Goal: Task Accomplishment & Management: Use online tool/utility

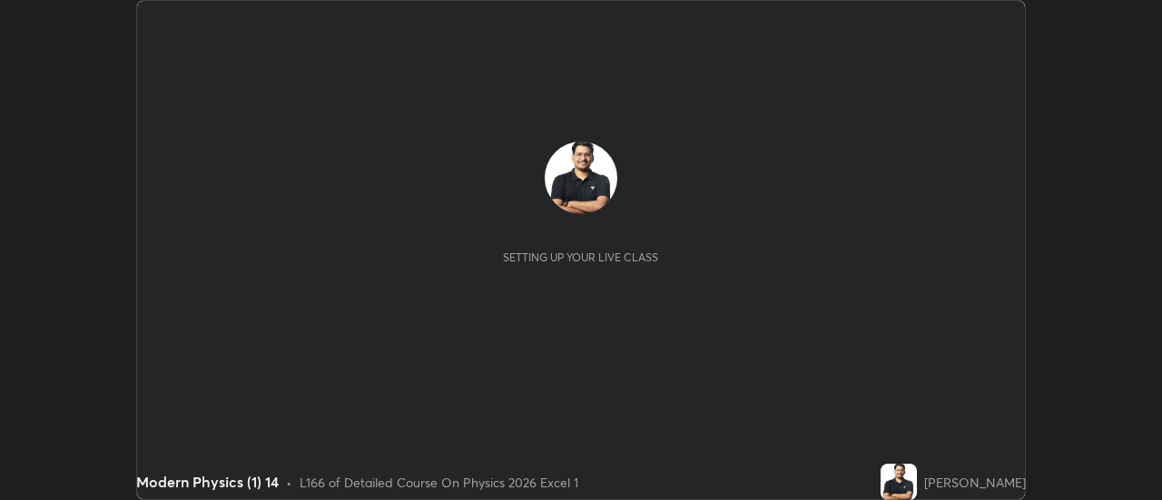
scroll to position [500, 1161]
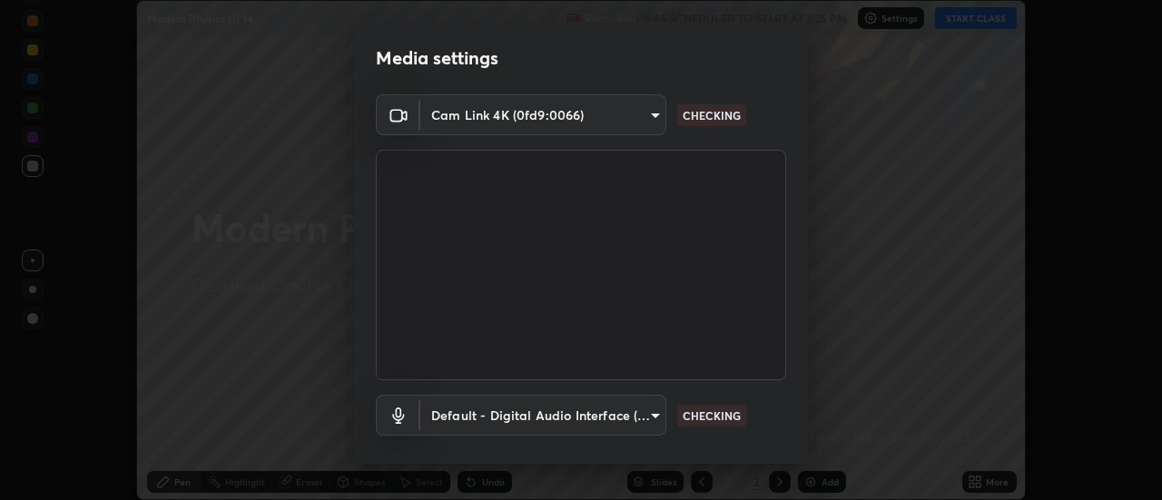
click at [639, 113] on body "Erase all Modern Physics (1) 14 Recording WAS SCHEDULED TO START AT 3:25 PM Set…" at bounding box center [581, 250] width 1162 height 500
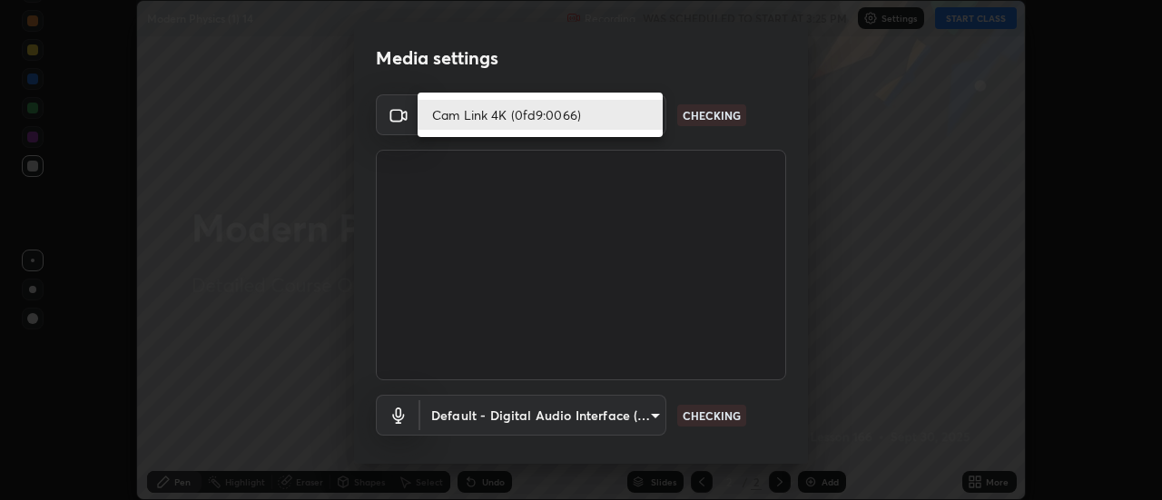
click at [615, 113] on li "Cam Link 4K (0fd9:0066)" at bounding box center [540, 115] width 245 height 30
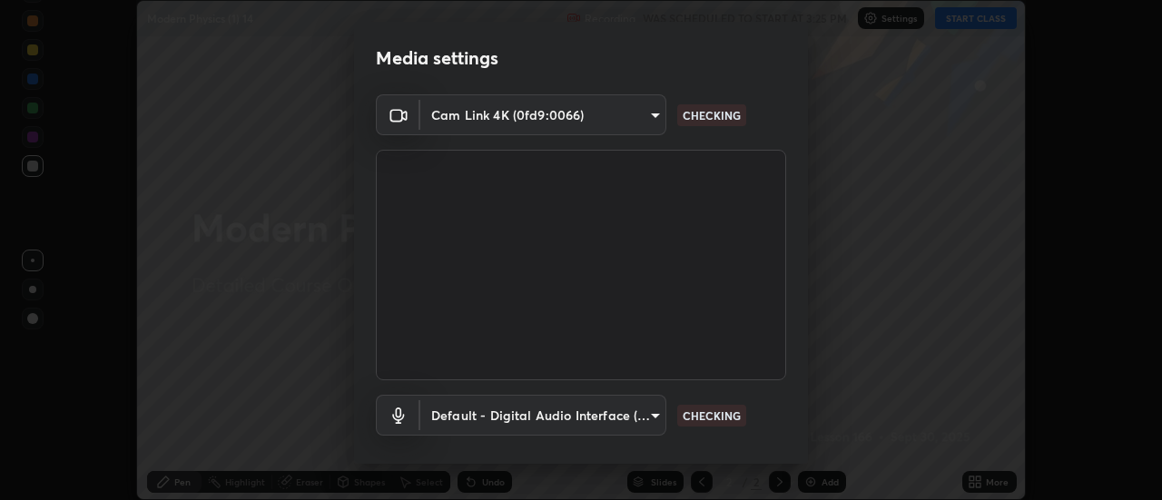
click at [623, 415] on body "Erase all Modern Physics (1) 14 Recording WAS SCHEDULED TO START AT 3:25 PM Set…" at bounding box center [581, 250] width 1162 height 500
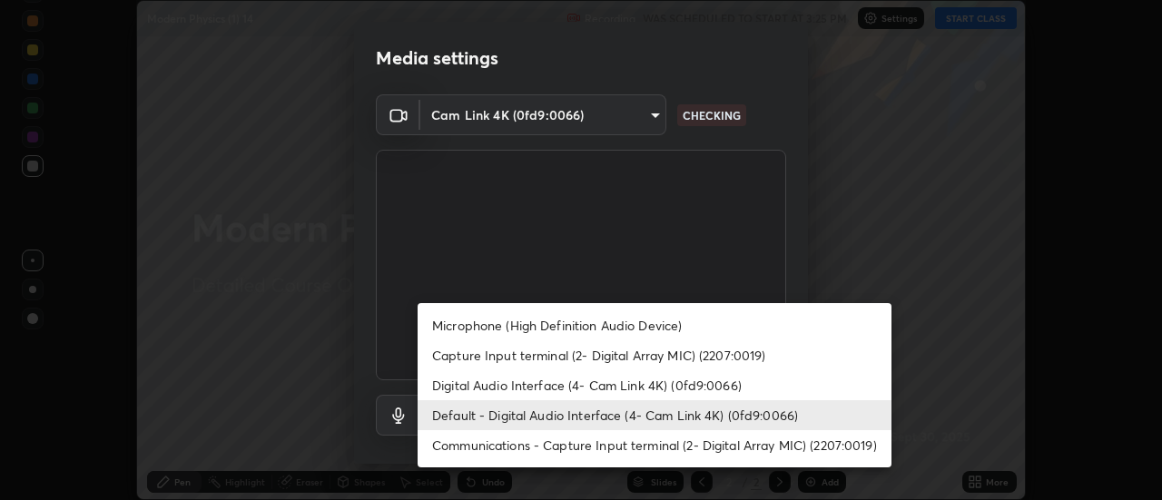
click at [792, 273] on div at bounding box center [581, 250] width 1162 height 500
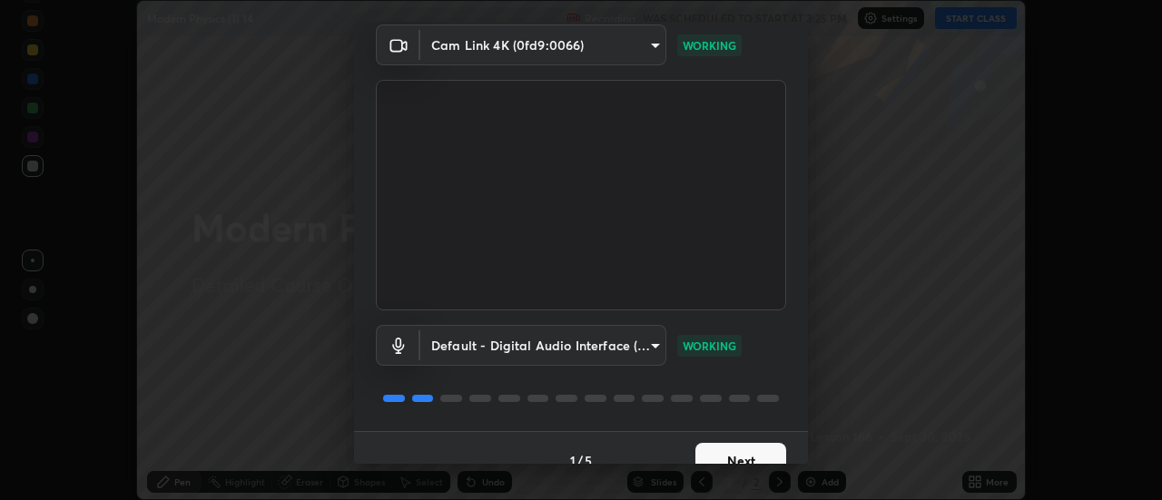
scroll to position [95, 0]
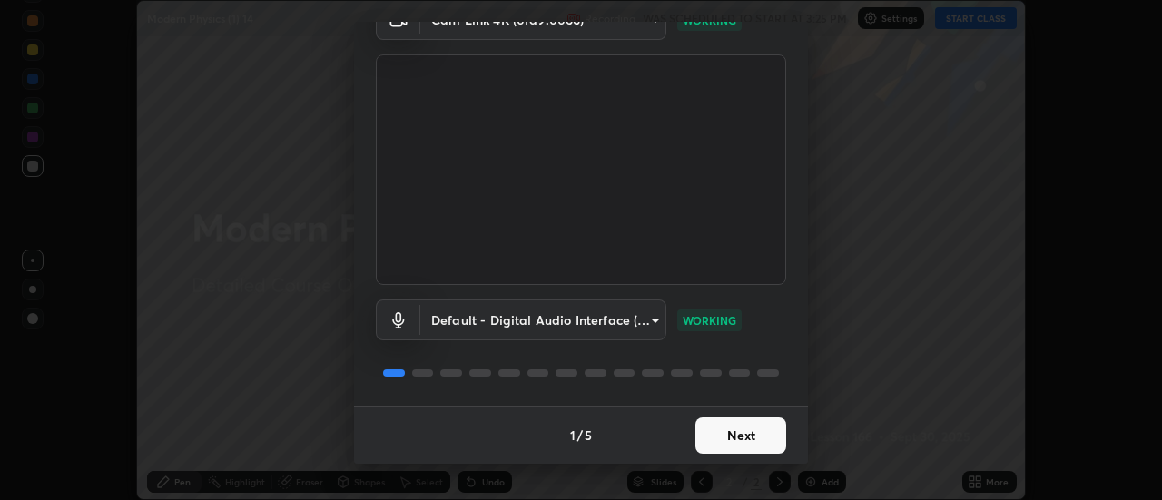
click at [756, 447] on button "Next" at bounding box center [741, 436] width 91 height 36
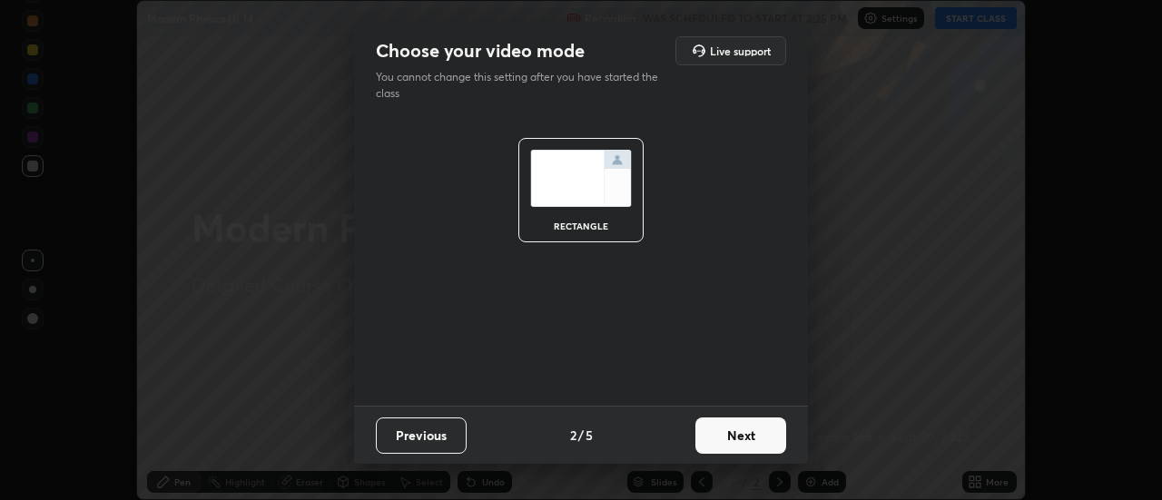
scroll to position [0, 0]
click at [764, 450] on button "Next" at bounding box center [741, 436] width 91 height 36
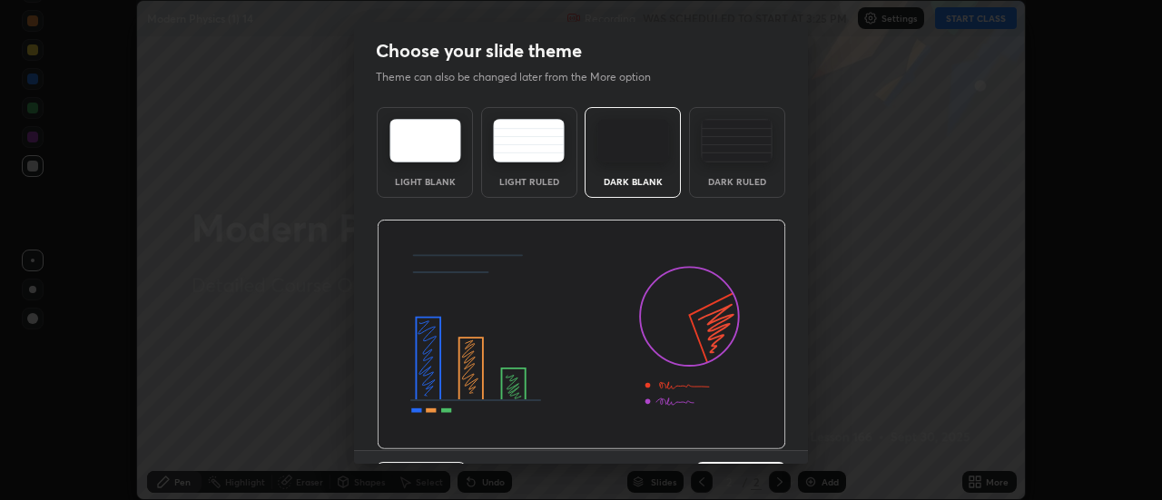
scroll to position [44, 0]
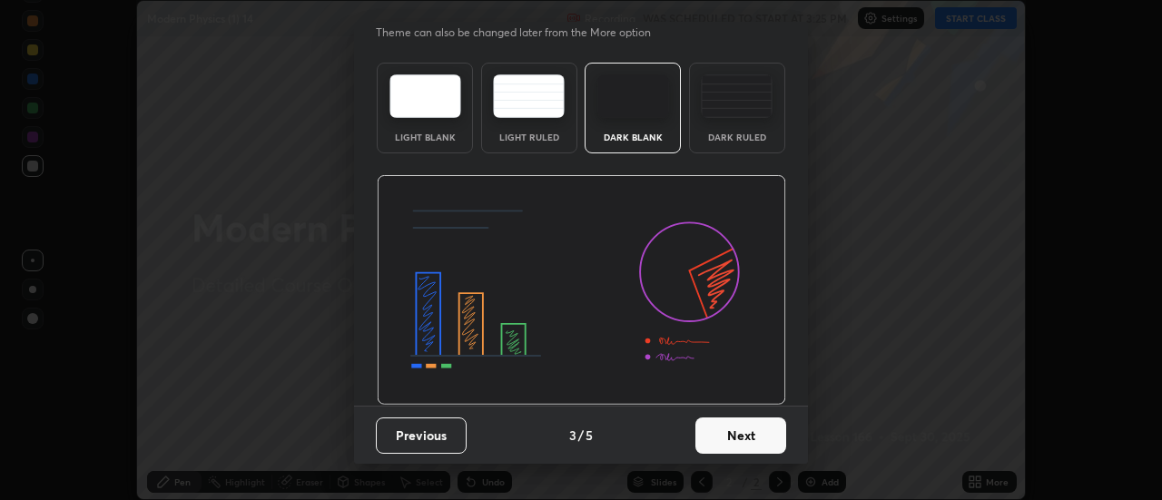
click at [765, 449] on button "Next" at bounding box center [741, 436] width 91 height 36
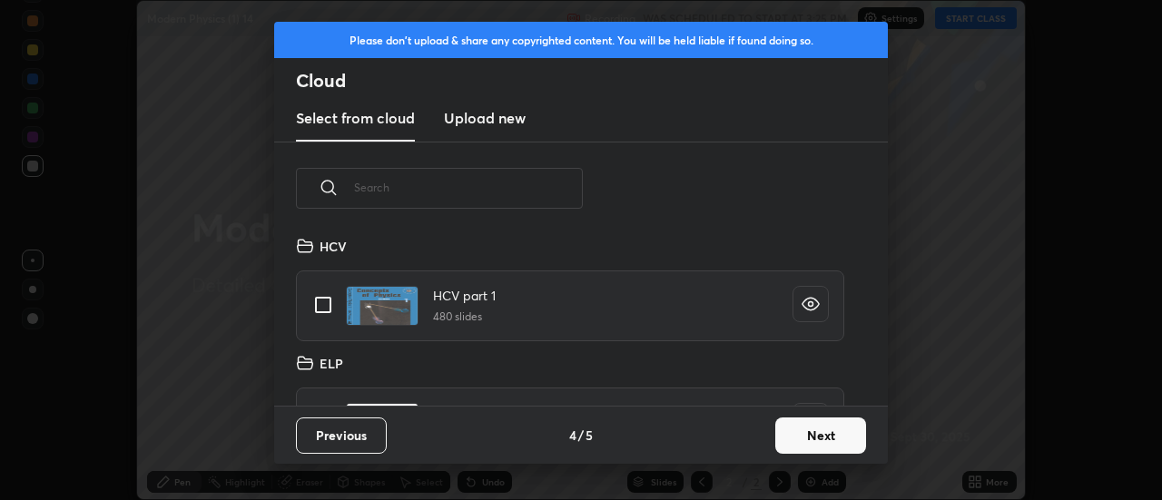
scroll to position [171, 583]
click at [500, 124] on h3 "Upload new" at bounding box center [485, 118] width 82 height 22
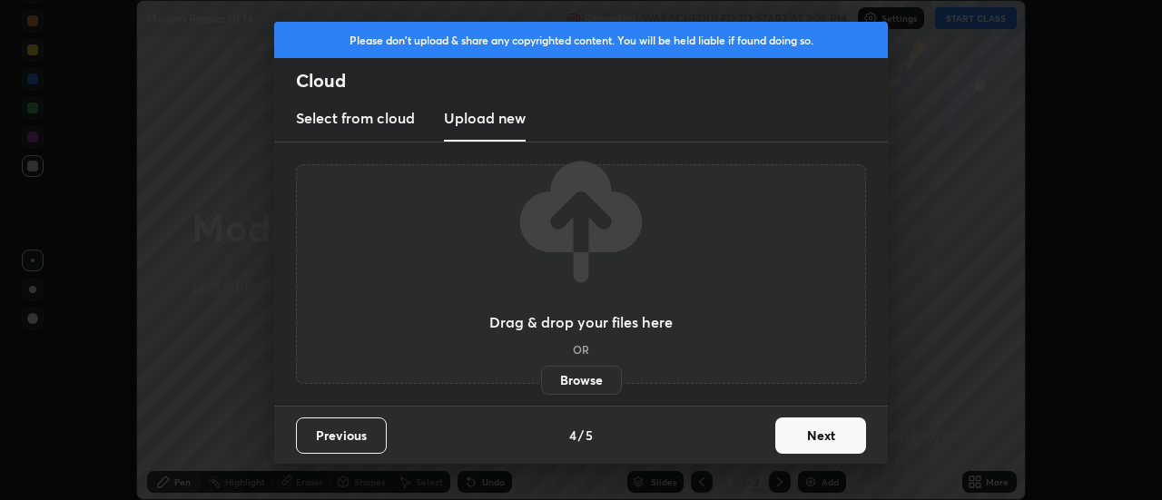
click at [391, 122] on h3 "Select from cloud" at bounding box center [355, 118] width 119 height 22
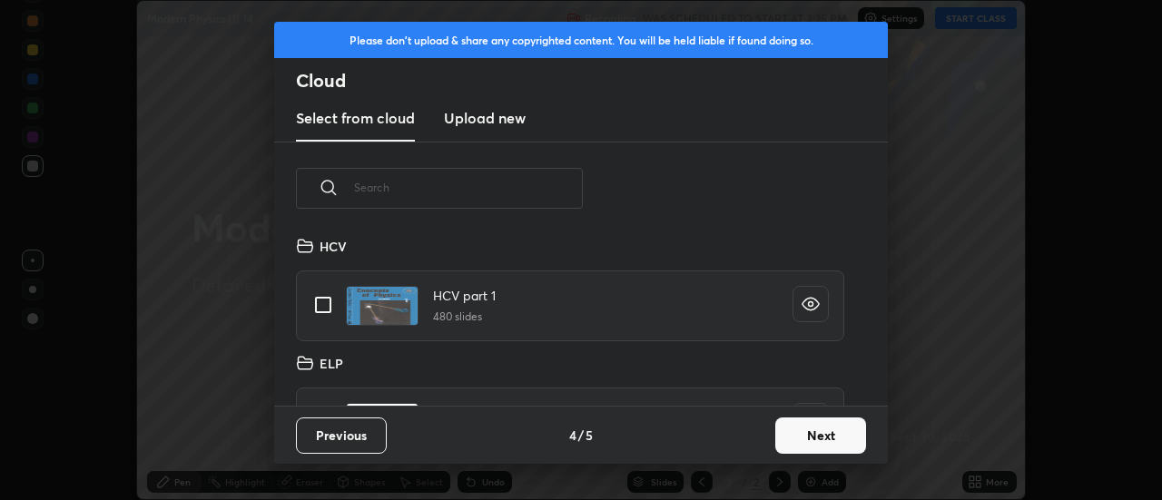
click at [844, 443] on button "Next" at bounding box center [820, 436] width 91 height 36
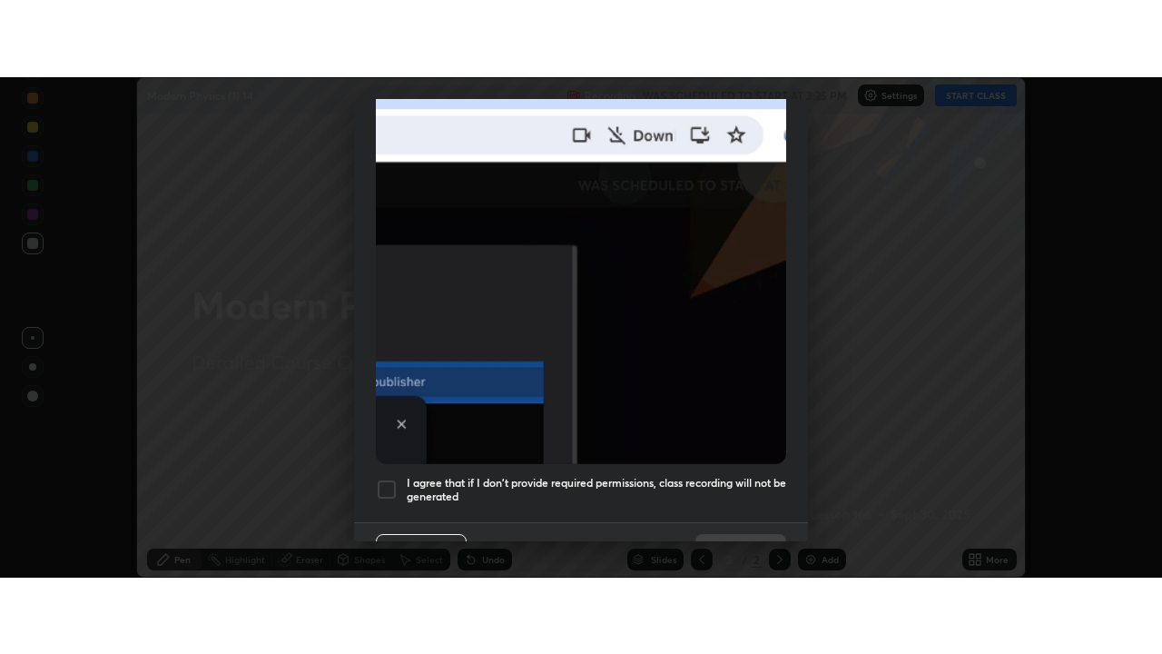
scroll to position [466, 0]
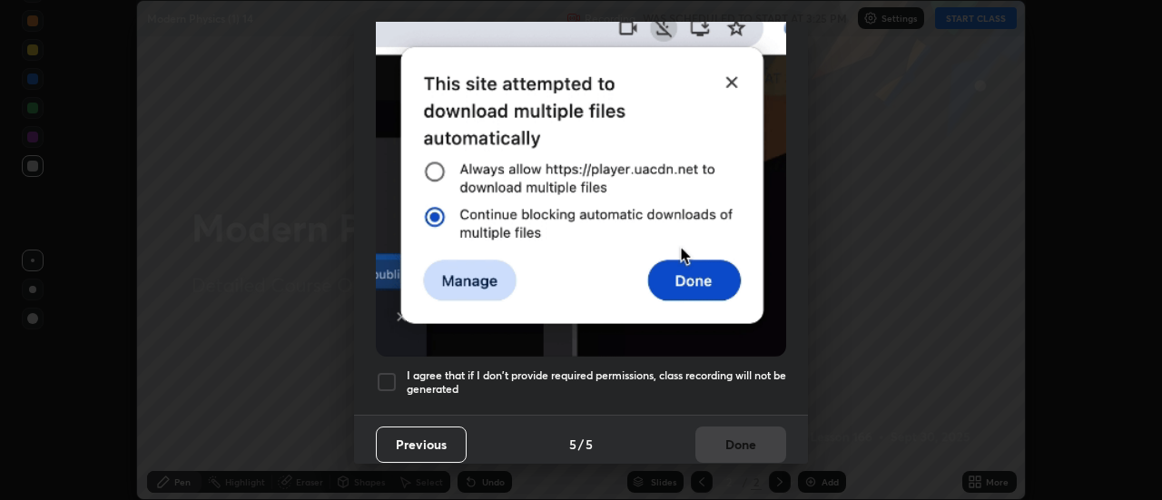
click at [388, 381] on div at bounding box center [387, 382] width 22 height 22
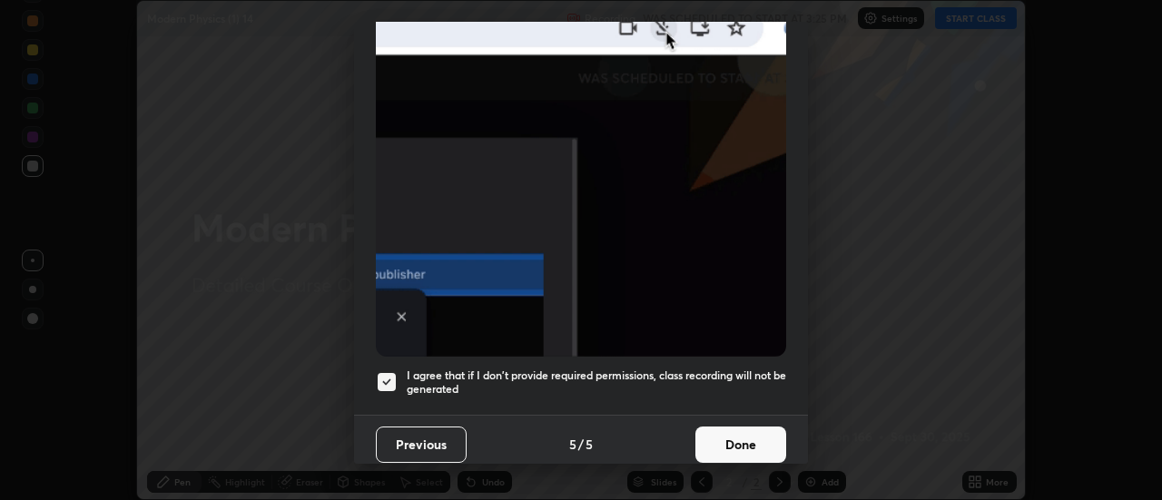
click at [755, 441] on button "Done" at bounding box center [741, 445] width 91 height 36
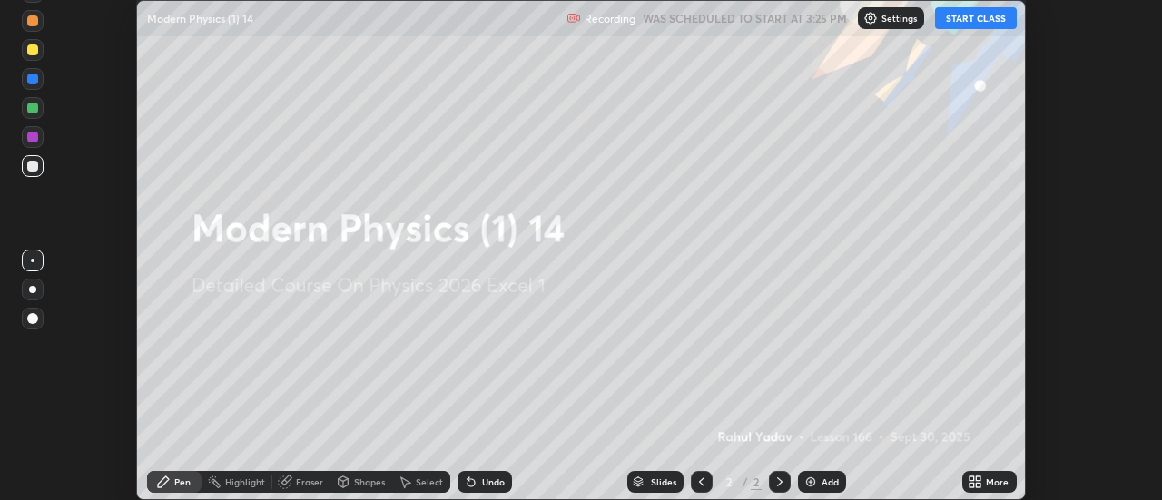
click at [972, 485] on icon at bounding box center [972, 485] width 5 height 5
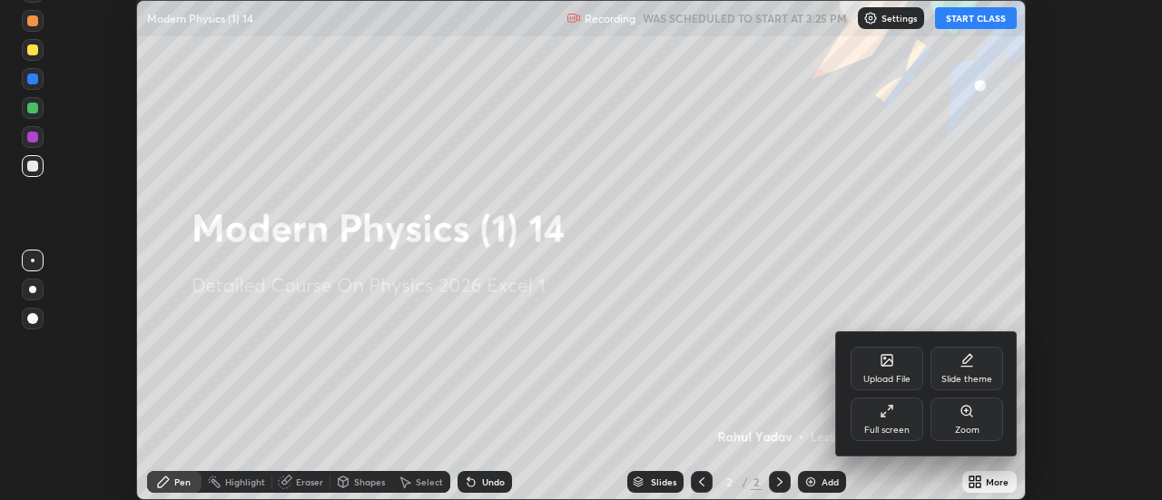
click at [891, 420] on div "Full screen" at bounding box center [887, 420] width 73 height 44
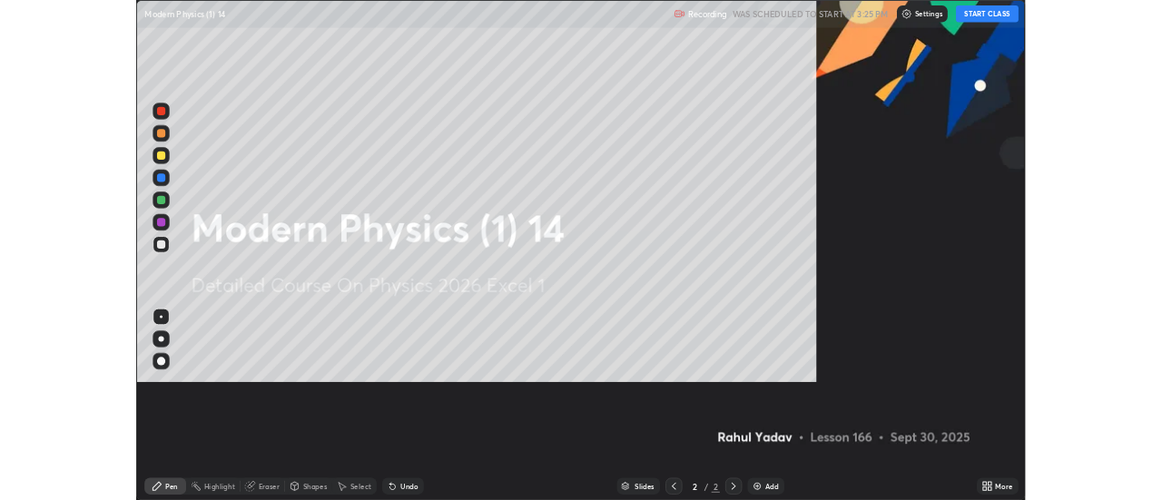
scroll to position [654, 1162]
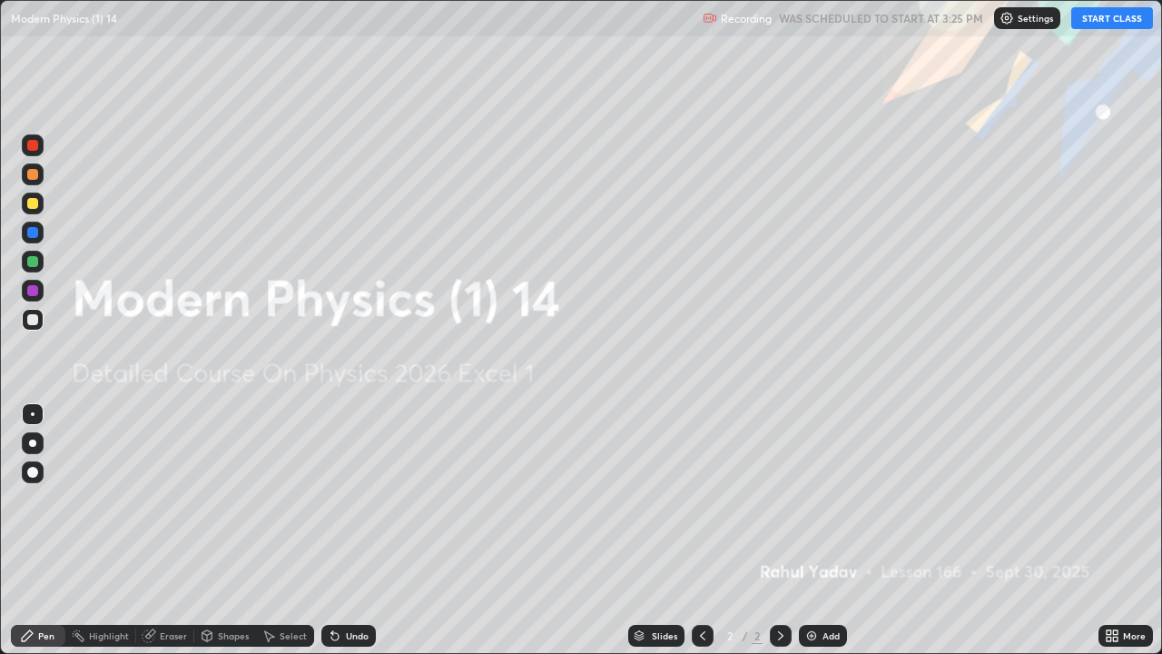
click at [1084, 19] on button "START CLASS" at bounding box center [1112, 18] width 82 height 22
click at [176, 499] on div "Eraser" at bounding box center [173, 635] width 27 height 9
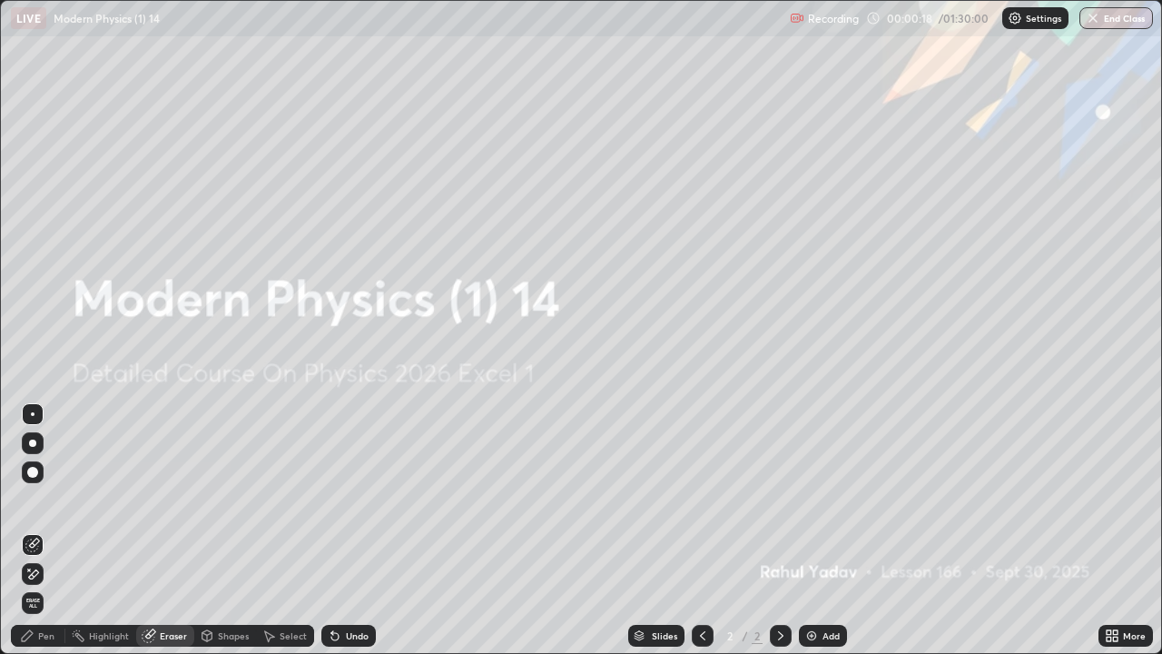
click at [771, 499] on div at bounding box center [781, 636] width 22 height 22
click at [814, 499] on img at bounding box center [811, 635] width 15 height 15
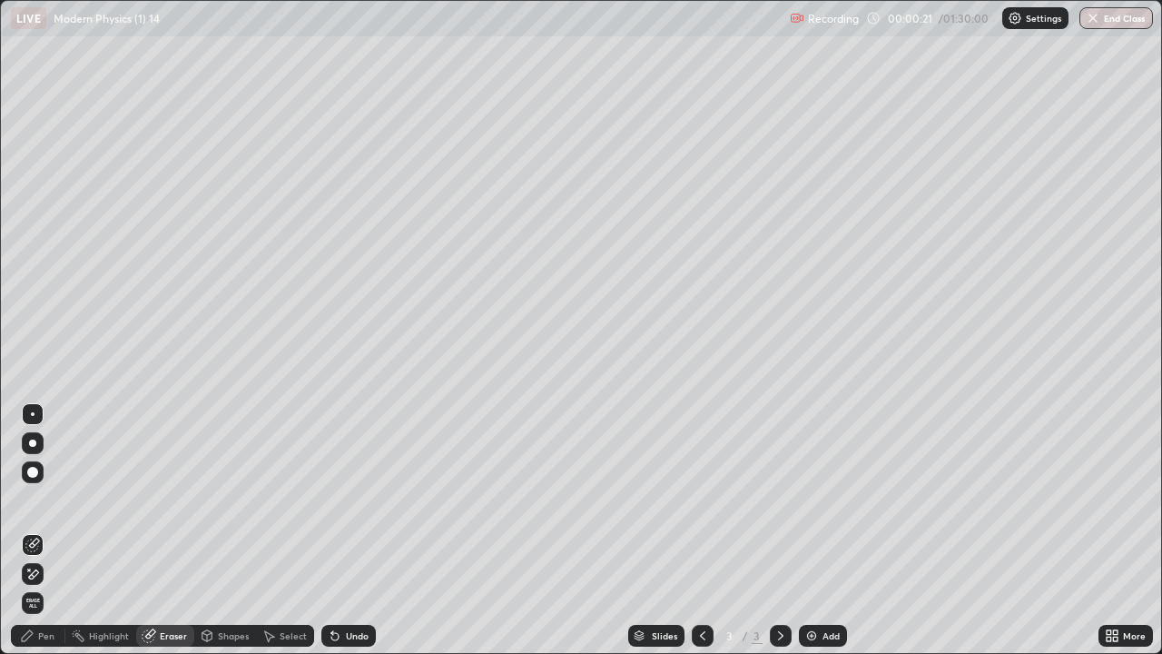
click at [32, 441] on div at bounding box center [32, 442] width 7 height 7
click at [41, 499] on div "Pen" at bounding box center [46, 635] width 16 height 9
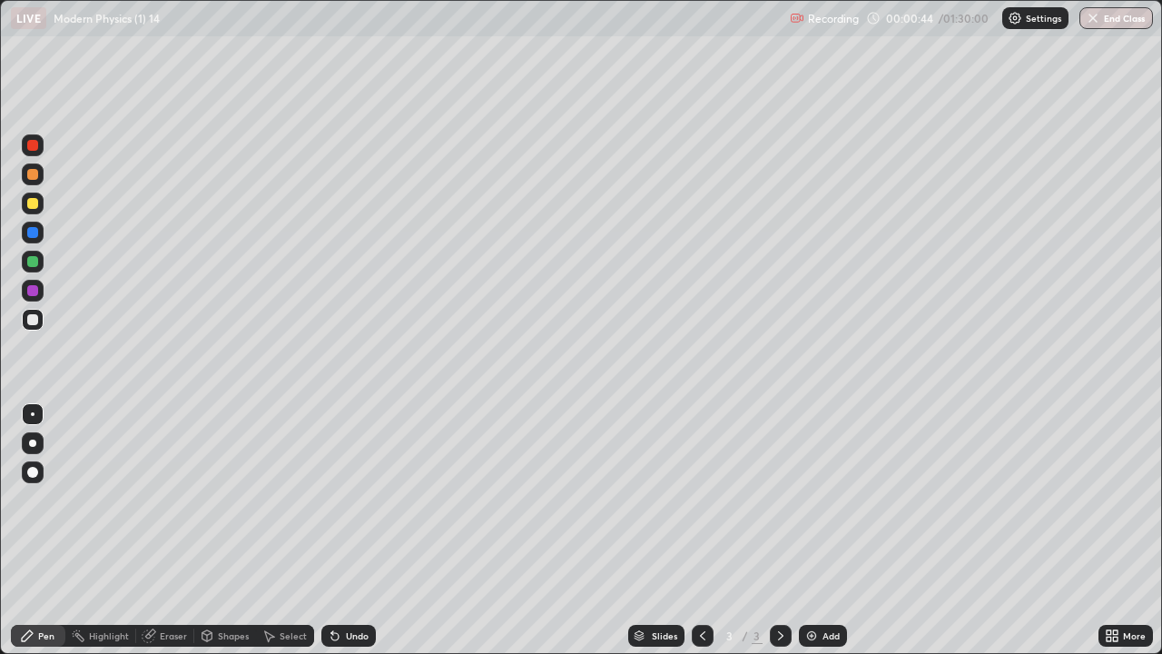
click at [35, 203] on div at bounding box center [32, 203] width 11 height 11
click at [42, 437] on div at bounding box center [33, 443] width 22 height 22
click at [343, 499] on div "Undo" at bounding box center [348, 636] width 54 height 22
click at [339, 499] on div "Undo" at bounding box center [348, 636] width 54 height 22
click at [340, 499] on div "Undo" at bounding box center [348, 636] width 54 height 22
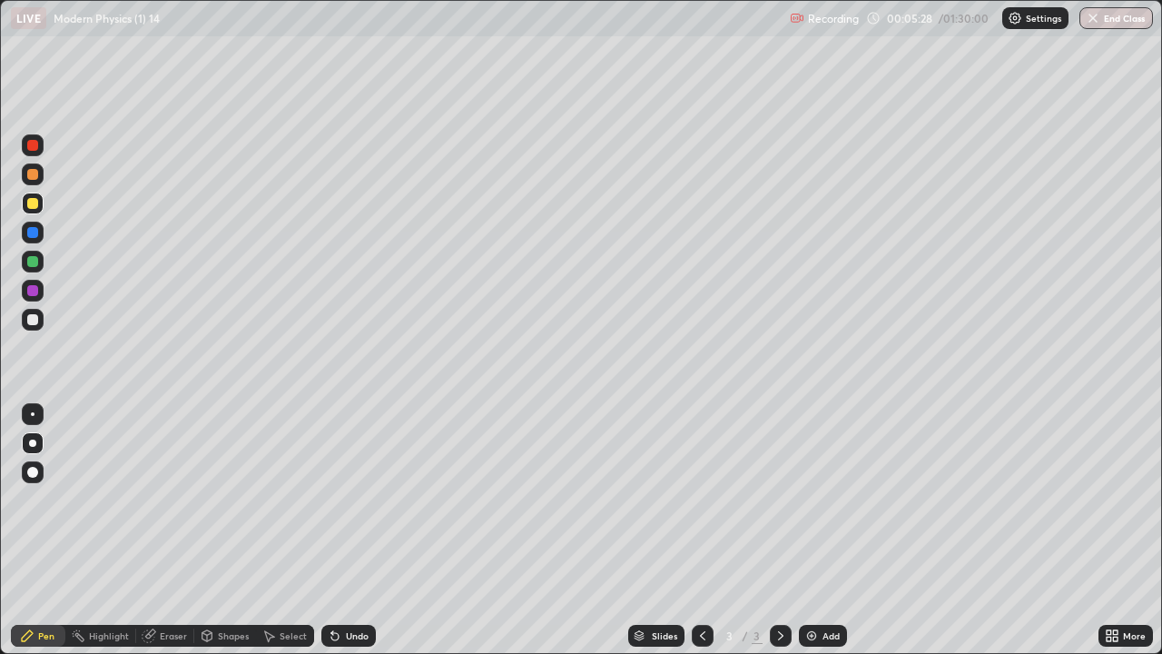
click at [338, 499] on div "Undo" at bounding box center [348, 636] width 54 height 22
click at [339, 499] on div "Undo" at bounding box center [348, 636] width 54 height 22
click at [340, 499] on div "Undo" at bounding box center [348, 636] width 54 height 22
click at [342, 499] on div "Undo" at bounding box center [348, 636] width 54 height 22
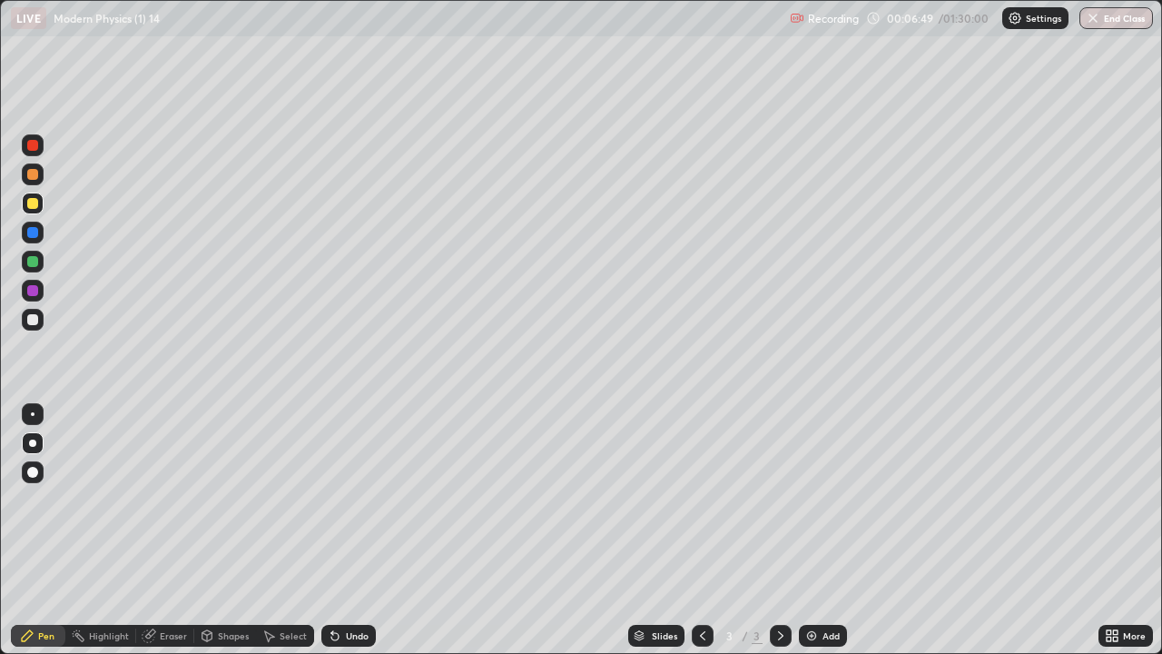
click at [240, 499] on div "Shapes" at bounding box center [233, 635] width 31 height 9
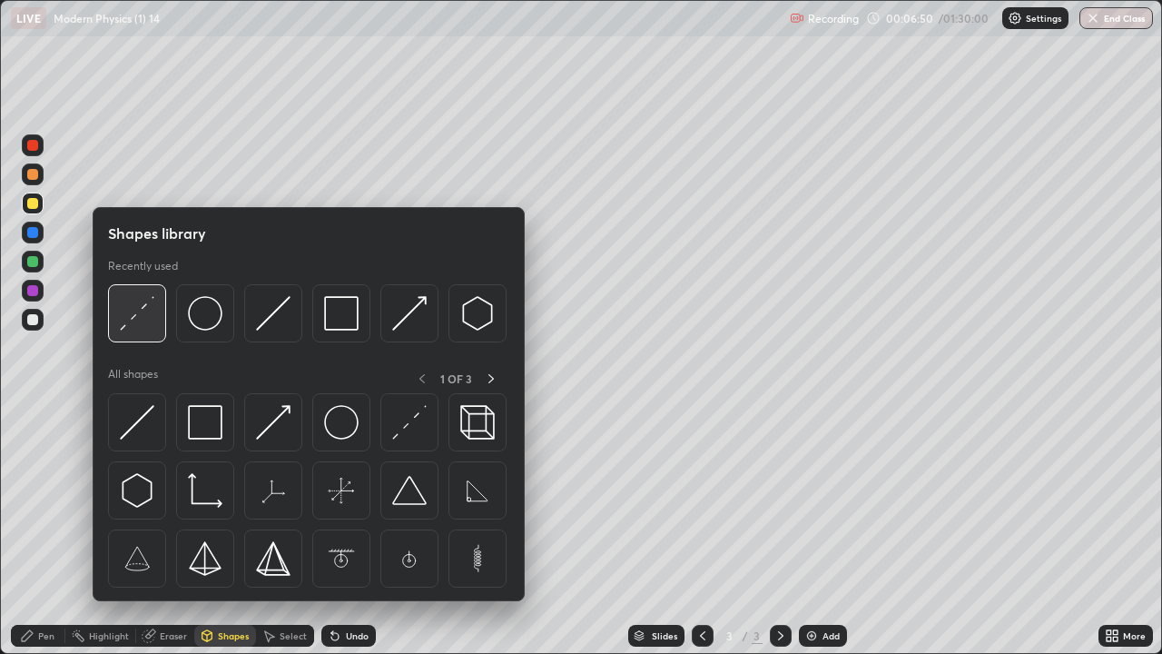
click at [138, 311] on img at bounding box center [137, 313] width 35 height 35
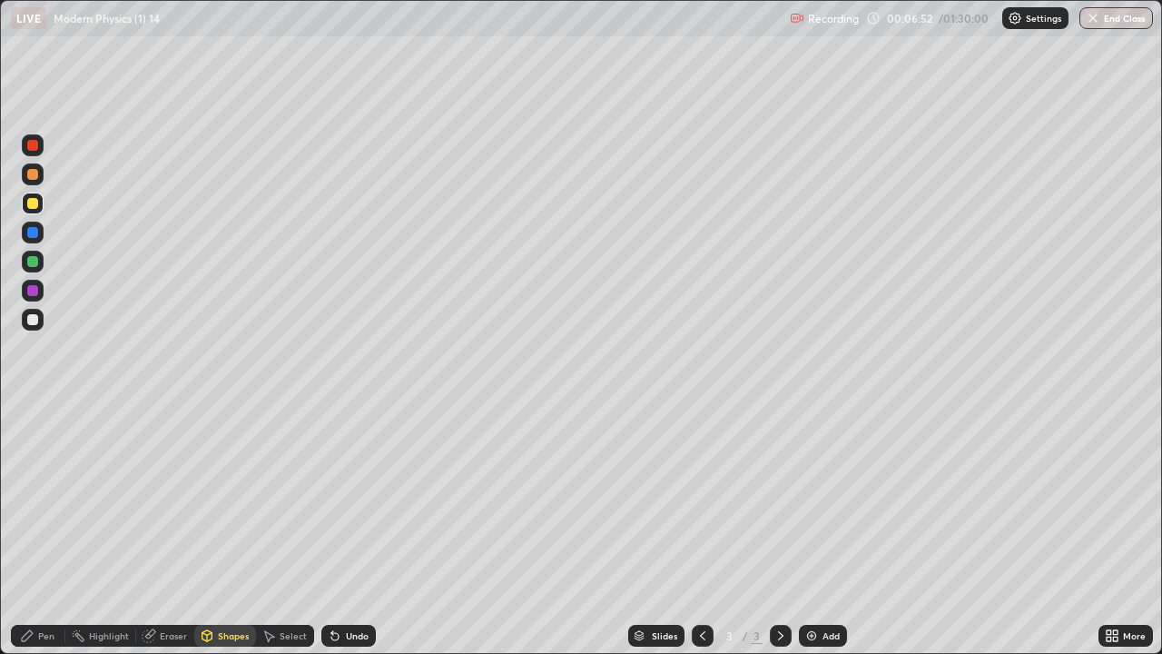
click at [54, 499] on div "Pen" at bounding box center [38, 636] width 54 height 22
click at [34, 329] on div at bounding box center [33, 320] width 22 height 22
click at [179, 499] on div "Eraser" at bounding box center [165, 636] width 58 height 22
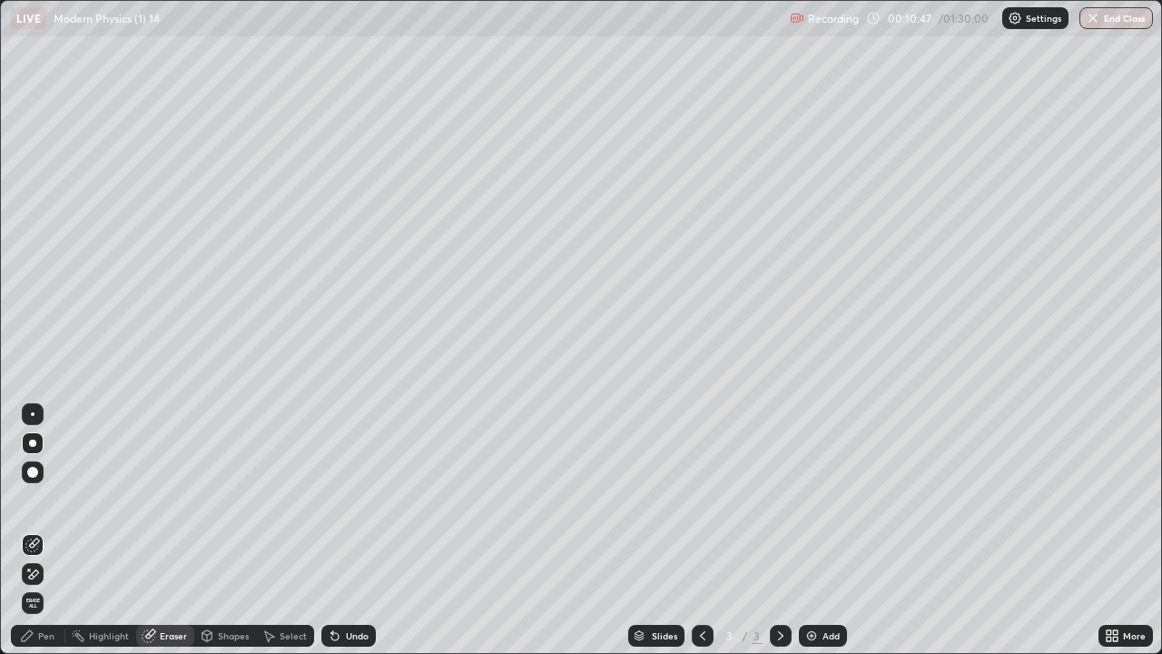
click at [52, 499] on div "Pen" at bounding box center [46, 635] width 16 height 9
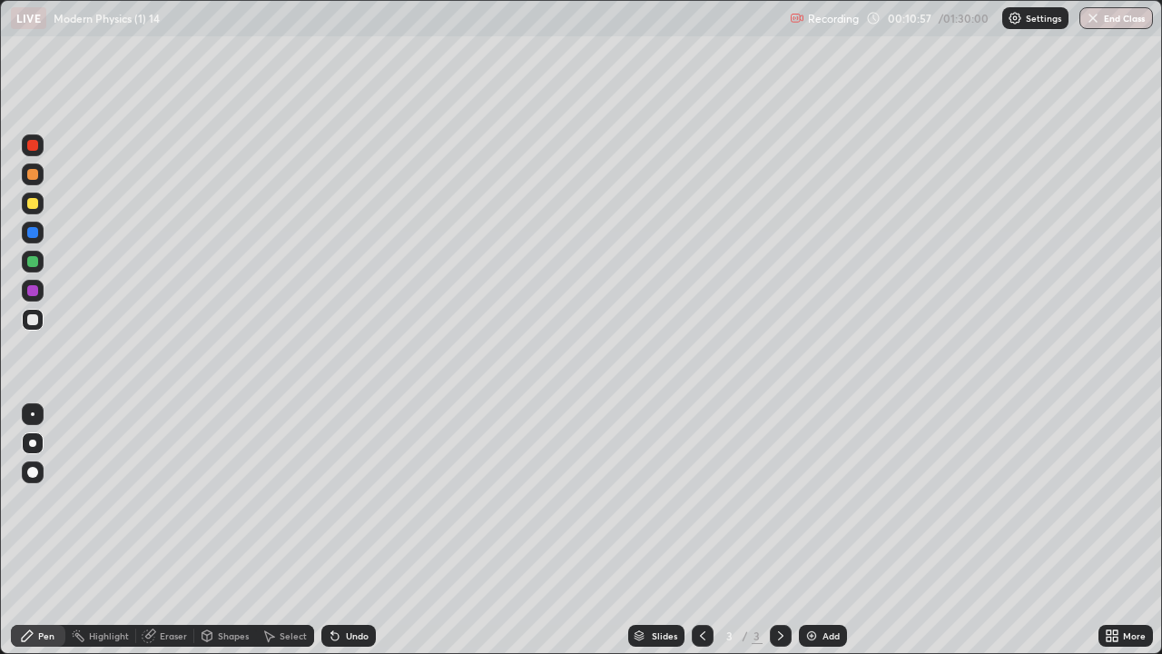
click at [337, 499] on icon at bounding box center [335, 635] width 15 height 15
click at [346, 499] on div "Undo" at bounding box center [357, 635] width 23 height 9
click at [347, 499] on div "Undo" at bounding box center [348, 636] width 54 height 22
click at [346, 499] on div "Undo" at bounding box center [357, 635] width 23 height 9
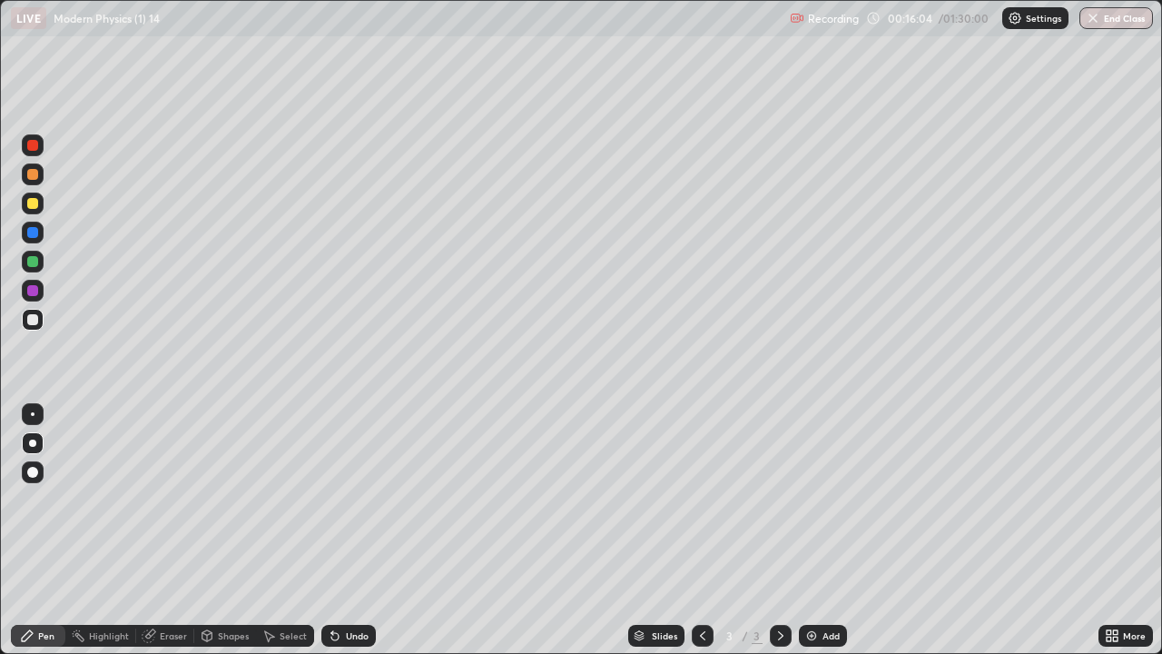
click at [286, 499] on div "Select" at bounding box center [285, 636] width 58 height 22
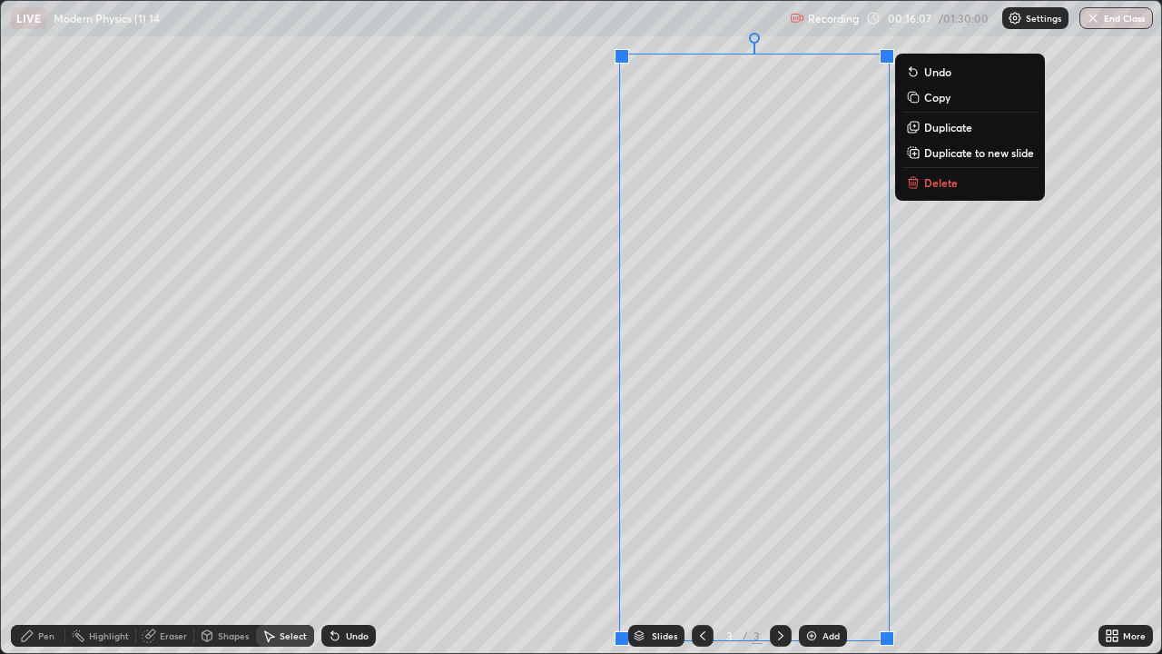
click at [1051, 186] on div "0 ° Undo Copy Duplicate Duplicate to new slide Delete" at bounding box center [581, 327] width 1160 height 652
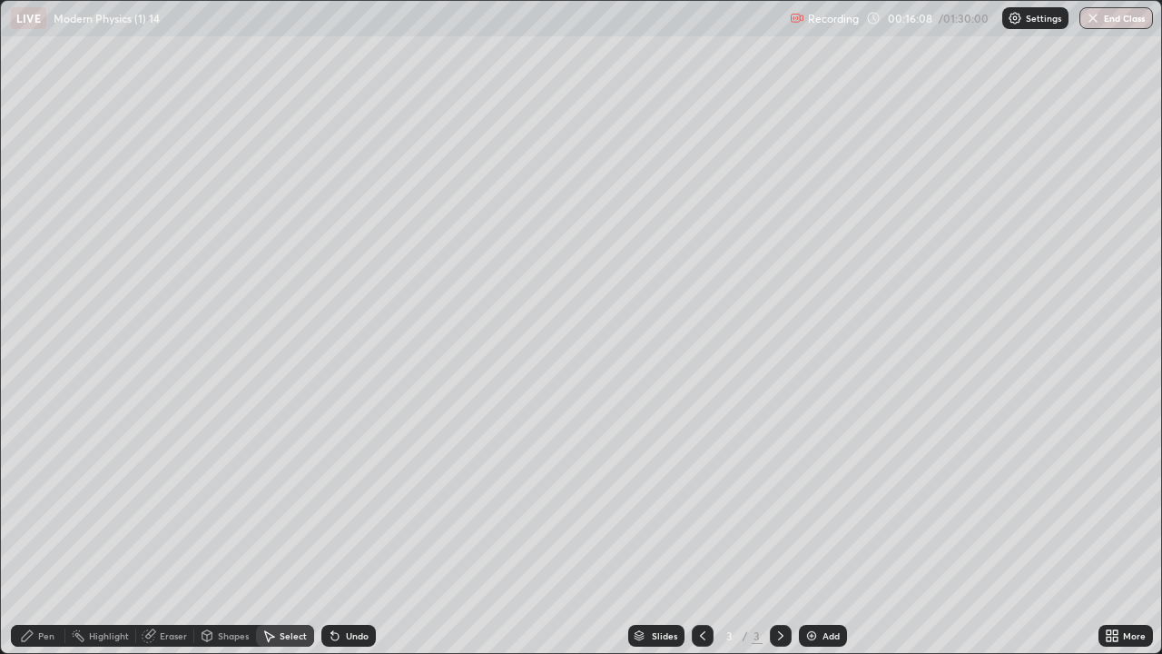
click at [636, 143] on div "0 ° Undo Copy Duplicate Duplicate to new slide Delete" at bounding box center [581, 327] width 1160 height 652
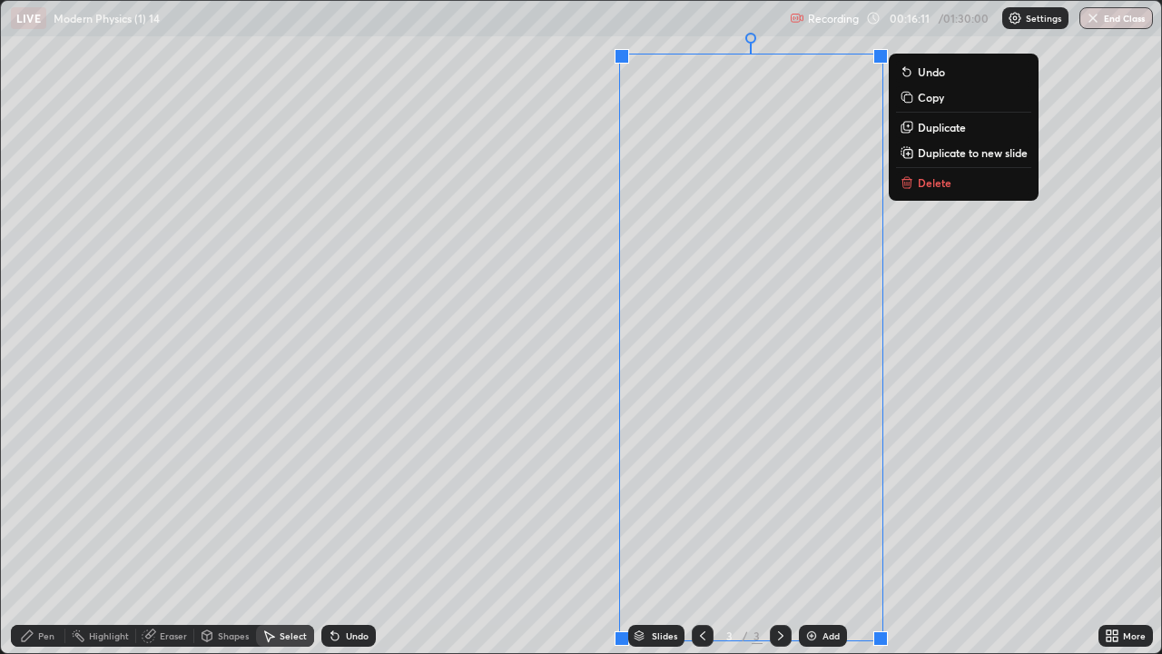
click at [949, 126] on p "Duplicate" at bounding box center [942, 127] width 48 height 15
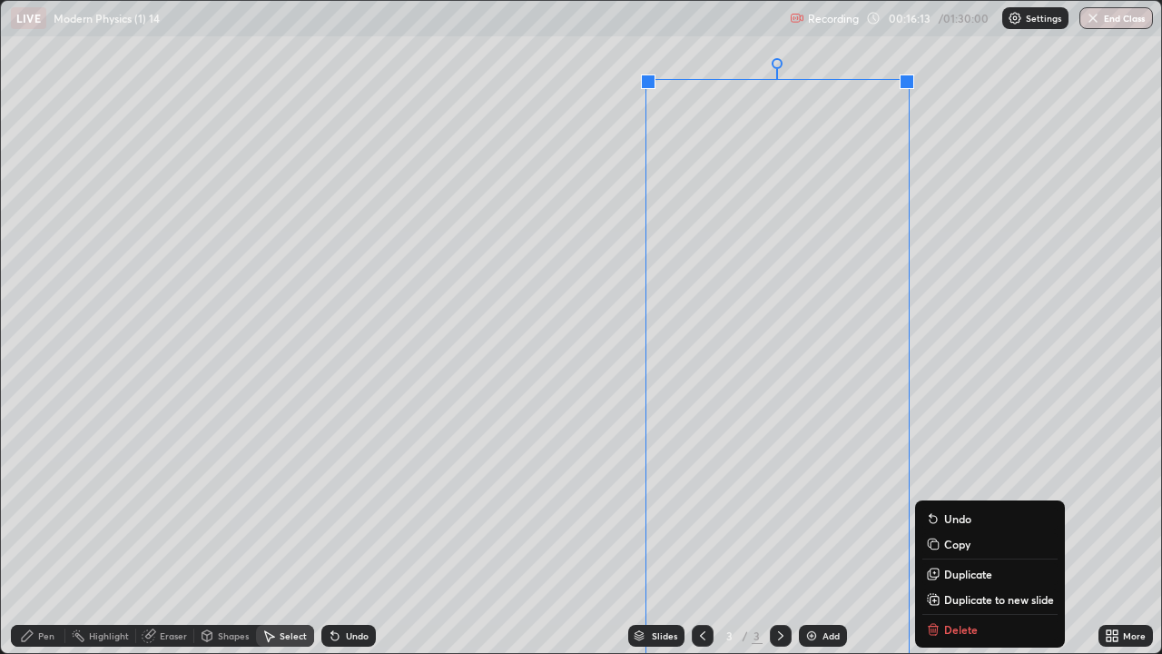
click at [341, 499] on div "Undo" at bounding box center [348, 636] width 54 height 22
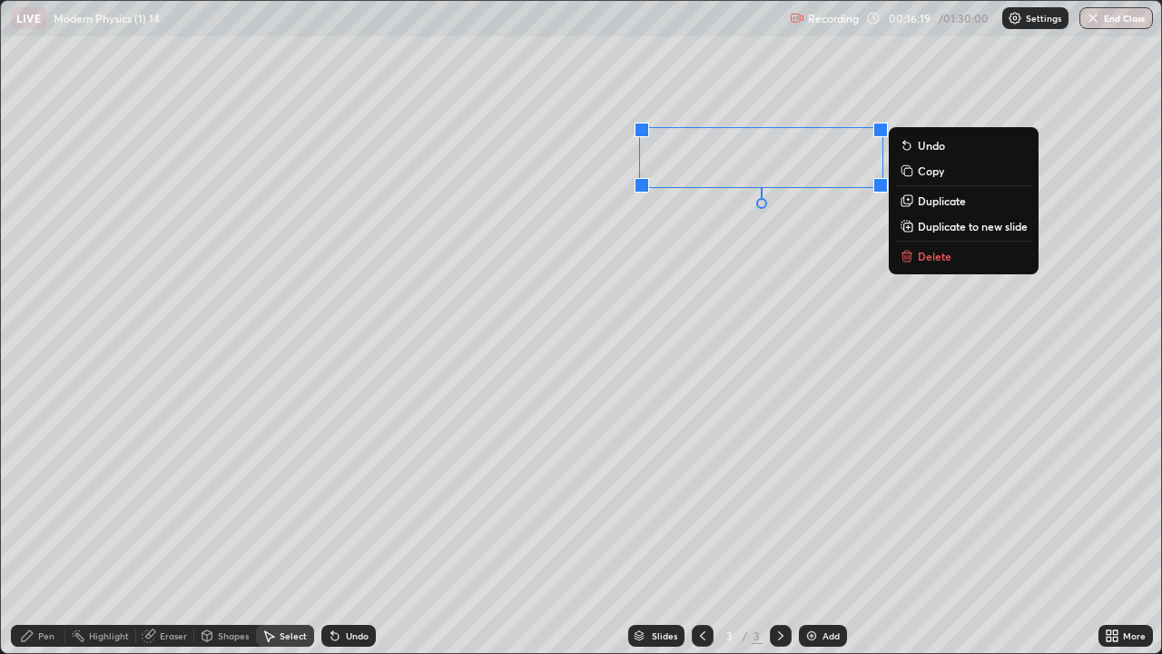
click at [982, 230] on p "Duplicate to new slide" at bounding box center [973, 226] width 110 height 15
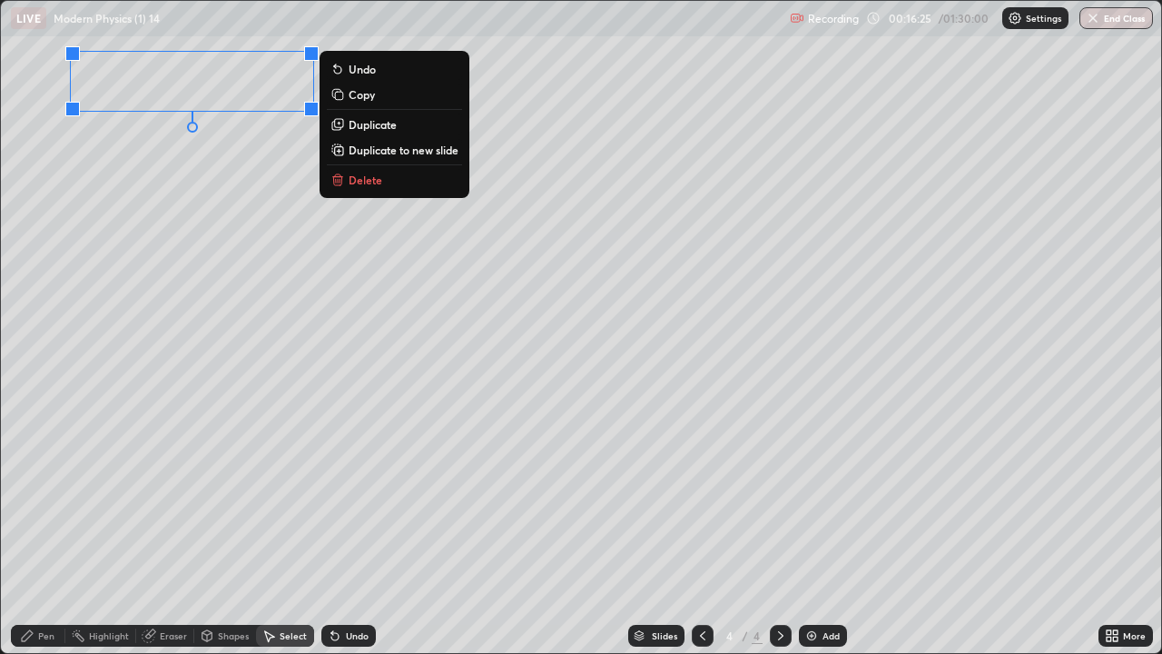
click at [230, 260] on div "0 ° Undo Copy Duplicate Duplicate to new slide Delete" at bounding box center [581, 327] width 1160 height 652
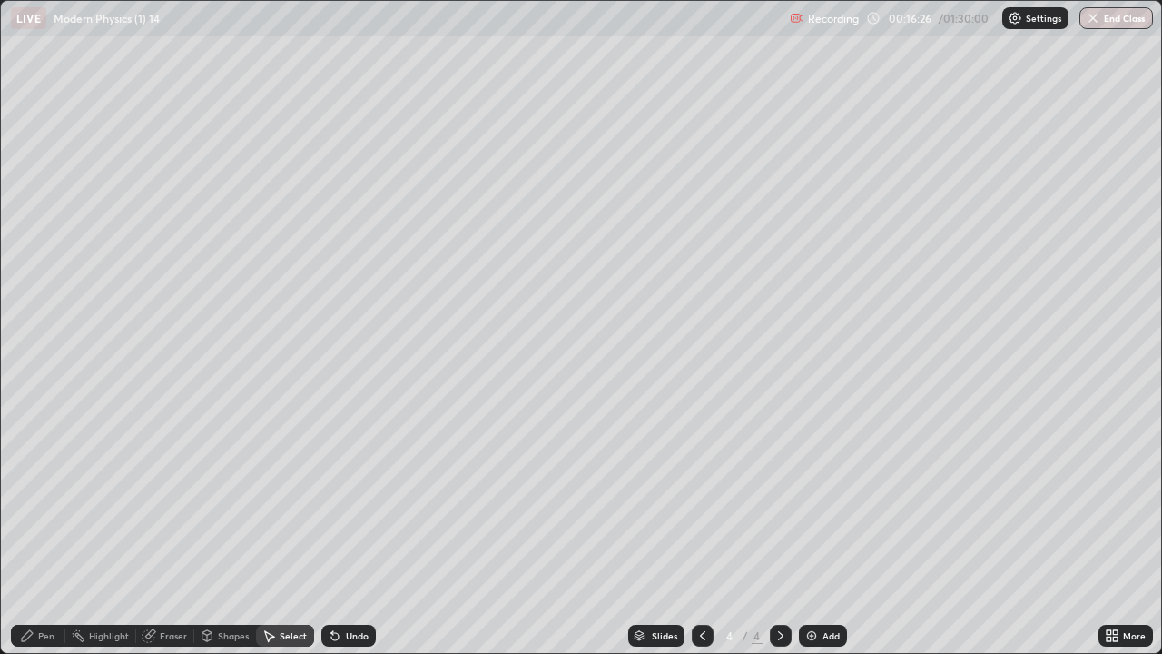
click at [51, 499] on div "Pen" at bounding box center [38, 636] width 54 height 22
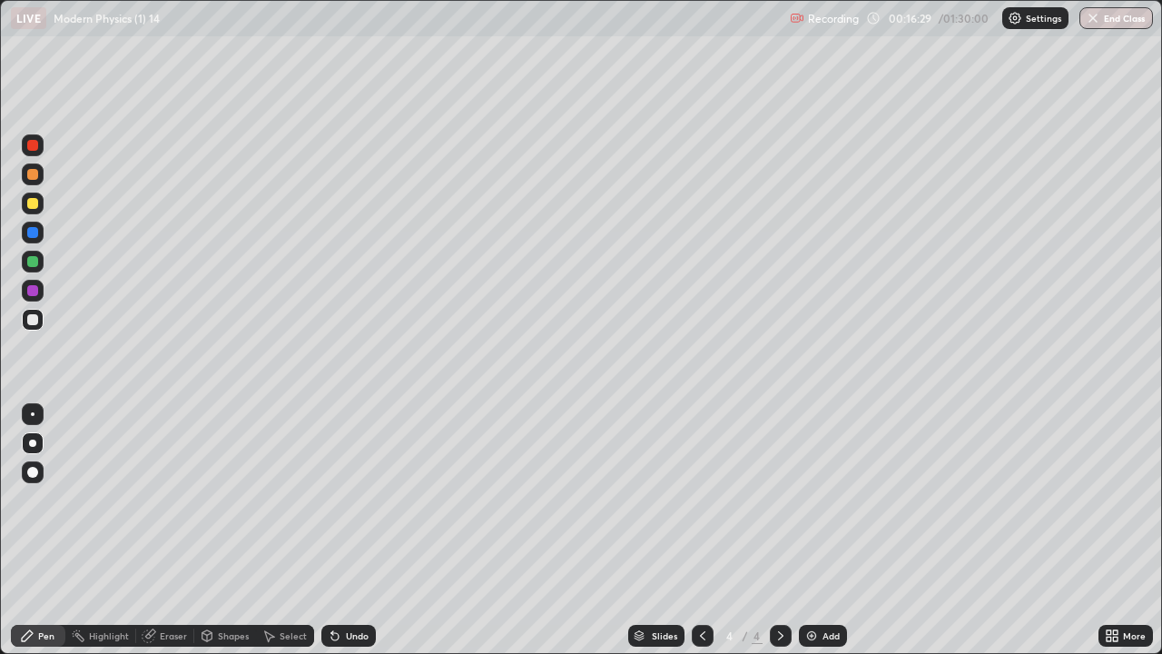
click at [32, 210] on div at bounding box center [33, 203] width 22 height 22
click at [34, 203] on div at bounding box center [32, 203] width 11 height 11
click at [40, 241] on div at bounding box center [33, 233] width 22 height 22
click at [32, 323] on div at bounding box center [32, 319] width 11 height 11
click at [296, 499] on div "Select" at bounding box center [293, 635] width 27 height 9
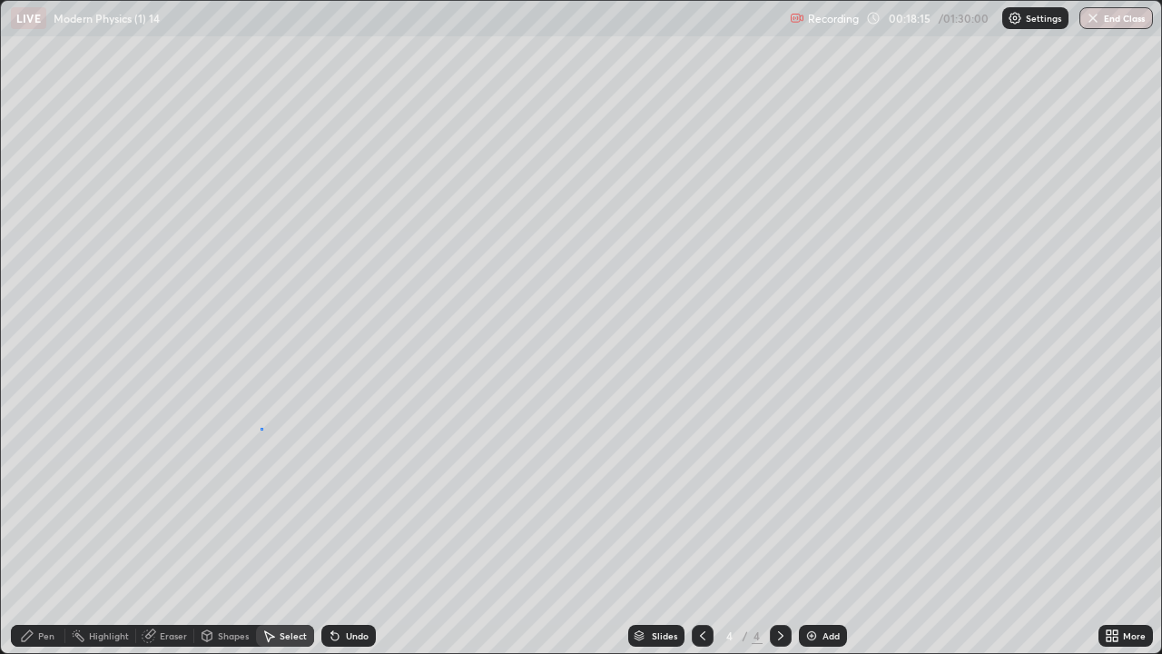
click at [261, 428] on div "0 ° Undo Copy Duplicate Duplicate to new slide Delete" at bounding box center [581, 327] width 1160 height 652
click at [51, 499] on div "Pen" at bounding box center [46, 635] width 16 height 9
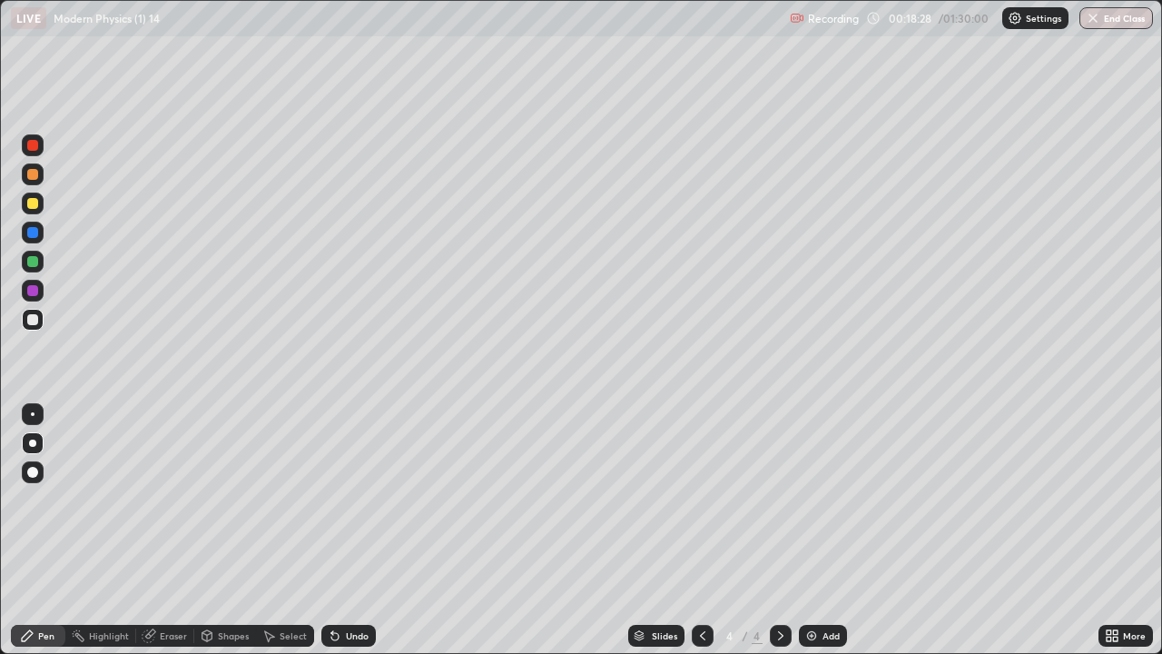
click at [232, 499] on div "Shapes" at bounding box center [233, 635] width 31 height 9
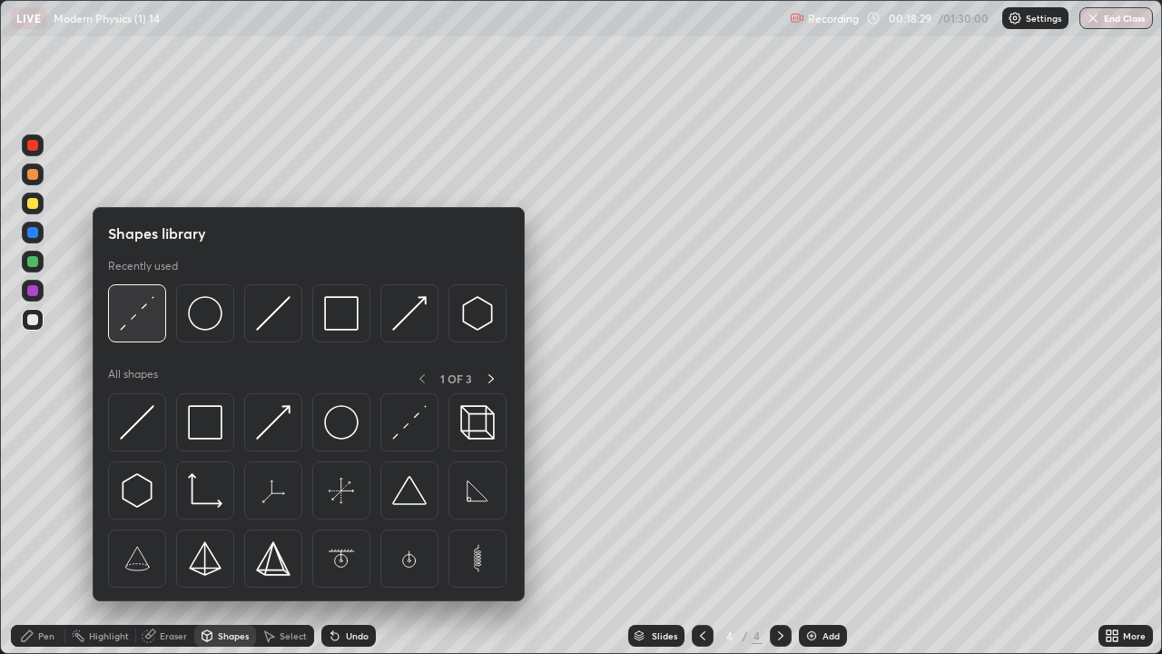
click at [134, 311] on img at bounding box center [137, 313] width 35 height 35
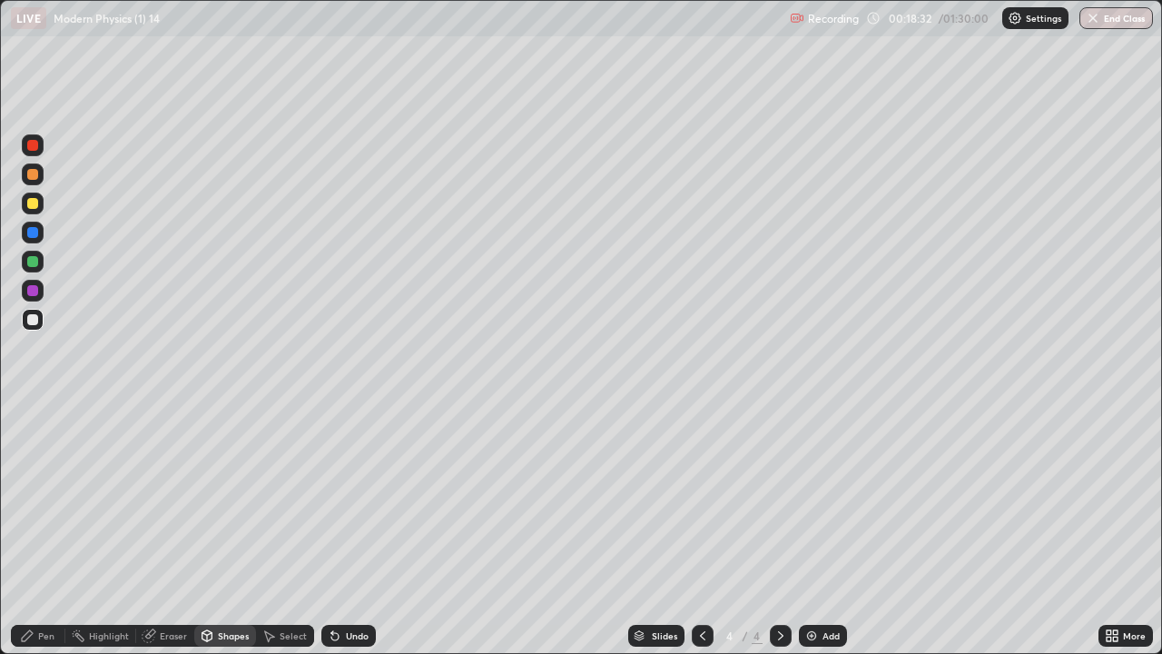
click at [51, 499] on div "Pen" at bounding box center [46, 635] width 16 height 9
click at [226, 499] on div "Shapes" at bounding box center [225, 636] width 62 height 22
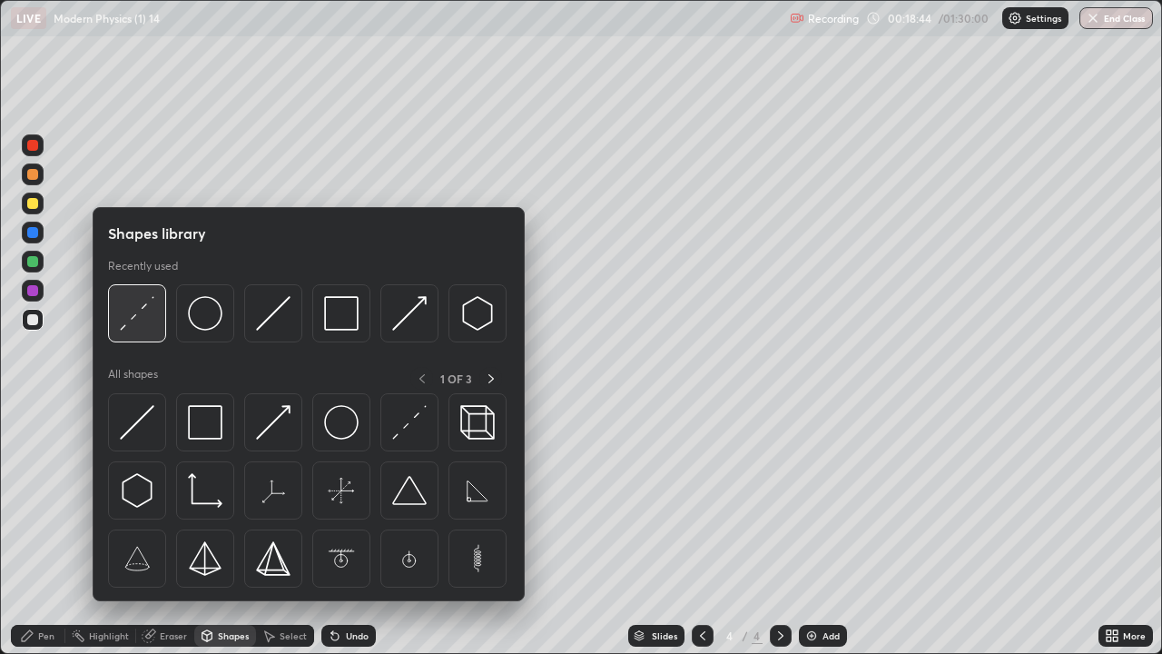
click at [139, 320] on img at bounding box center [137, 313] width 35 height 35
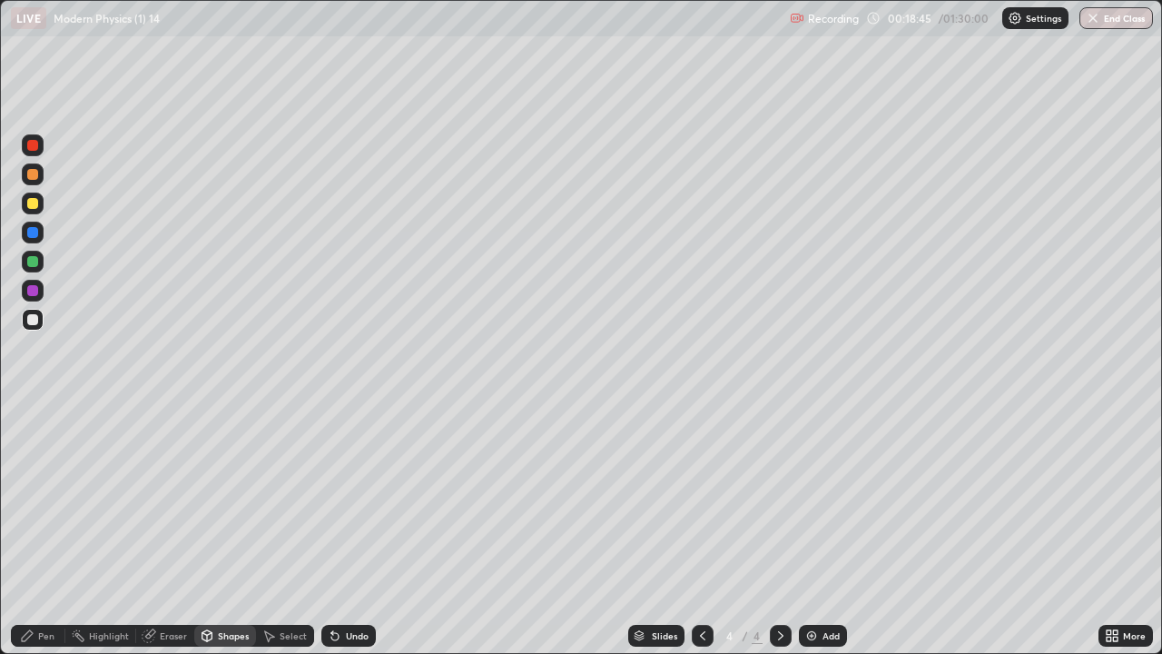
click at [33, 233] on div at bounding box center [32, 232] width 11 height 11
click at [47, 499] on div "Pen" at bounding box center [38, 636] width 54 height 22
click at [37, 321] on div at bounding box center [32, 319] width 11 height 11
click at [779, 499] on icon at bounding box center [781, 635] width 15 height 15
click at [804, 499] on img at bounding box center [811, 635] width 15 height 15
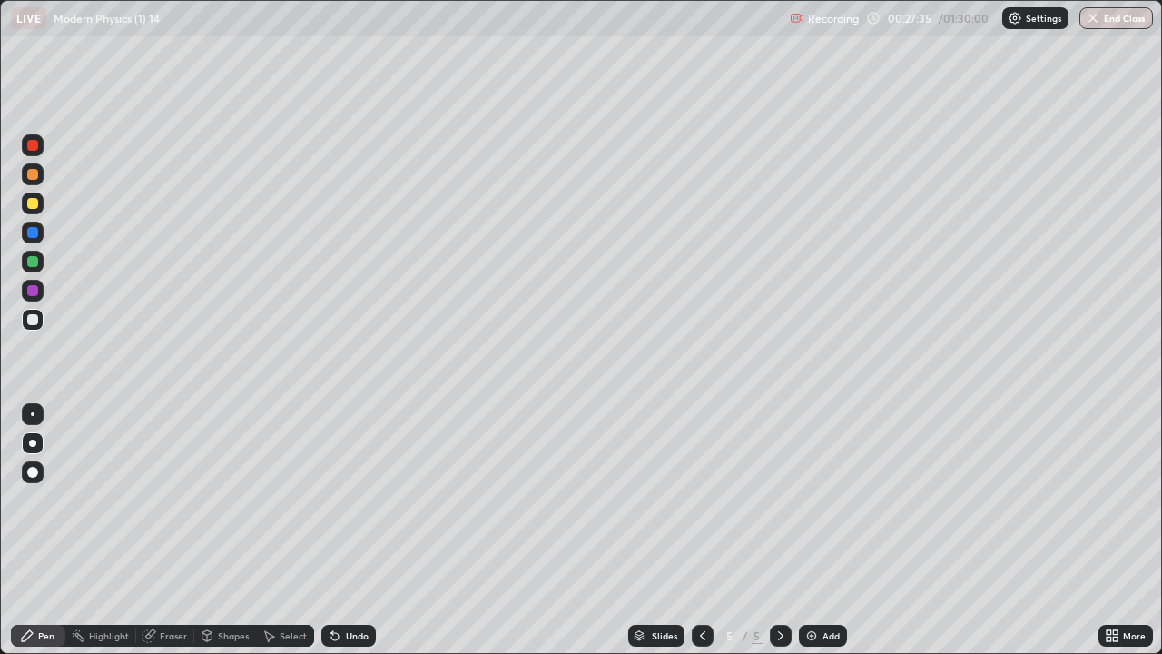
click at [35, 327] on div at bounding box center [33, 320] width 22 height 22
click at [171, 499] on div "Eraser" at bounding box center [173, 635] width 27 height 9
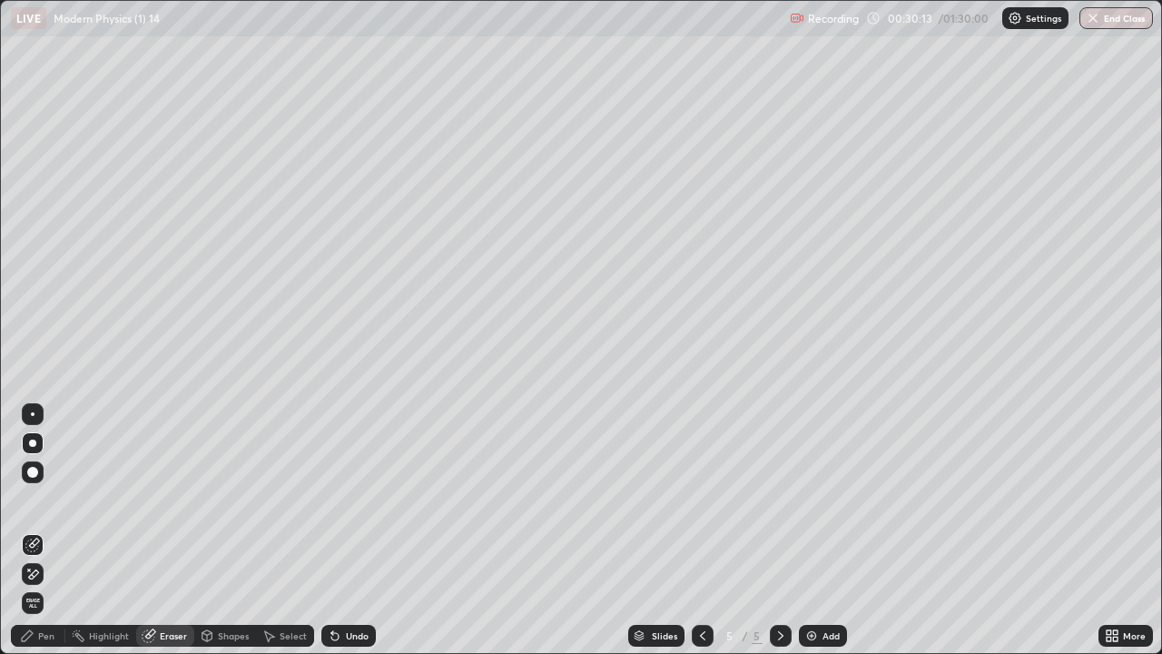
click at [51, 499] on div "Pen" at bounding box center [46, 635] width 16 height 9
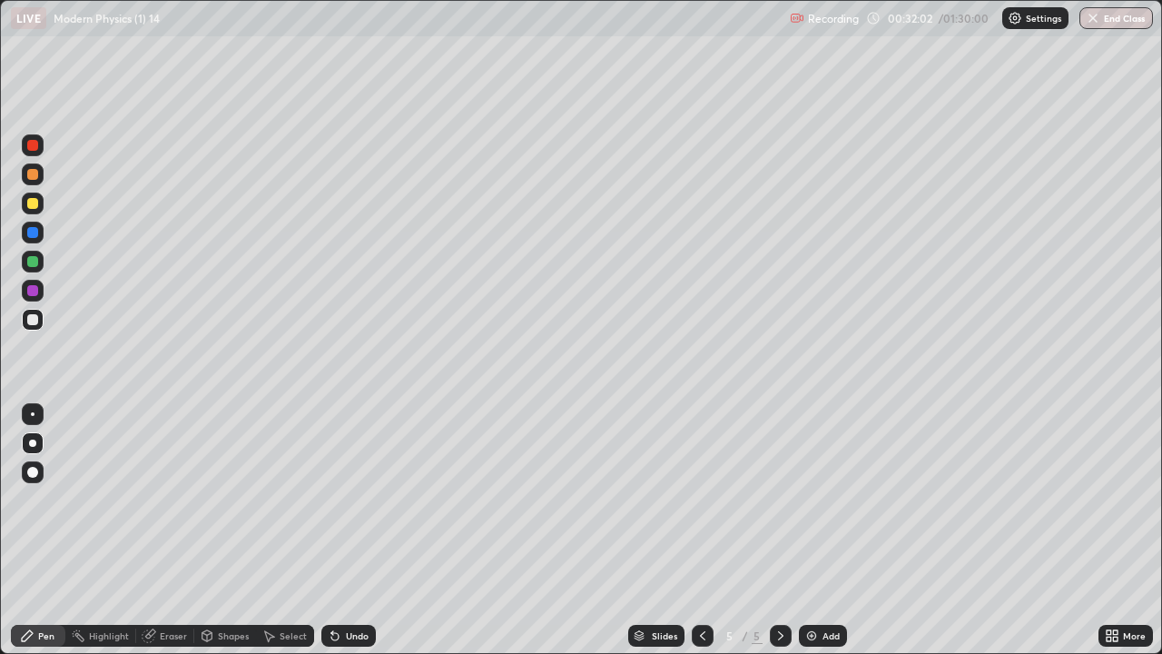
click at [35, 320] on div at bounding box center [32, 319] width 11 height 11
click at [34, 208] on div at bounding box center [32, 203] width 11 height 11
click at [339, 499] on icon at bounding box center [335, 635] width 15 height 15
click at [34, 263] on div at bounding box center [32, 261] width 11 height 11
click at [36, 318] on div at bounding box center [32, 319] width 11 height 11
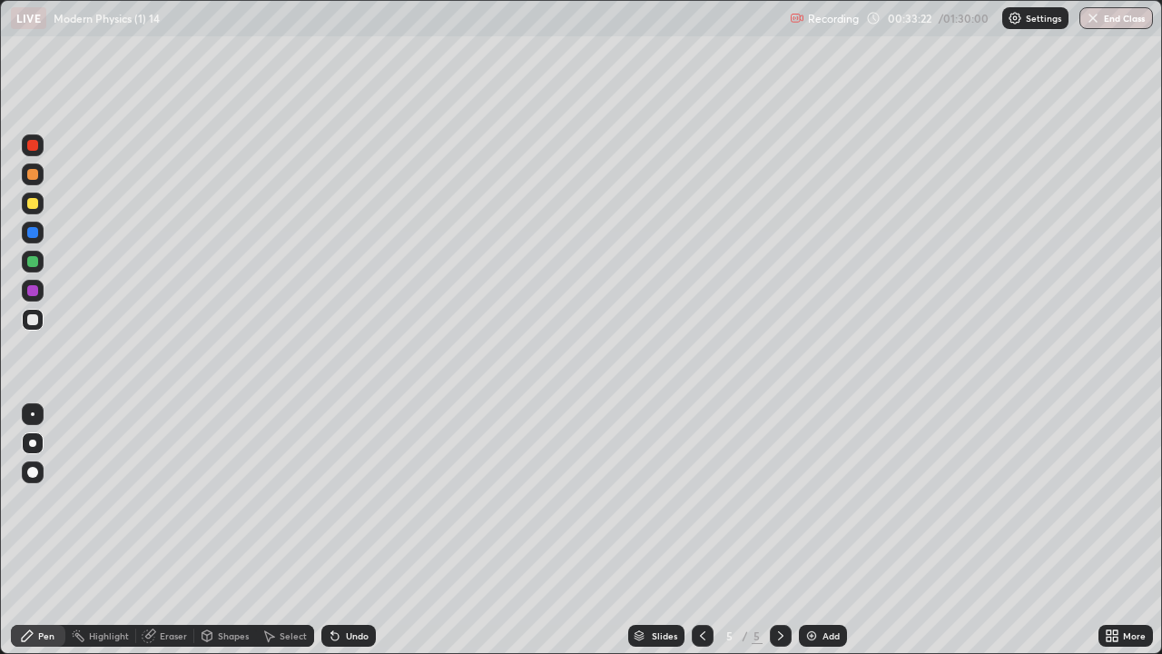
click at [340, 499] on div "Undo" at bounding box center [348, 636] width 54 height 22
click at [332, 499] on icon at bounding box center [334, 636] width 7 height 7
click at [36, 205] on div at bounding box center [32, 203] width 11 height 11
click at [34, 319] on div at bounding box center [32, 319] width 11 height 11
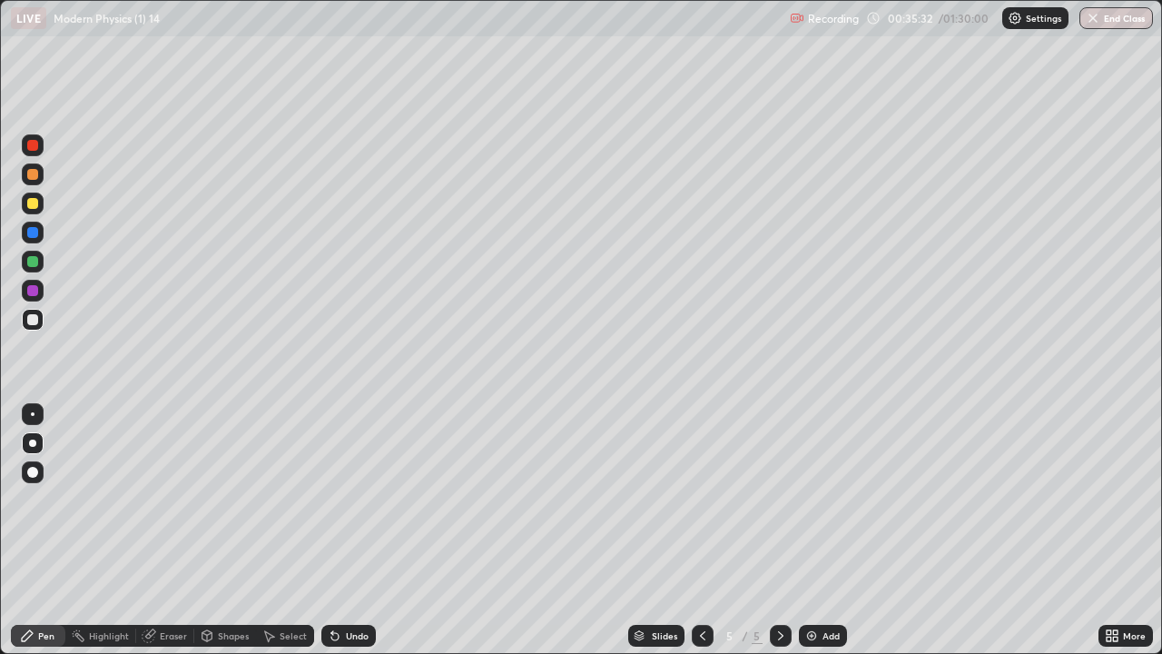
click at [332, 499] on icon at bounding box center [334, 636] width 7 height 7
click at [215, 499] on div "Shapes" at bounding box center [225, 636] width 62 height 22
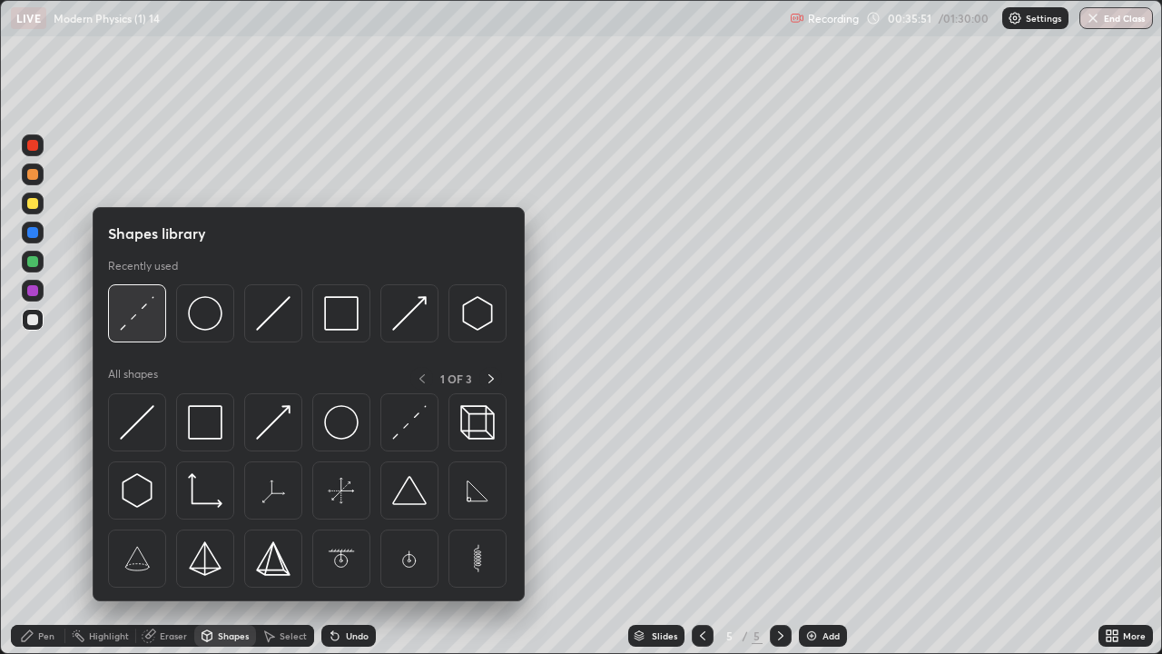
click at [149, 325] on img at bounding box center [137, 313] width 35 height 35
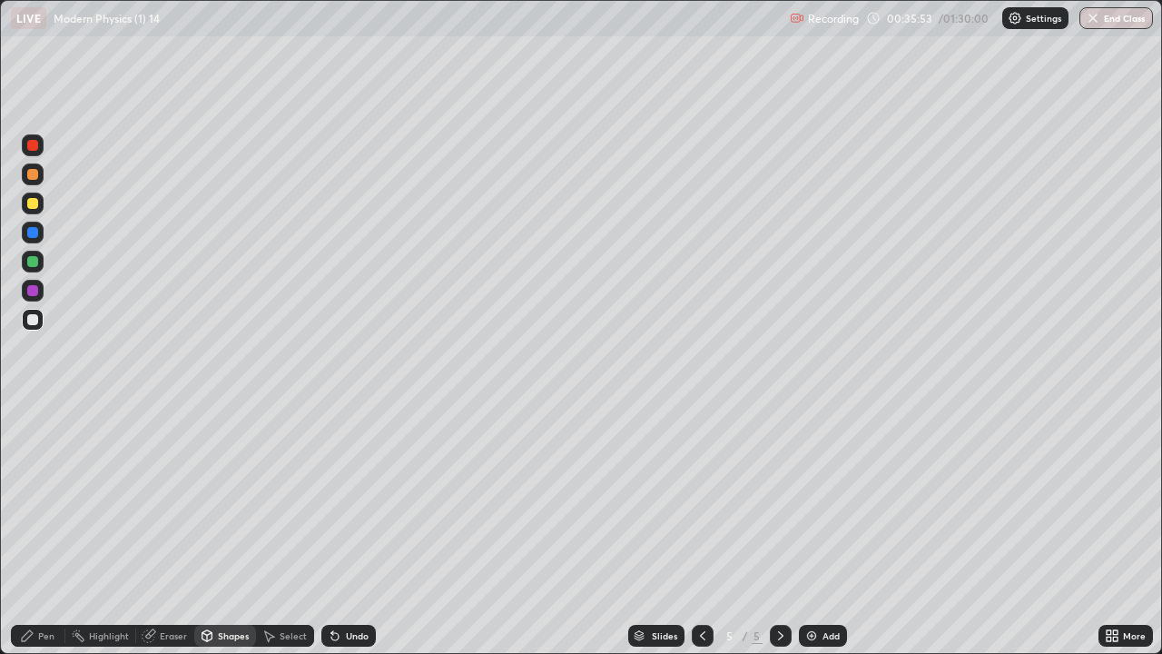
click at [54, 499] on div "Pen" at bounding box center [38, 636] width 54 height 22
click at [34, 208] on div at bounding box center [32, 203] width 11 height 11
click at [779, 499] on icon at bounding box center [781, 635] width 15 height 15
click at [824, 499] on div "Add" at bounding box center [831, 635] width 17 height 9
click at [35, 203] on div at bounding box center [32, 203] width 11 height 11
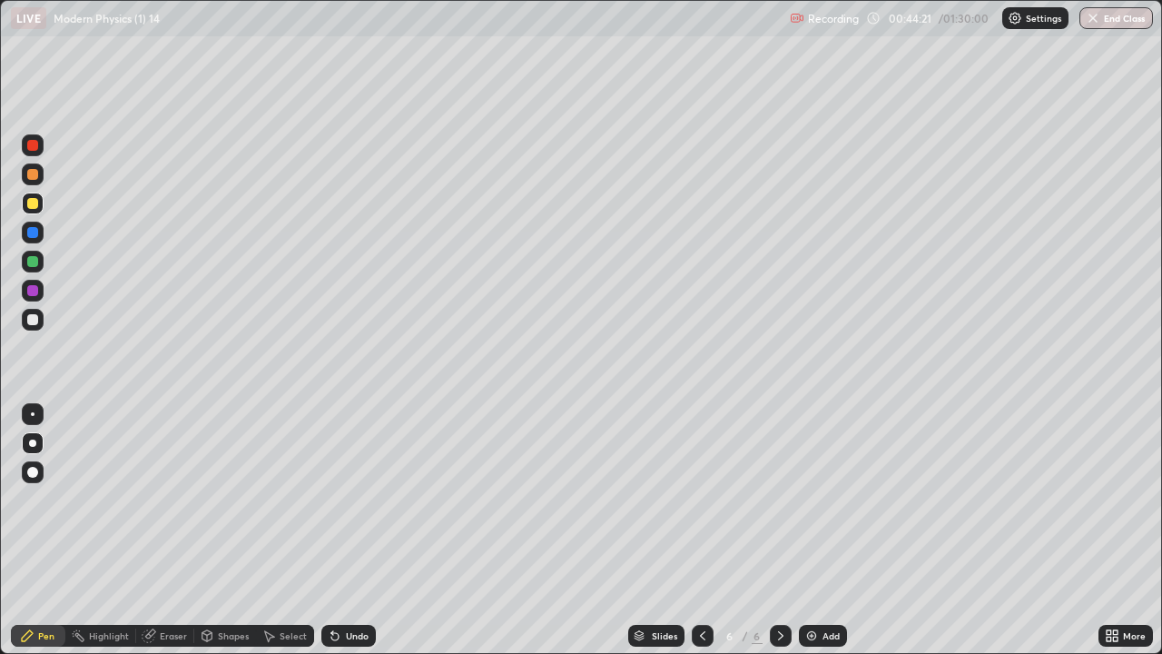
click at [32, 328] on div at bounding box center [33, 320] width 22 height 22
click at [34, 235] on div at bounding box center [32, 232] width 11 height 11
click at [36, 262] on div at bounding box center [32, 261] width 11 height 11
click at [33, 176] on div at bounding box center [32, 174] width 11 height 11
click at [35, 147] on div at bounding box center [32, 145] width 11 height 11
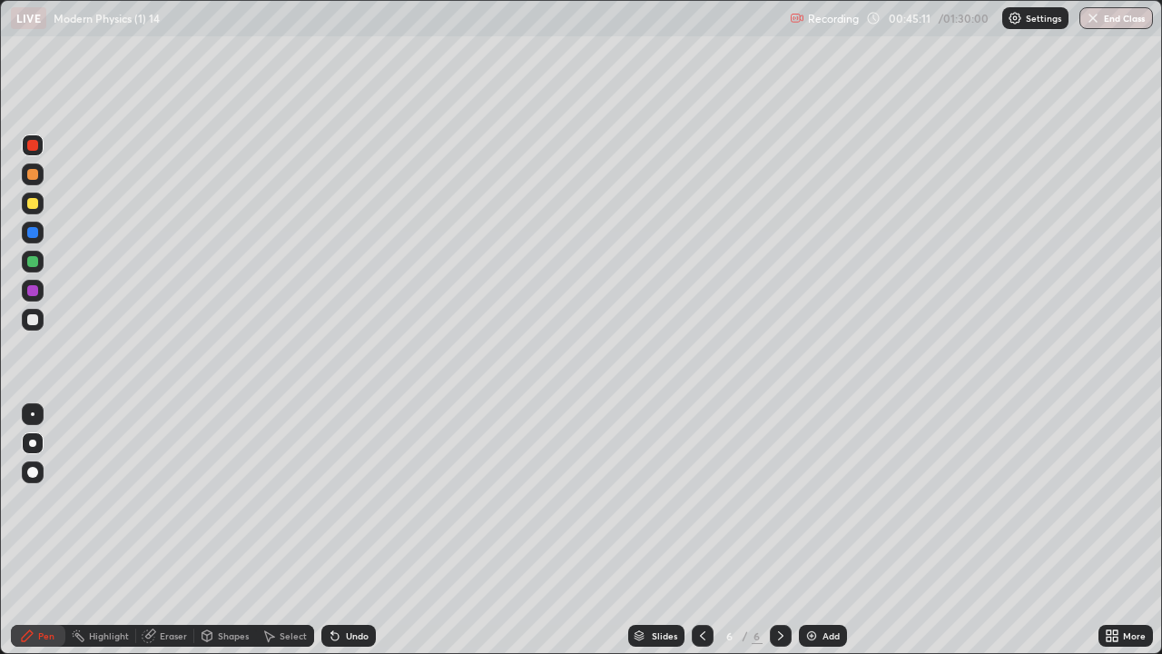
click at [37, 327] on div at bounding box center [33, 320] width 22 height 22
click at [33, 205] on div at bounding box center [32, 203] width 11 height 11
click at [171, 499] on div "Eraser" at bounding box center [173, 635] width 27 height 9
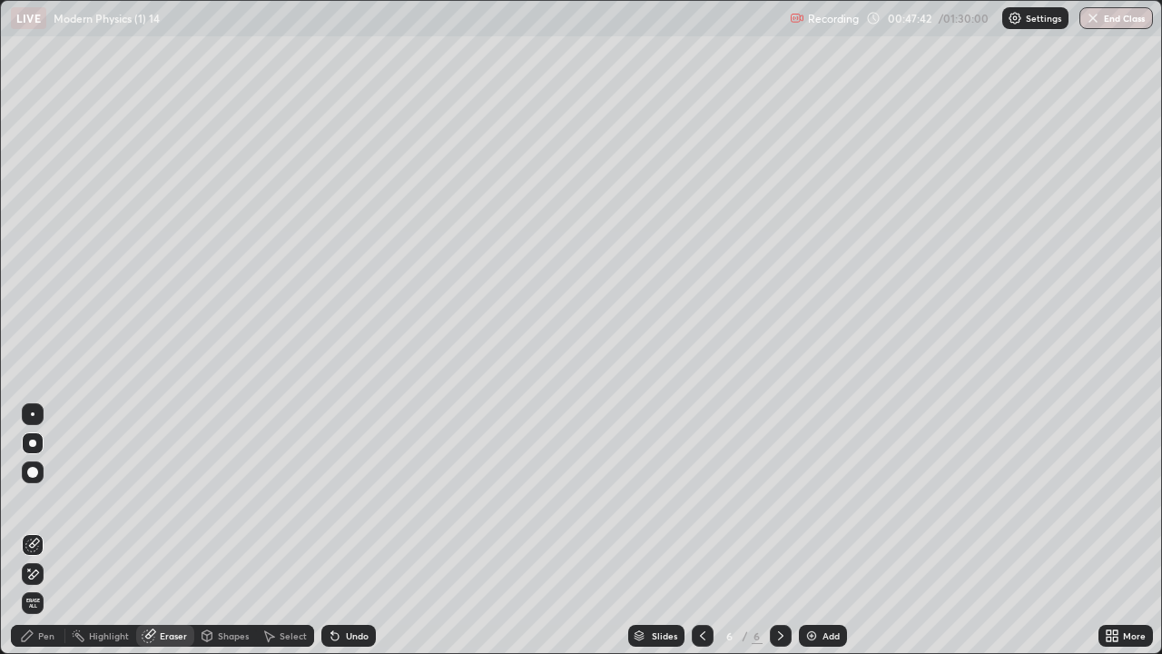
click at [35, 499] on span "Erase all" at bounding box center [33, 602] width 20 height 11
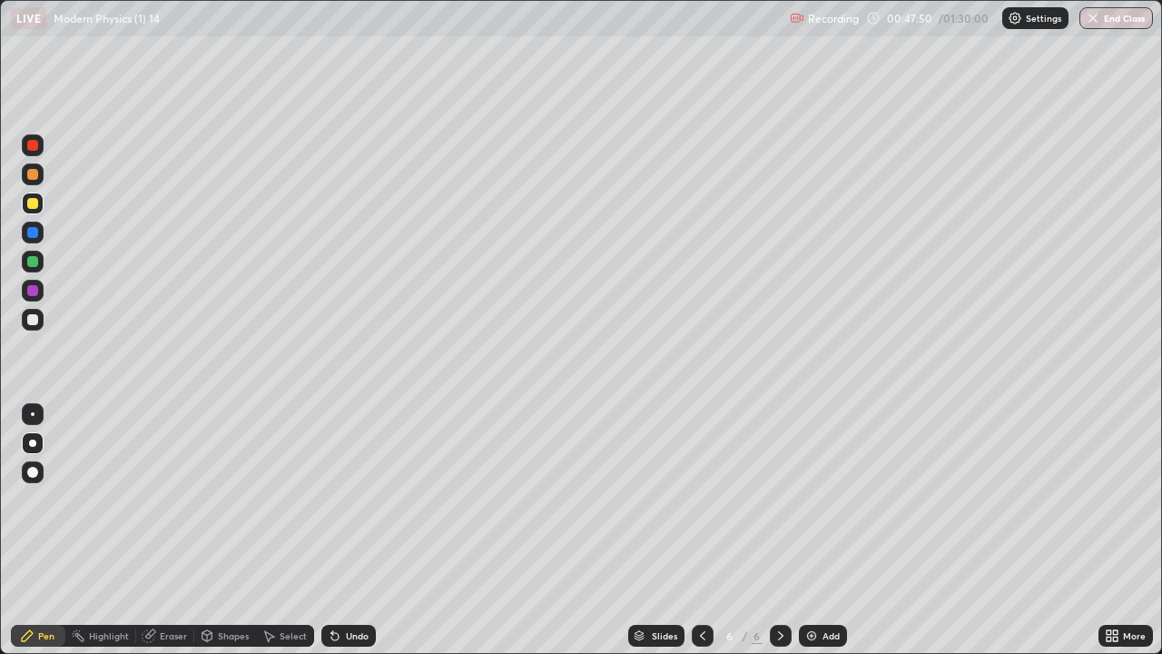
click at [176, 499] on div "Eraser" at bounding box center [173, 635] width 27 height 9
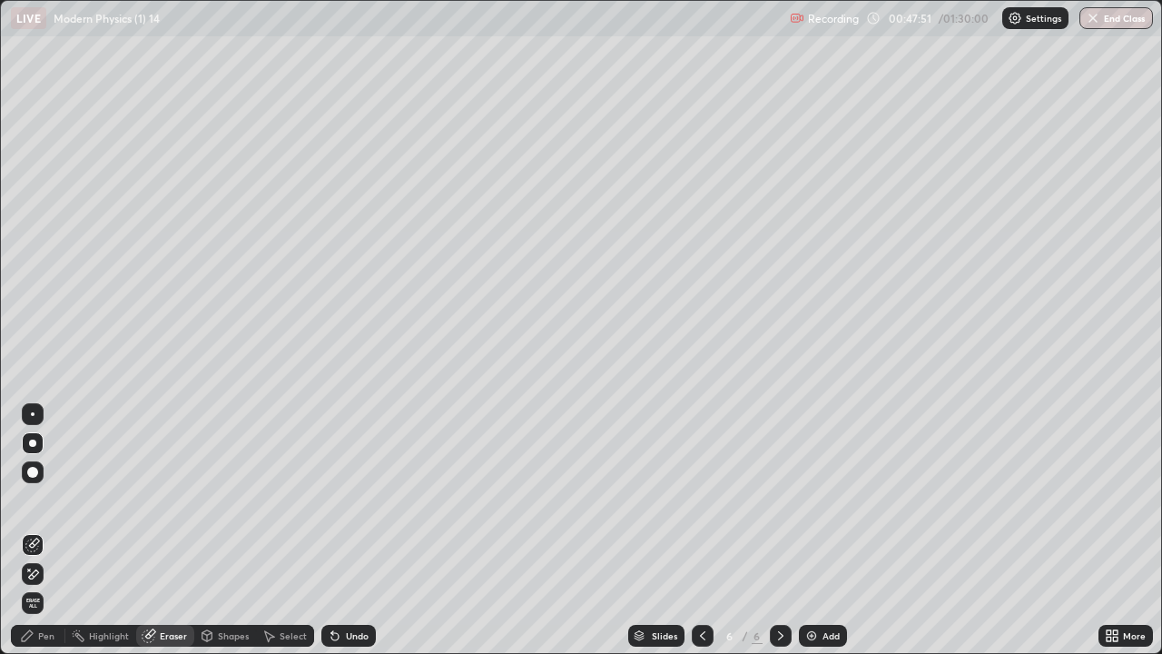
click at [39, 499] on span "Erase all" at bounding box center [33, 602] width 20 height 11
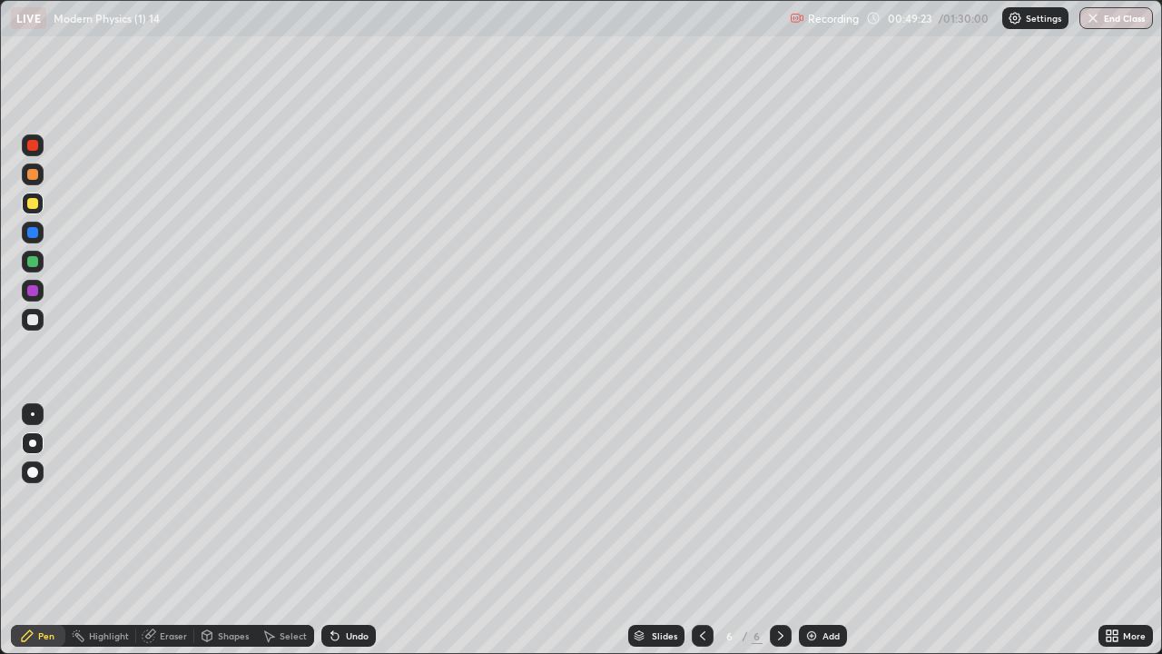
click at [36, 330] on div at bounding box center [33, 320] width 22 height 22
click at [32, 237] on div at bounding box center [32, 232] width 11 height 11
click at [37, 208] on div at bounding box center [33, 203] width 22 height 22
click at [37, 319] on div at bounding box center [32, 319] width 11 height 11
click at [207, 499] on icon at bounding box center [207, 638] width 0 height 6
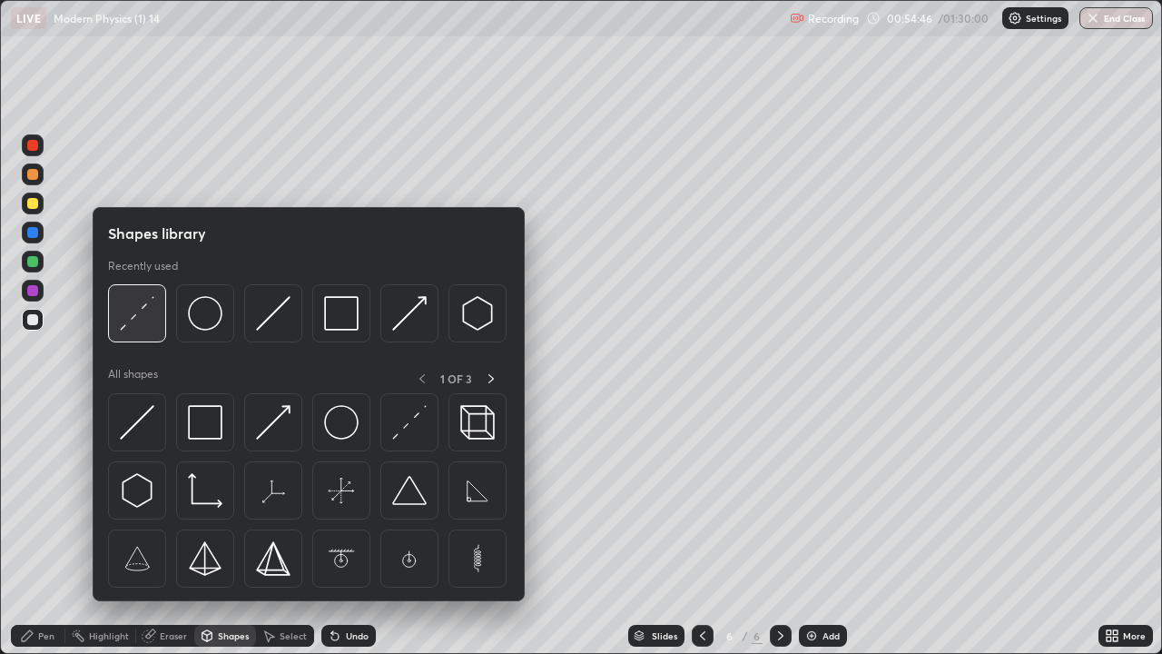
click at [135, 325] on img at bounding box center [137, 313] width 35 height 35
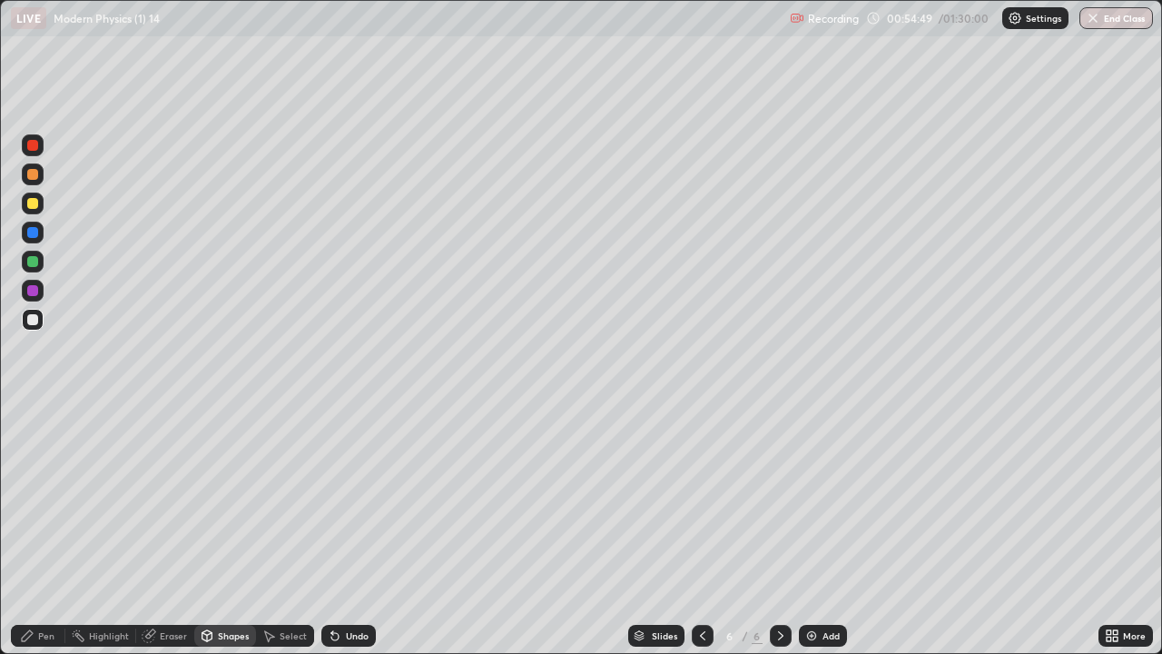
click at [51, 499] on div "Pen" at bounding box center [38, 636] width 54 height 22
click at [34, 318] on div at bounding box center [32, 319] width 11 height 11
click at [180, 499] on div "Eraser" at bounding box center [173, 635] width 27 height 9
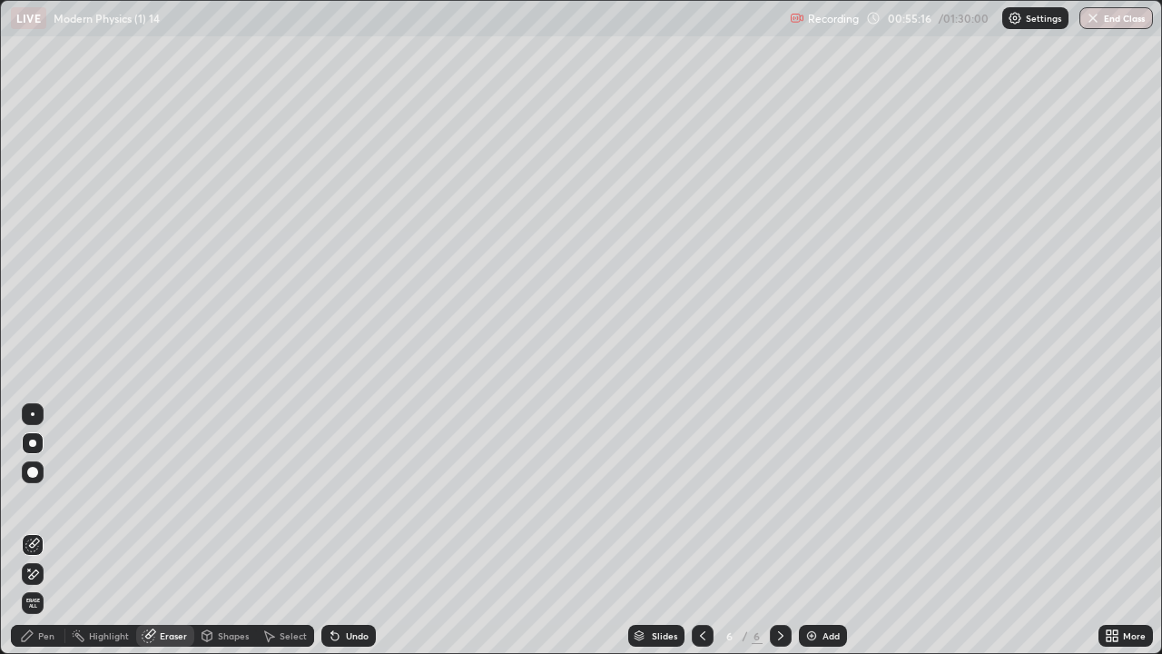
click at [60, 499] on div "Pen" at bounding box center [38, 636] width 54 height 22
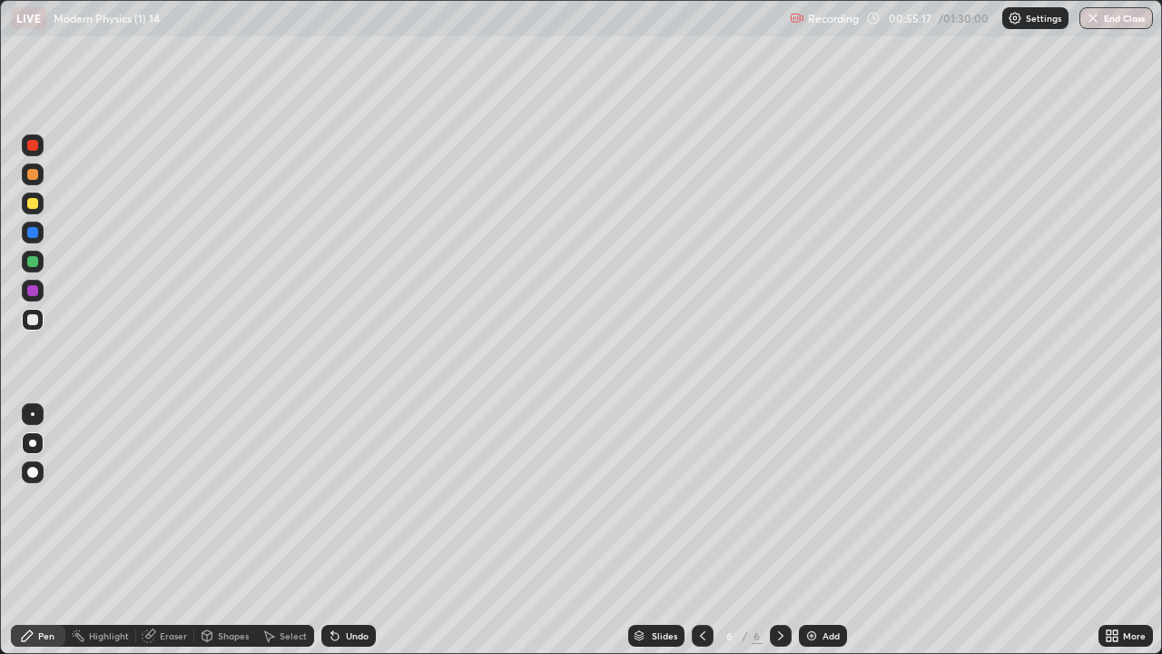
click at [33, 203] on div at bounding box center [32, 203] width 11 height 11
click at [231, 499] on div "Shapes" at bounding box center [225, 636] width 62 height 22
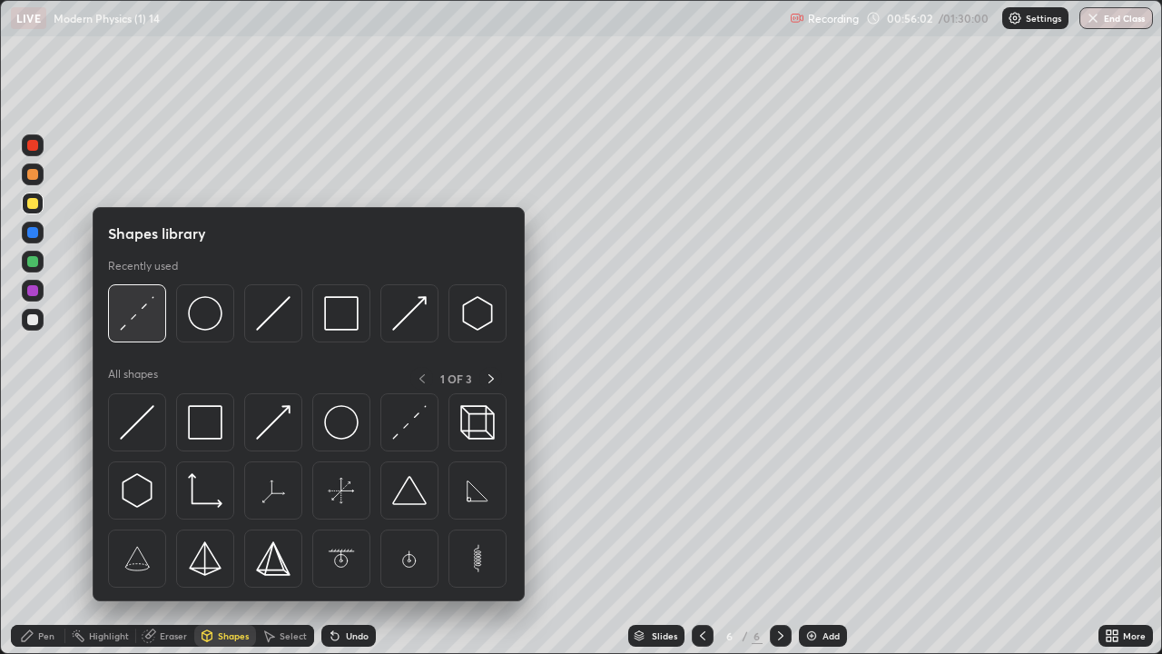
click at [135, 321] on img at bounding box center [137, 313] width 35 height 35
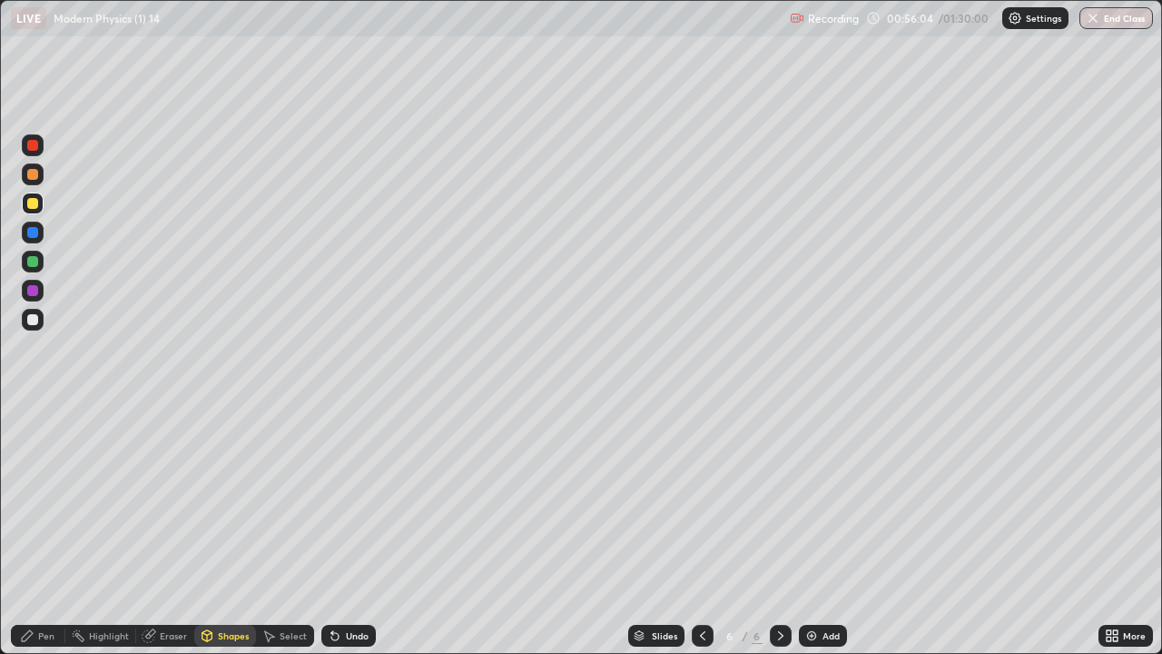
click at [45, 499] on div "Pen" at bounding box center [38, 636] width 54 height 22
click at [30, 321] on div at bounding box center [32, 319] width 11 height 11
click at [231, 499] on div "Shapes" at bounding box center [225, 636] width 62 height 22
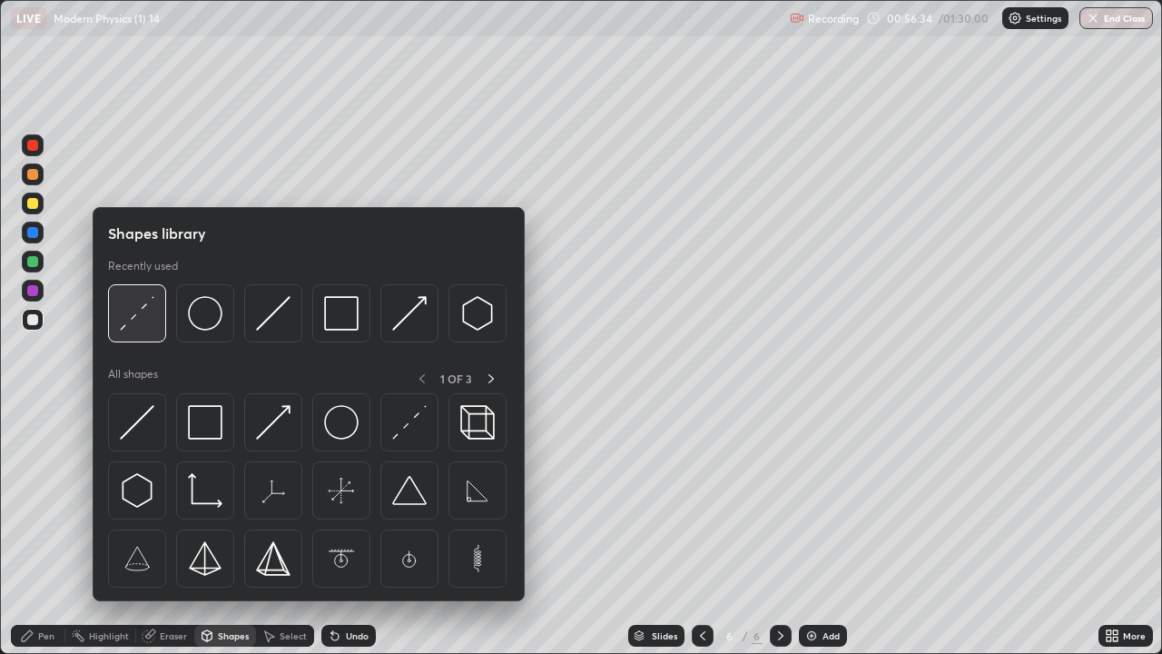
click at [132, 324] on img at bounding box center [137, 313] width 35 height 35
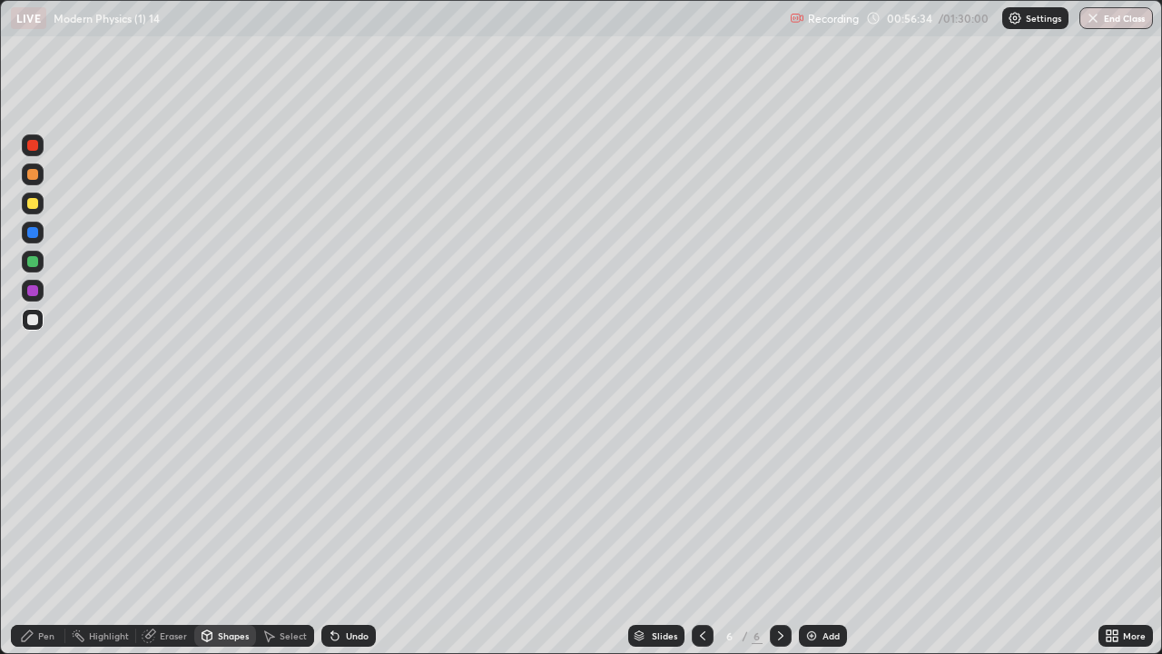
click at [36, 261] on div at bounding box center [32, 261] width 11 height 11
click at [215, 499] on div "Shapes" at bounding box center [225, 636] width 62 height 22
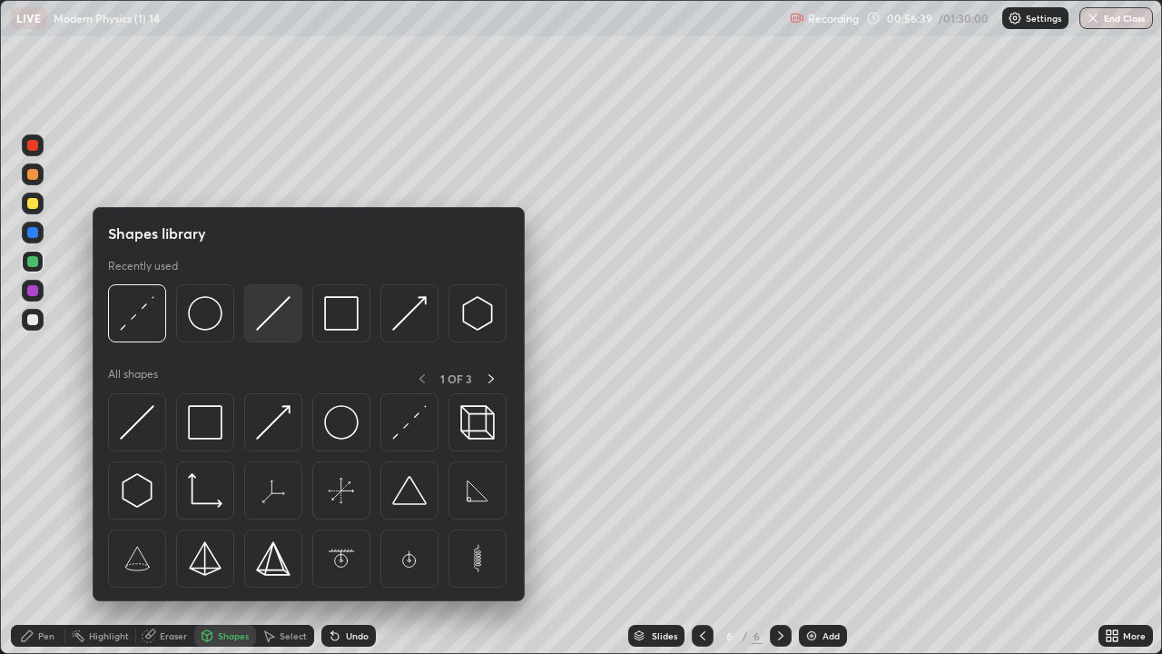
click at [271, 324] on img at bounding box center [273, 313] width 35 height 35
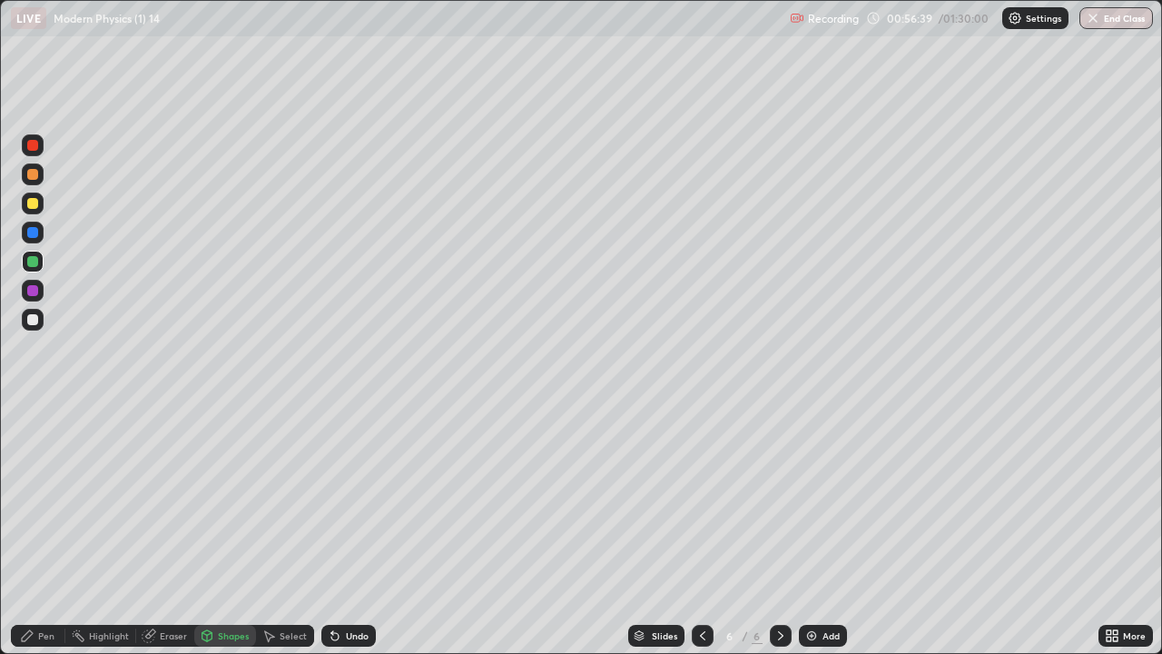
click at [31, 205] on div at bounding box center [32, 203] width 11 height 11
click at [49, 499] on div "Pen" at bounding box center [46, 635] width 16 height 9
click at [33, 321] on div at bounding box center [32, 319] width 11 height 11
click at [222, 499] on div "Shapes" at bounding box center [233, 635] width 31 height 9
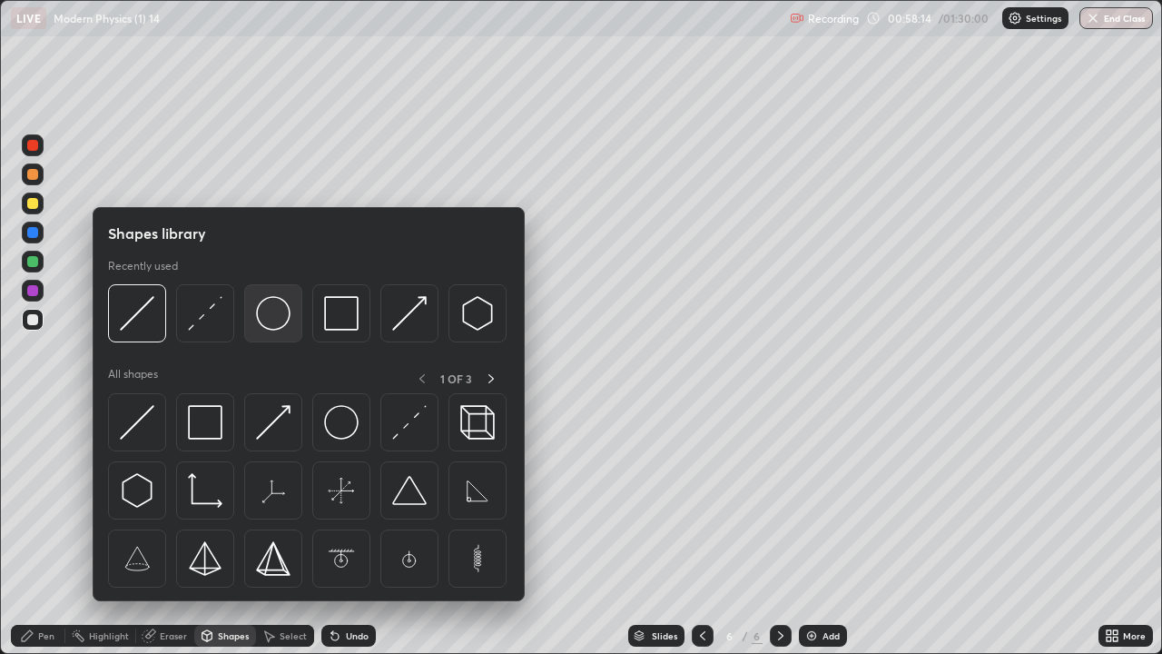
click at [262, 324] on img at bounding box center [273, 313] width 35 height 35
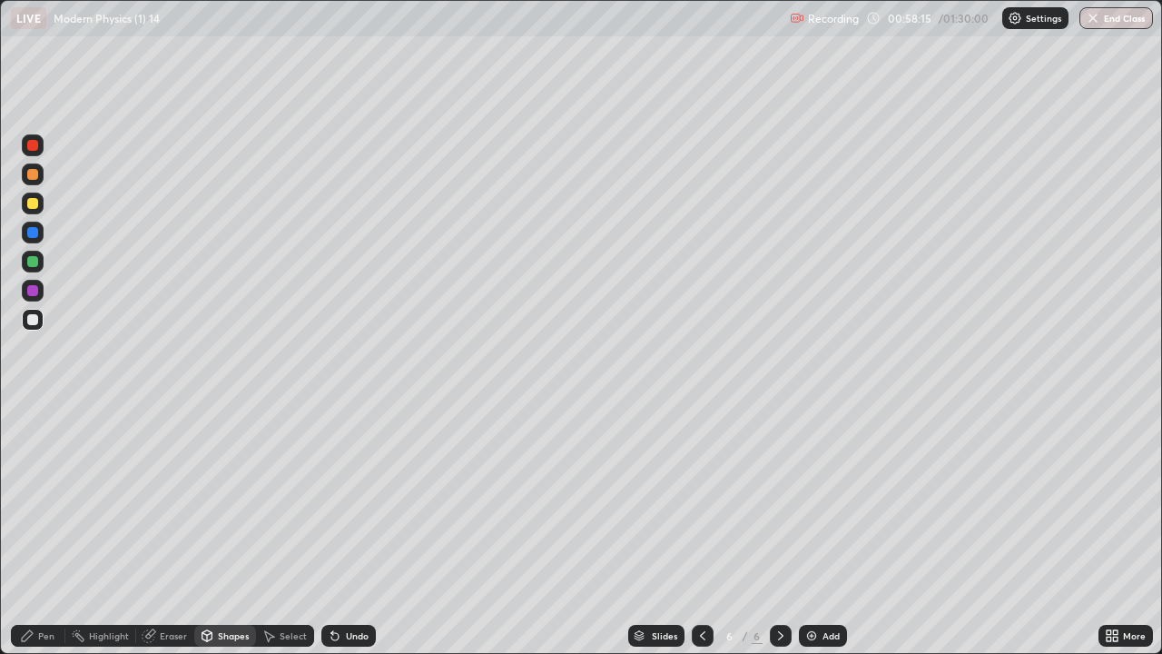
click at [30, 232] on div at bounding box center [32, 232] width 11 height 11
click at [54, 499] on div "Pen" at bounding box center [46, 635] width 16 height 9
click at [36, 319] on div at bounding box center [32, 319] width 11 height 11
click at [23, 200] on div at bounding box center [33, 203] width 22 height 22
click at [332, 499] on icon at bounding box center [334, 636] width 7 height 7
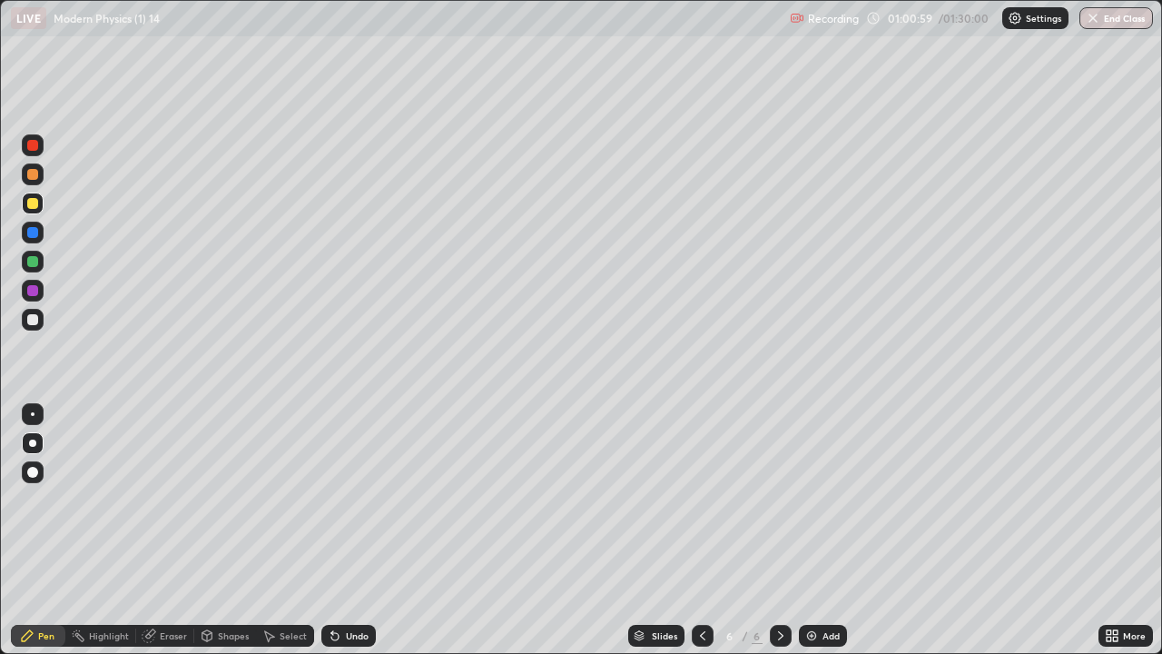
click at [333, 499] on icon at bounding box center [334, 636] width 7 height 7
click at [332, 499] on icon at bounding box center [334, 636] width 7 height 7
click at [338, 499] on div "Undo" at bounding box center [348, 636] width 54 height 22
click at [346, 499] on div "Undo" at bounding box center [357, 635] width 23 height 9
click at [345, 499] on div "Undo" at bounding box center [348, 636] width 54 height 22
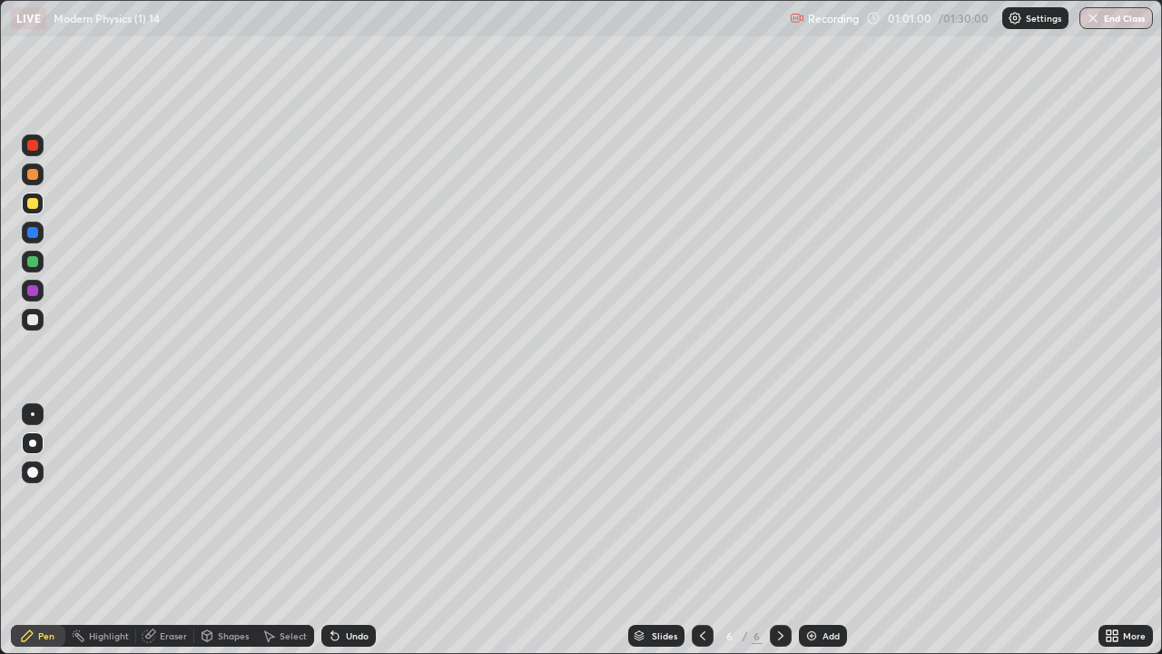
click at [345, 499] on div "Undo" at bounding box center [348, 636] width 54 height 22
click at [346, 499] on div "Undo" at bounding box center [348, 636] width 54 height 22
click at [344, 499] on div "Undo" at bounding box center [348, 636] width 54 height 22
click at [343, 499] on div "Undo" at bounding box center [348, 636] width 54 height 22
click at [342, 499] on div "Undo" at bounding box center [348, 636] width 54 height 22
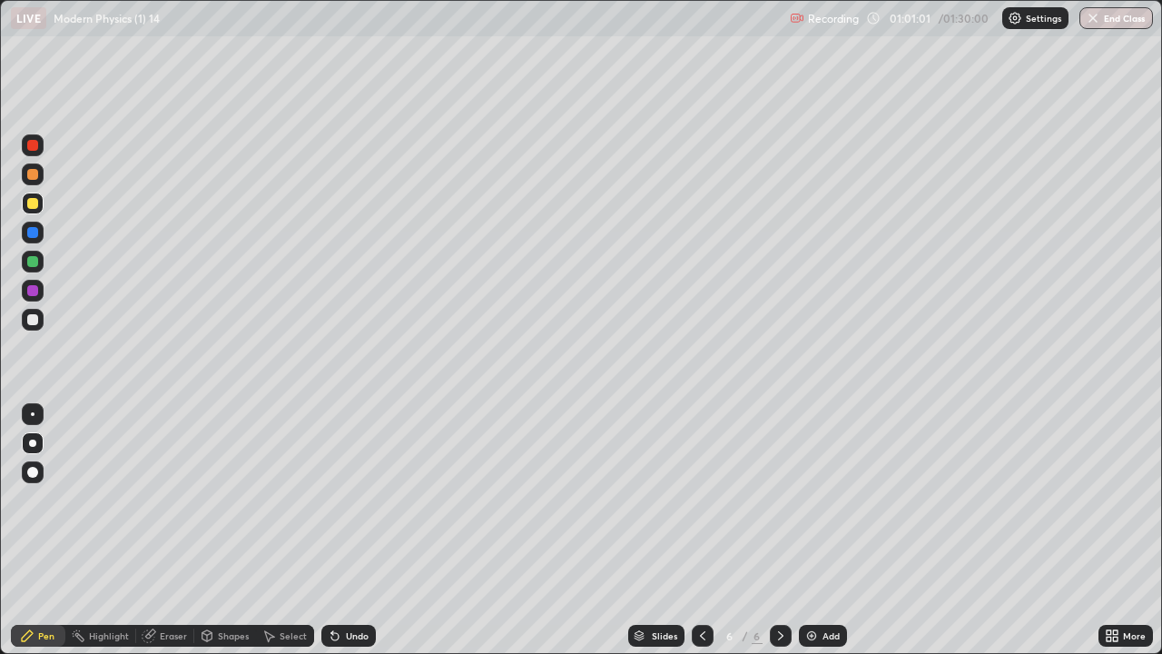
click at [341, 499] on div "Undo" at bounding box center [348, 636] width 54 height 22
click at [340, 499] on div "Undo" at bounding box center [348, 636] width 54 height 22
click at [339, 499] on div "Undo" at bounding box center [348, 636] width 54 height 22
click at [180, 499] on div "Eraser" at bounding box center [173, 635] width 27 height 9
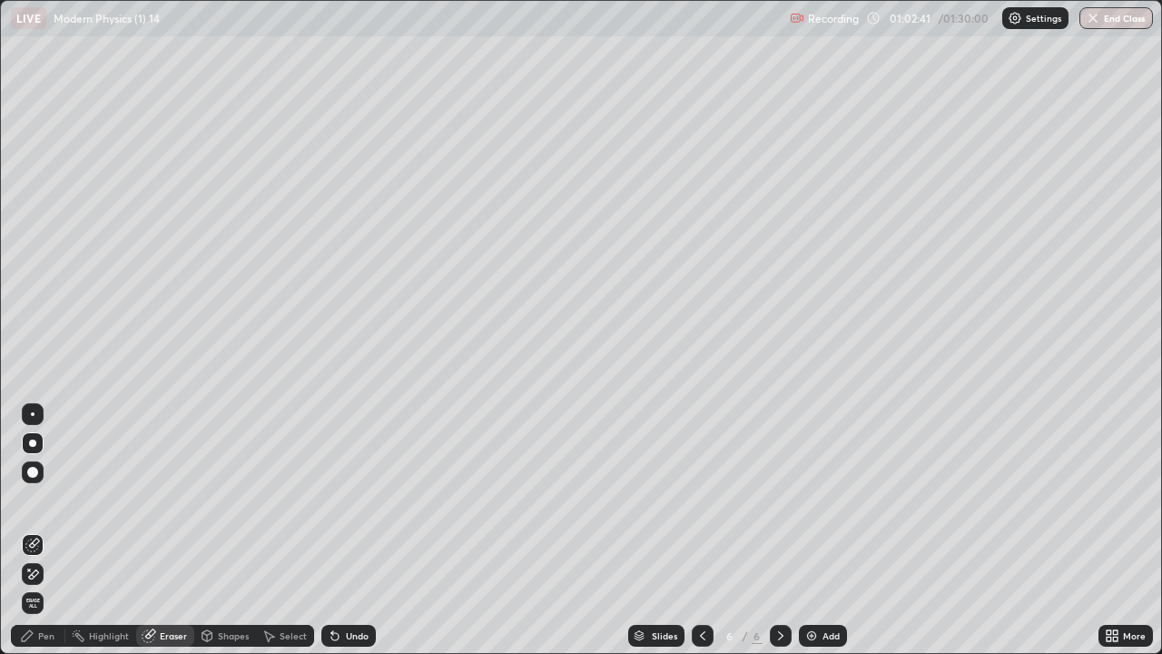
click at [49, 499] on div "Pen" at bounding box center [38, 636] width 54 height 22
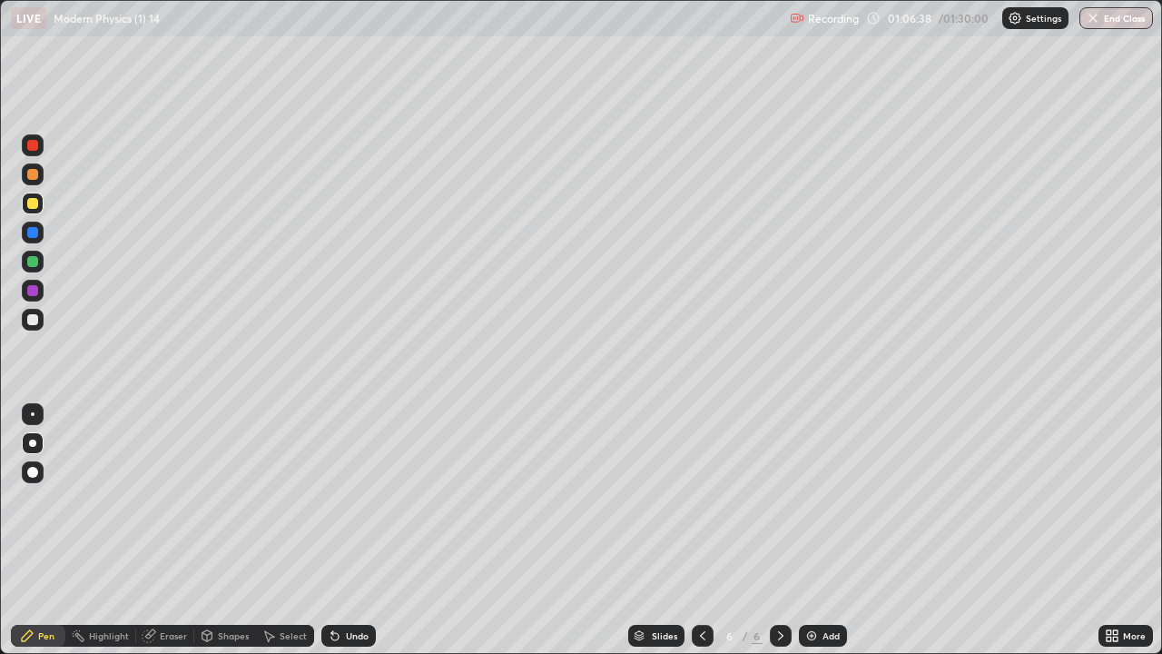
click at [778, 499] on icon at bounding box center [781, 635] width 15 height 15
click at [815, 499] on div "Add" at bounding box center [823, 636] width 48 height 22
click at [819, 499] on div "Add" at bounding box center [823, 636] width 48 height 22
click at [824, 499] on div "Add" at bounding box center [831, 635] width 17 height 9
click at [823, 499] on div "Add" at bounding box center [831, 635] width 17 height 9
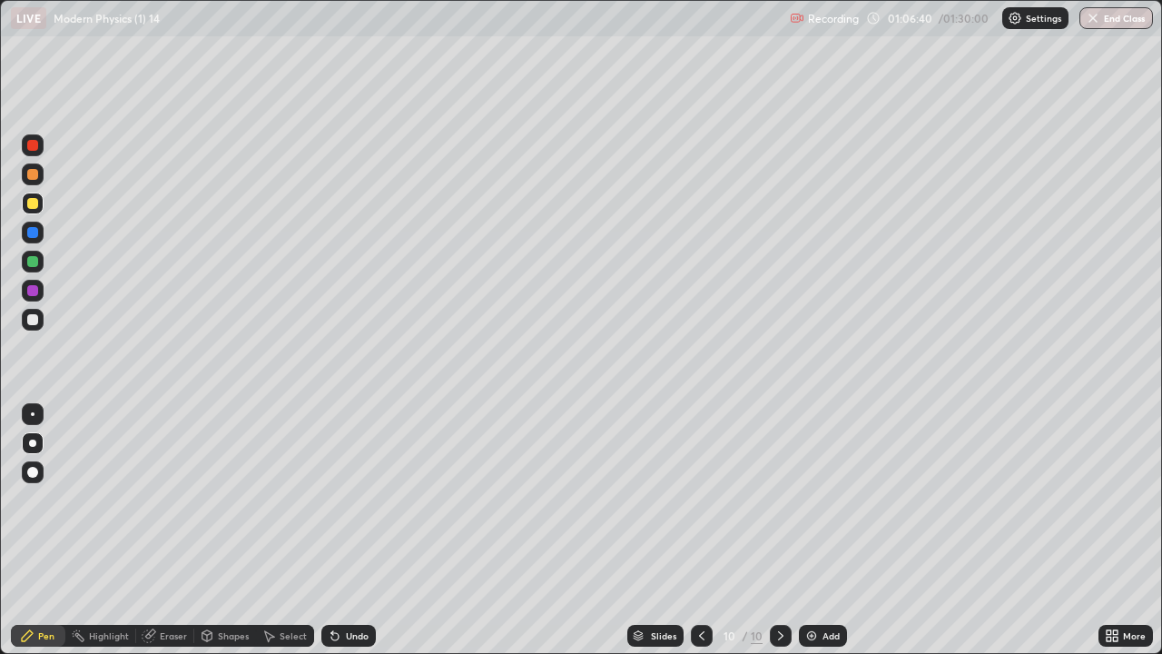
click at [698, 499] on icon at bounding box center [702, 635] width 15 height 15
click at [700, 499] on icon at bounding box center [702, 635] width 15 height 15
click at [701, 499] on icon at bounding box center [702, 635] width 15 height 15
click at [700, 499] on icon at bounding box center [702, 635] width 15 height 15
click at [711, 499] on div at bounding box center [702, 636] width 22 height 22
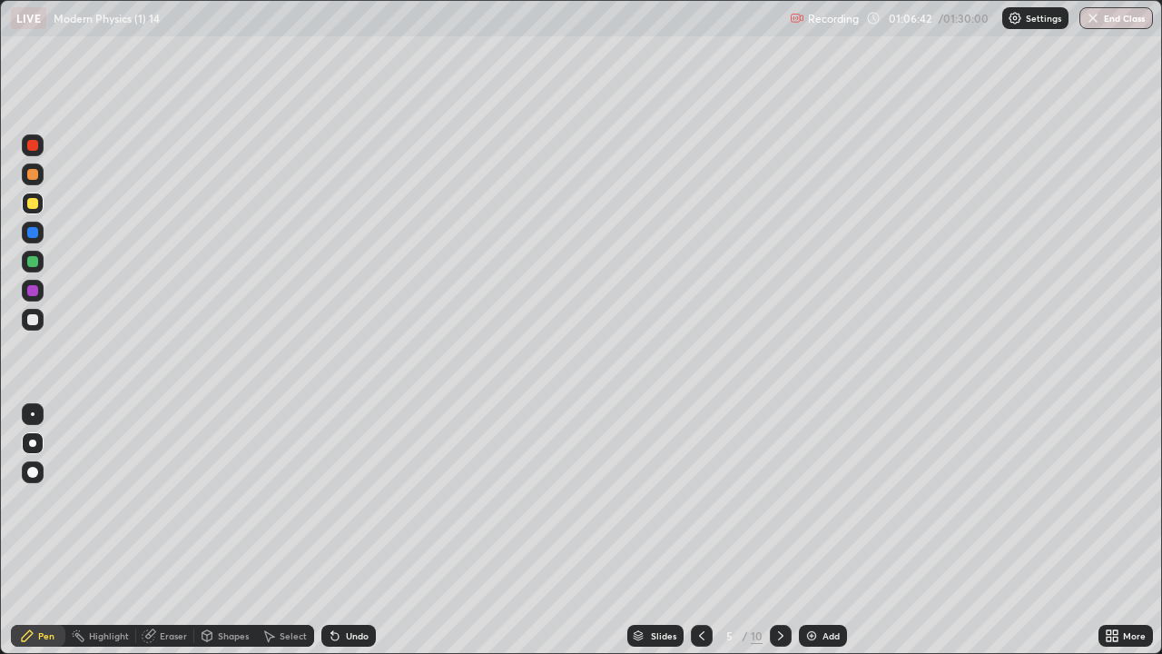
click at [779, 499] on icon at bounding box center [781, 635] width 15 height 15
click at [780, 499] on icon at bounding box center [781, 635] width 15 height 15
click at [700, 499] on icon at bounding box center [702, 635] width 15 height 15
click at [780, 499] on icon at bounding box center [780, 635] width 5 height 9
click at [33, 321] on div at bounding box center [32, 319] width 11 height 11
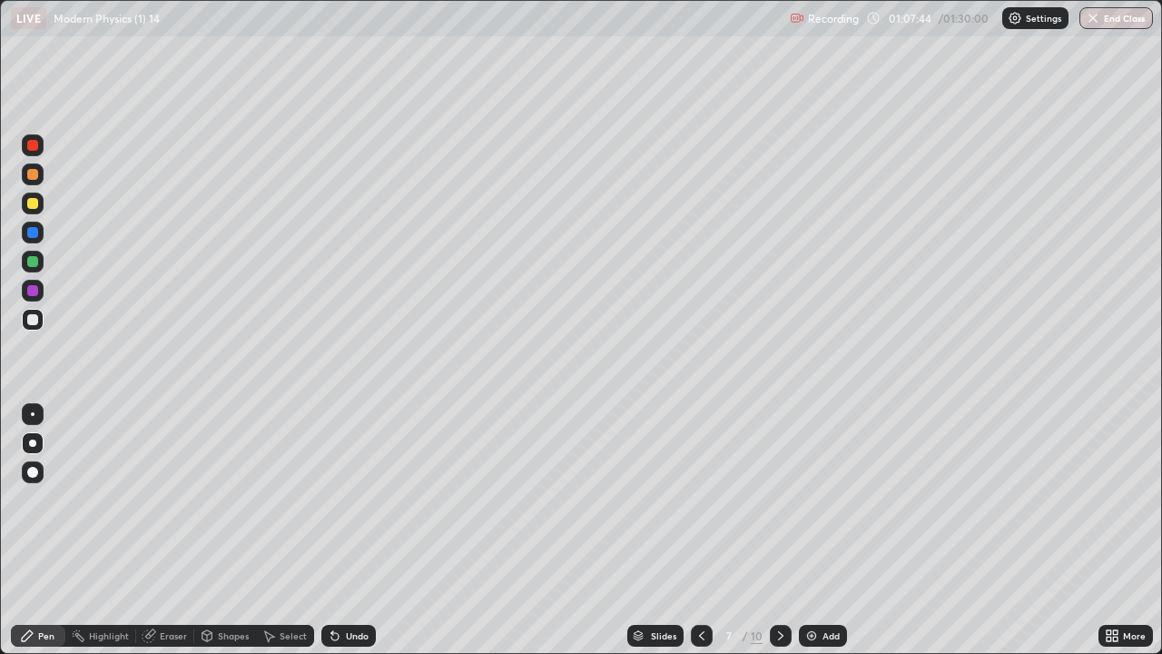
click at [238, 499] on div "Shapes" at bounding box center [225, 636] width 62 height 22
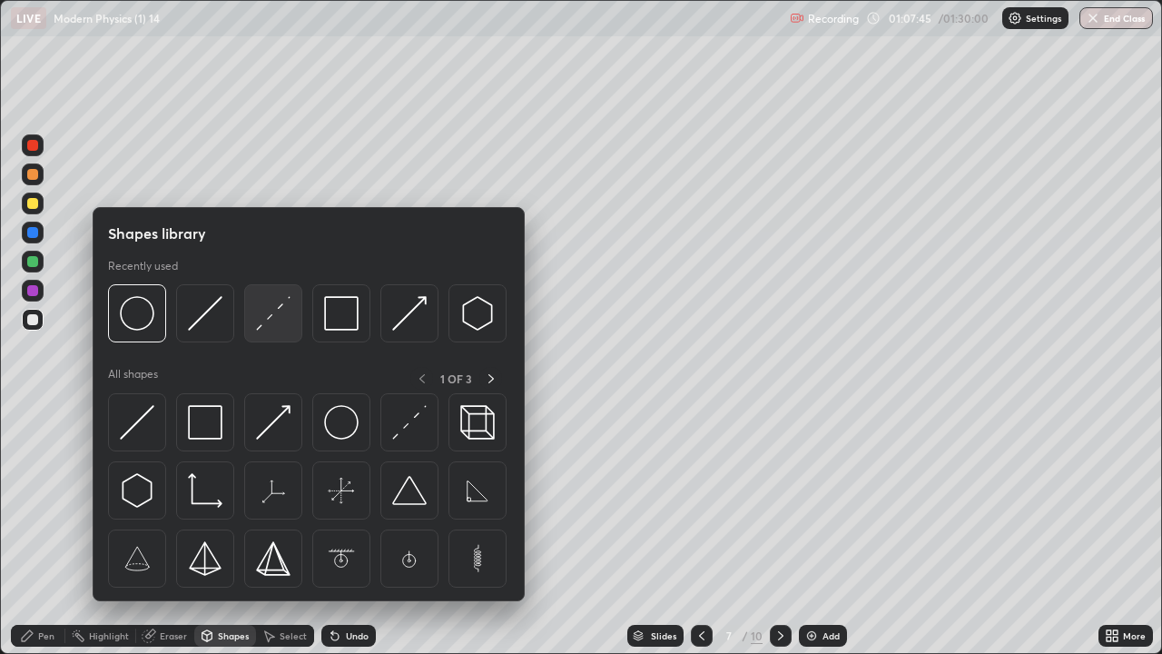
click at [272, 320] on img at bounding box center [273, 313] width 35 height 35
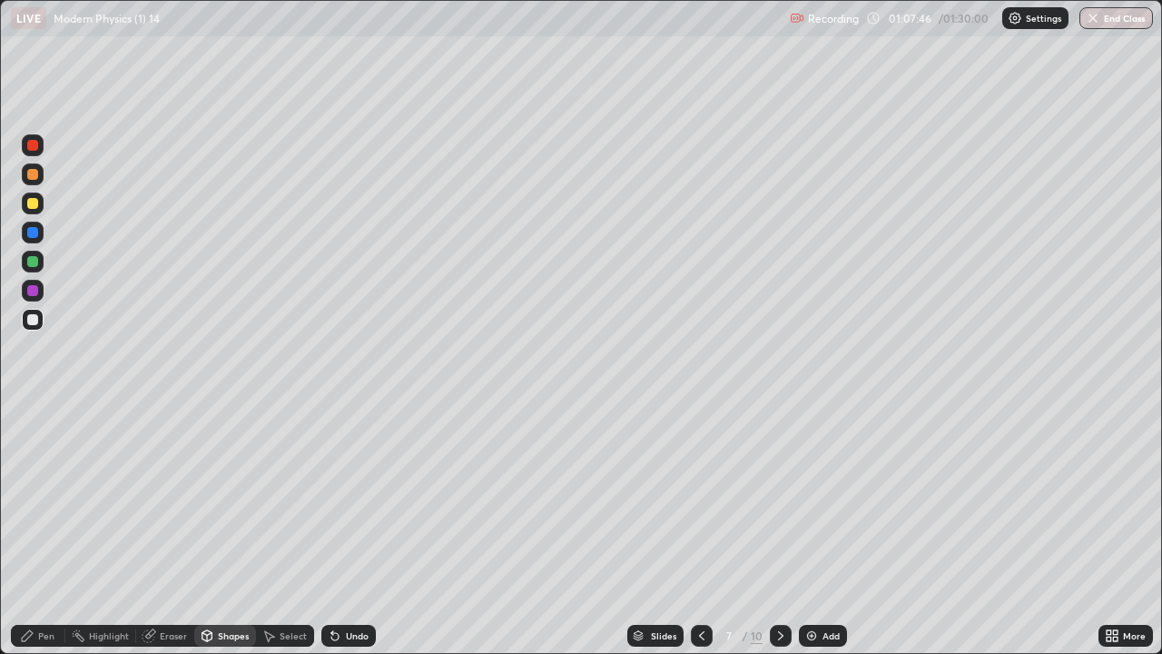
click at [227, 499] on div "Shapes" at bounding box center [225, 636] width 62 height 22
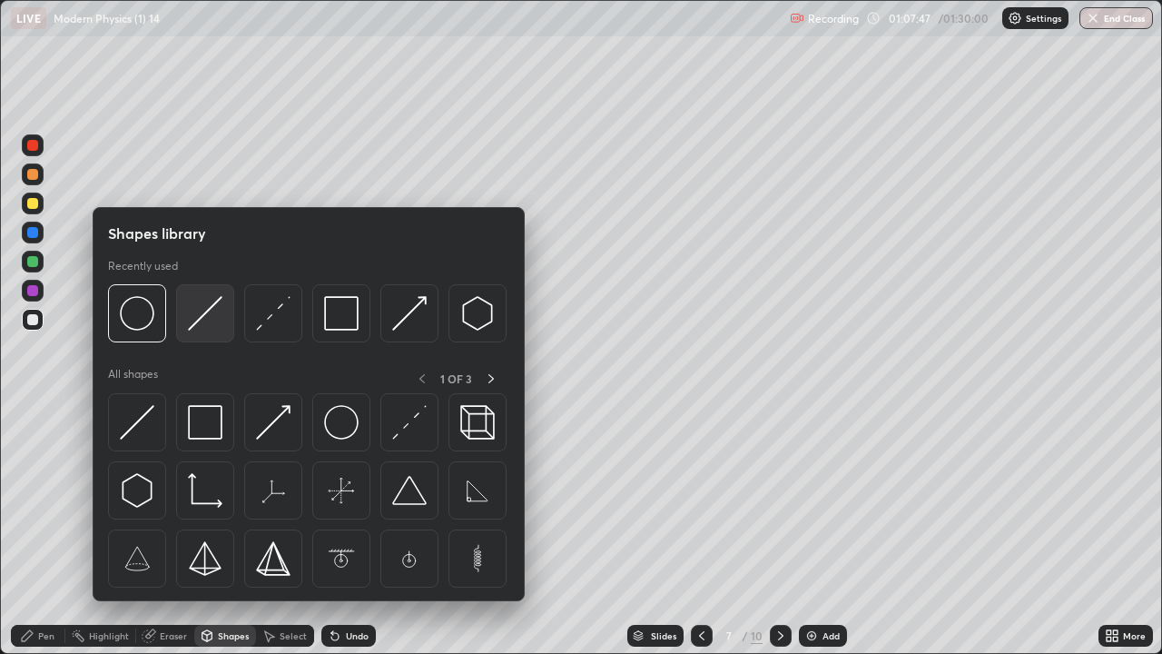
click at [205, 320] on img at bounding box center [205, 313] width 35 height 35
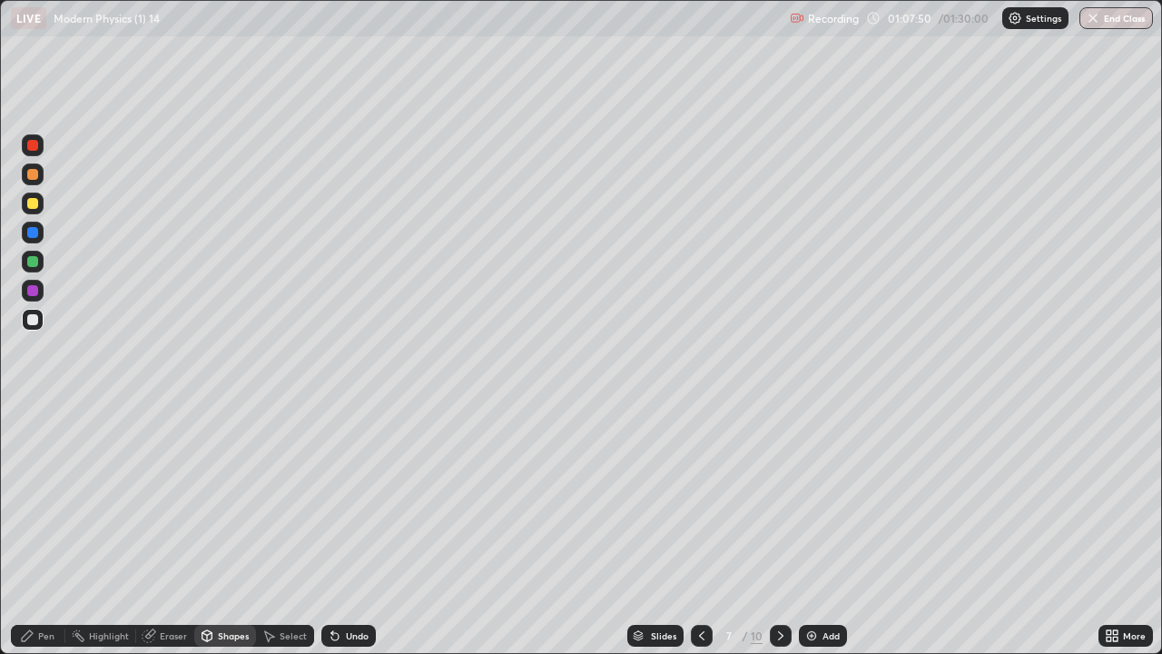
click at [33, 204] on div at bounding box center [32, 203] width 11 height 11
click at [225, 499] on div "Shapes" at bounding box center [233, 635] width 31 height 9
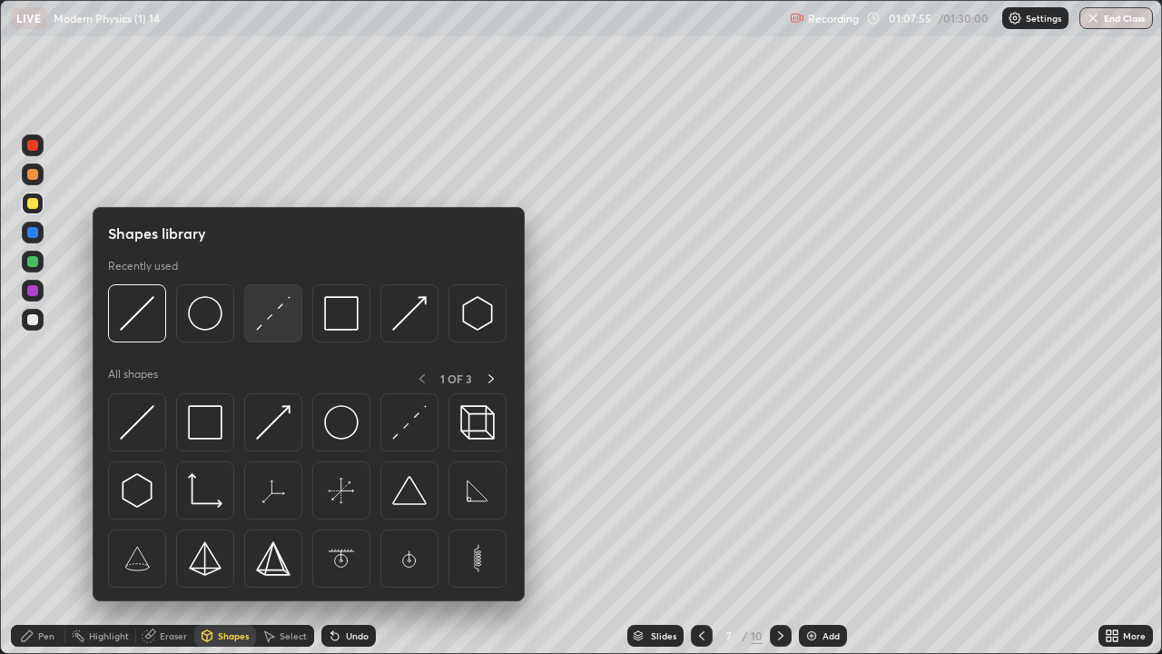
click at [271, 322] on img at bounding box center [273, 313] width 35 height 35
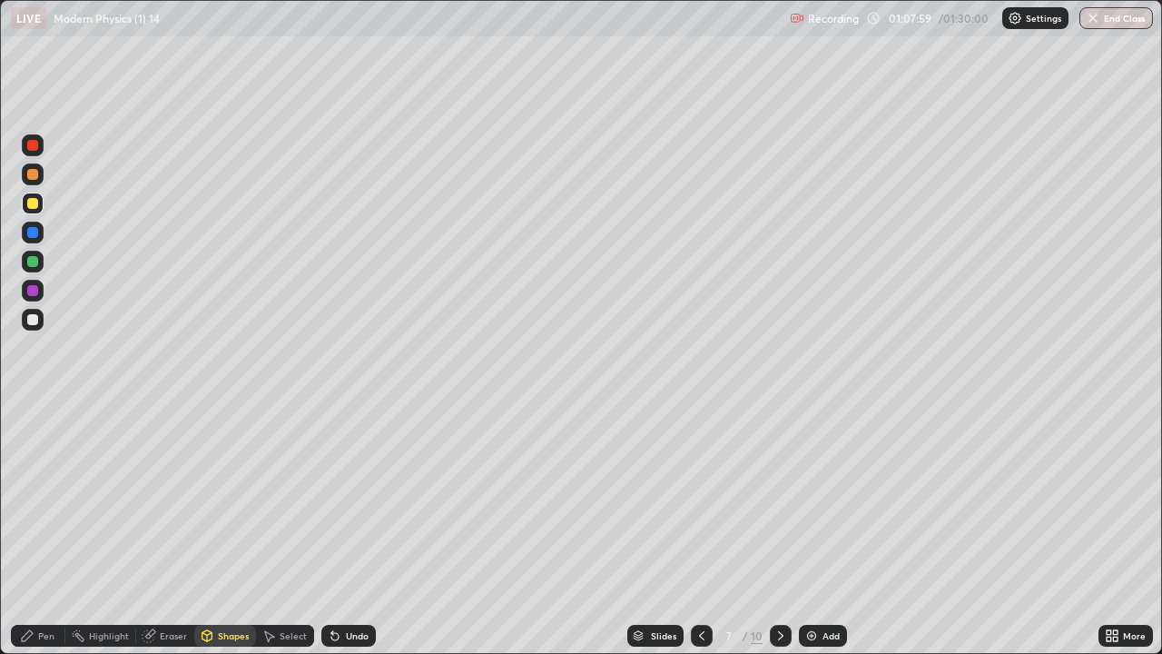
click at [211, 499] on icon at bounding box center [207, 635] width 15 height 15
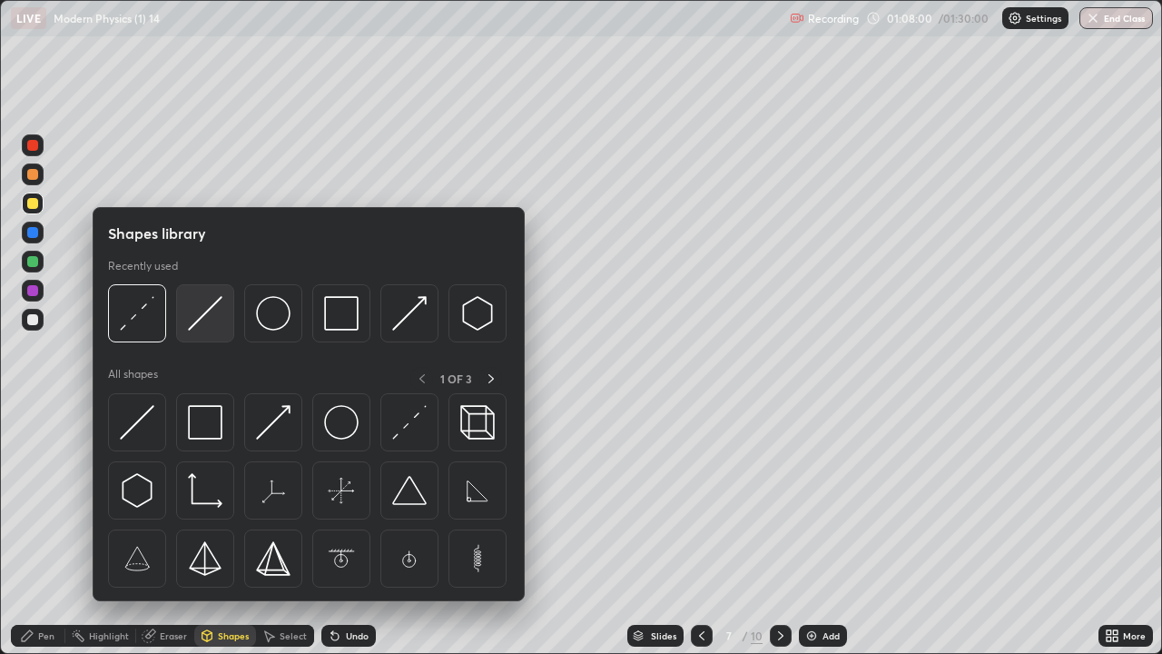
click at [199, 318] on img at bounding box center [205, 313] width 35 height 35
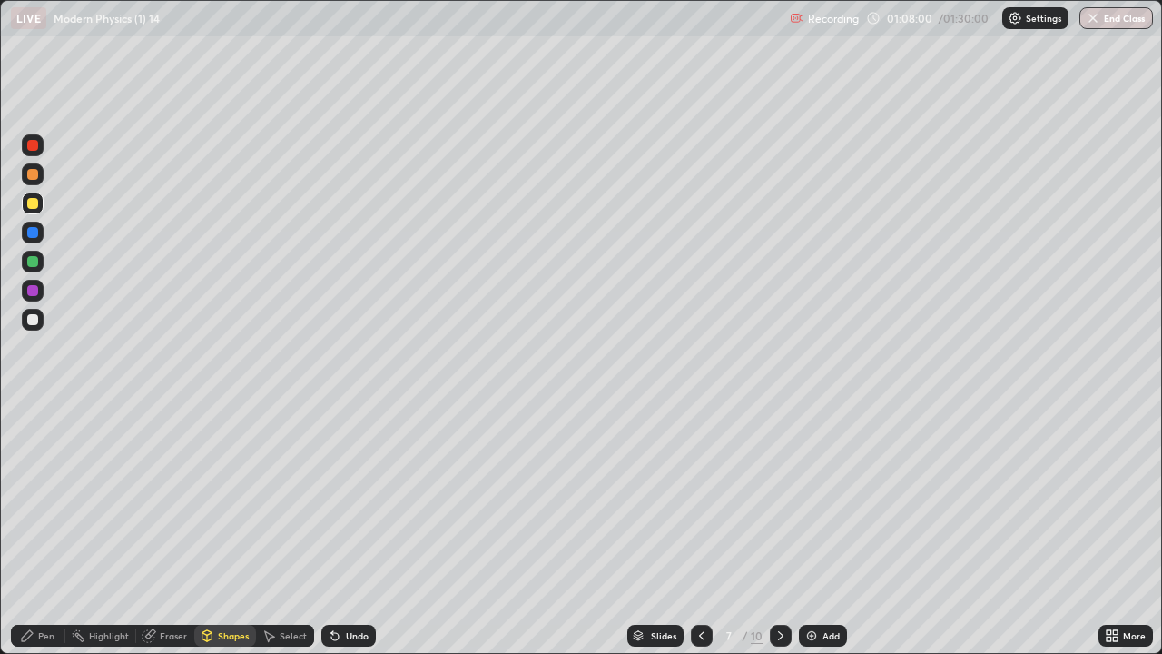
click at [33, 262] on div at bounding box center [32, 261] width 11 height 11
click at [55, 499] on div "Pen" at bounding box center [38, 636] width 54 height 22
click at [35, 320] on div at bounding box center [32, 319] width 11 height 11
click at [232, 499] on div "Shapes" at bounding box center [233, 635] width 31 height 9
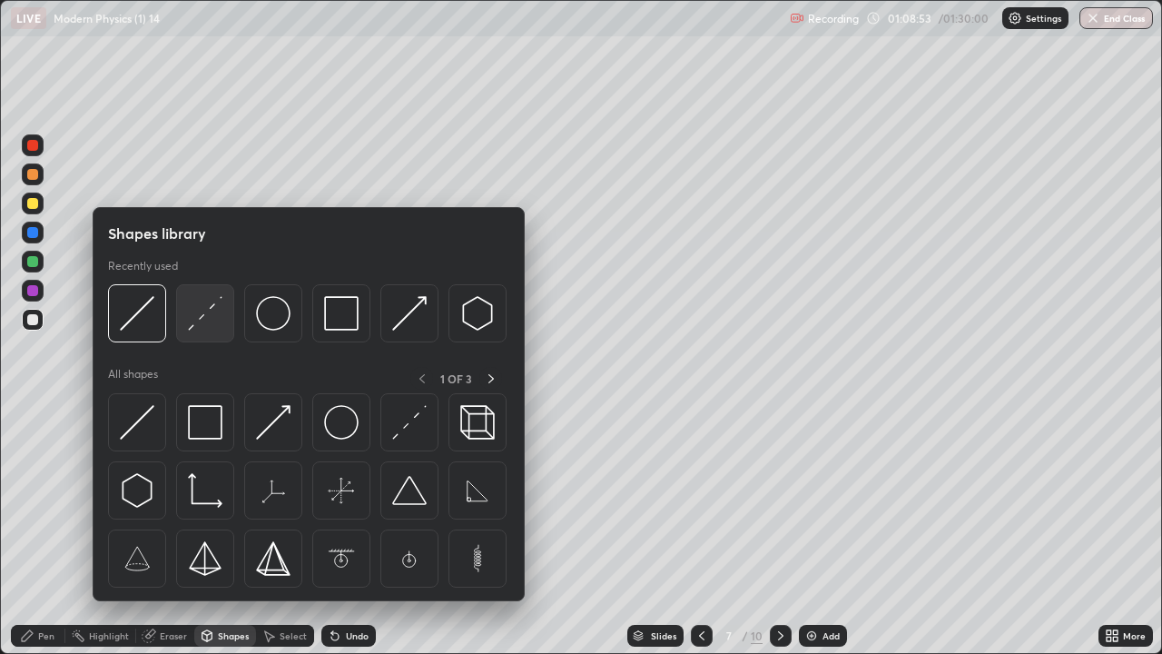
click at [202, 326] on img at bounding box center [205, 313] width 35 height 35
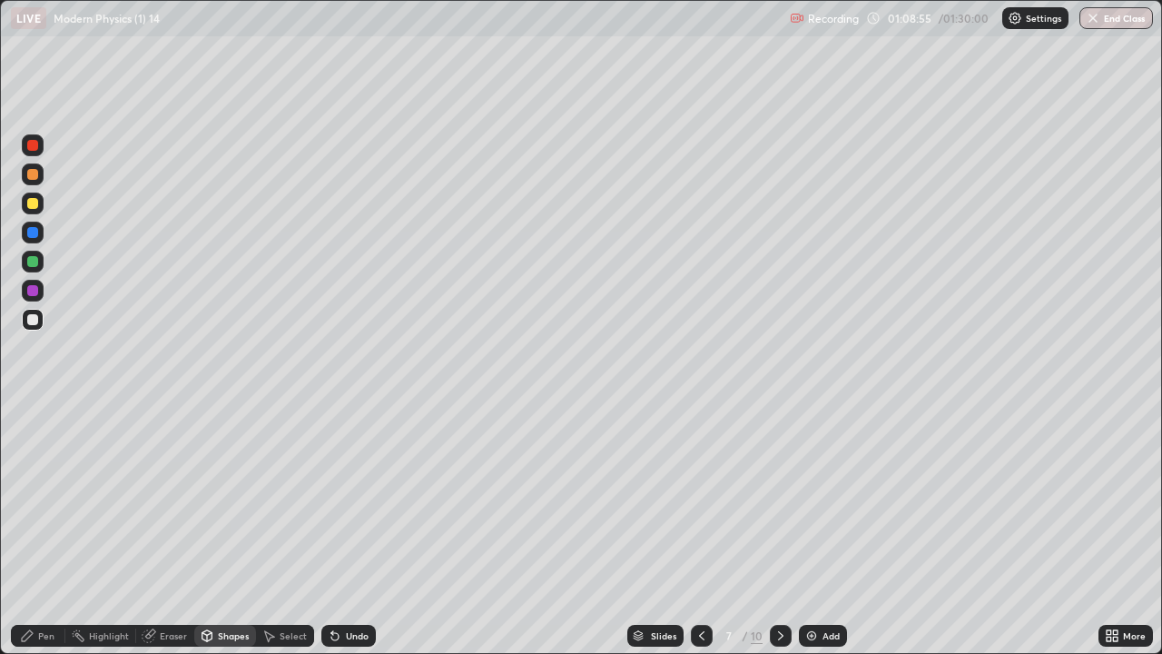
click at [48, 499] on div "Pen" at bounding box center [46, 635] width 16 height 9
click at [32, 318] on div at bounding box center [32, 319] width 11 height 11
click at [334, 499] on icon at bounding box center [334, 636] width 7 height 7
click at [331, 499] on icon at bounding box center [334, 636] width 7 height 7
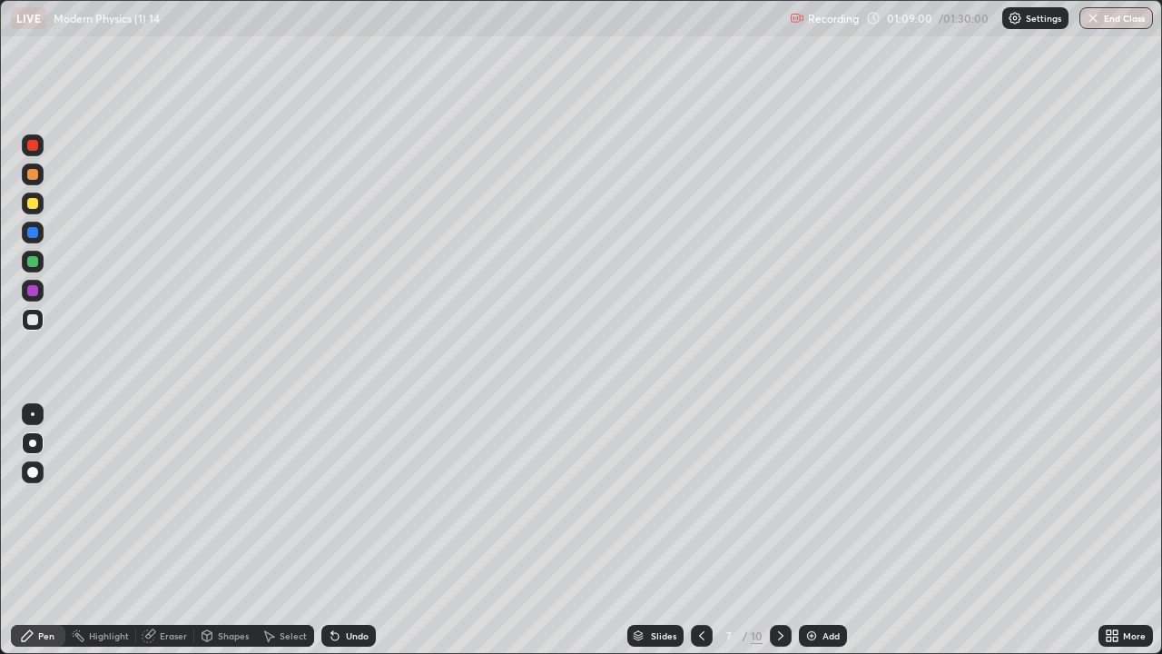
click at [333, 499] on icon at bounding box center [334, 636] width 7 height 7
click at [336, 499] on icon at bounding box center [334, 636] width 7 height 7
click at [332, 499] on icon at bounding box center [334, 636] width 7 height 7
click at [226, 499] on div "Shapes" at bounding box center [225, 636] width 62 height 22
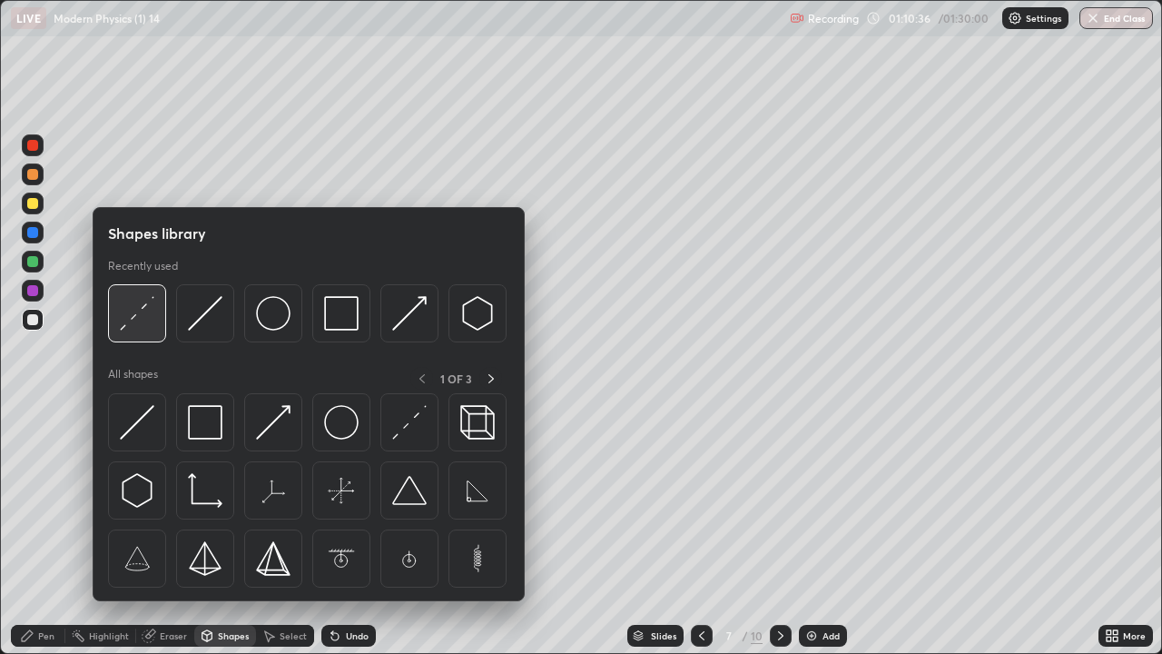
click at [139, 333] on div at bounding box center [137, 313] width 58 height 58
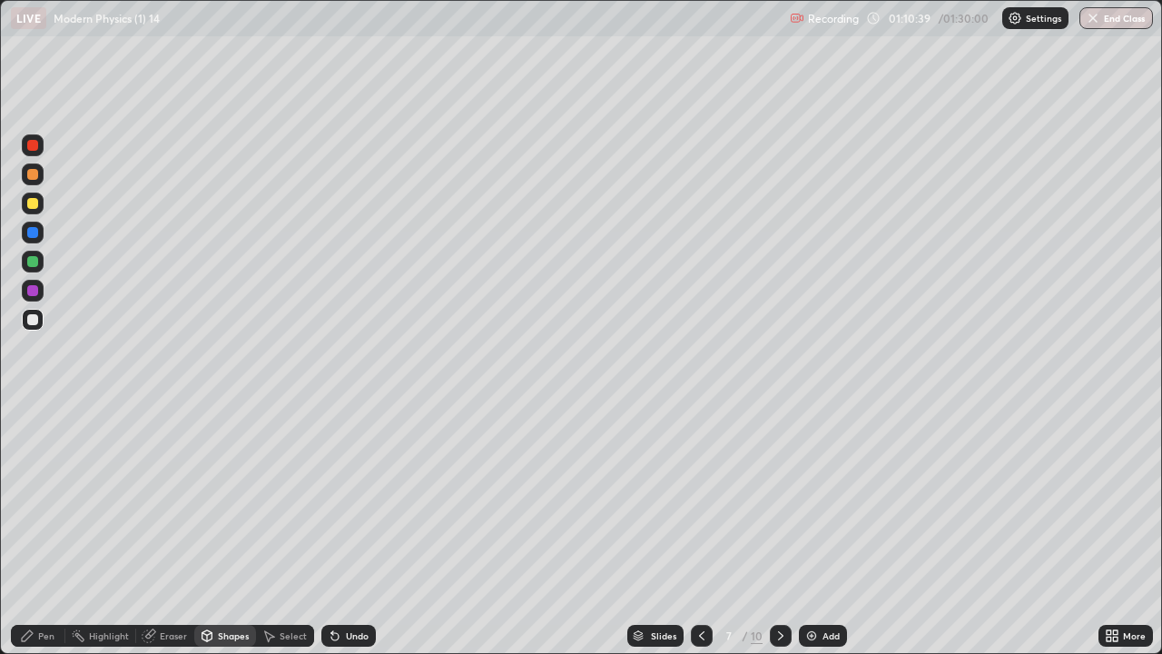
click at [295, 499] on div "Select" at bounding box center [293, 635] width 27 height 9
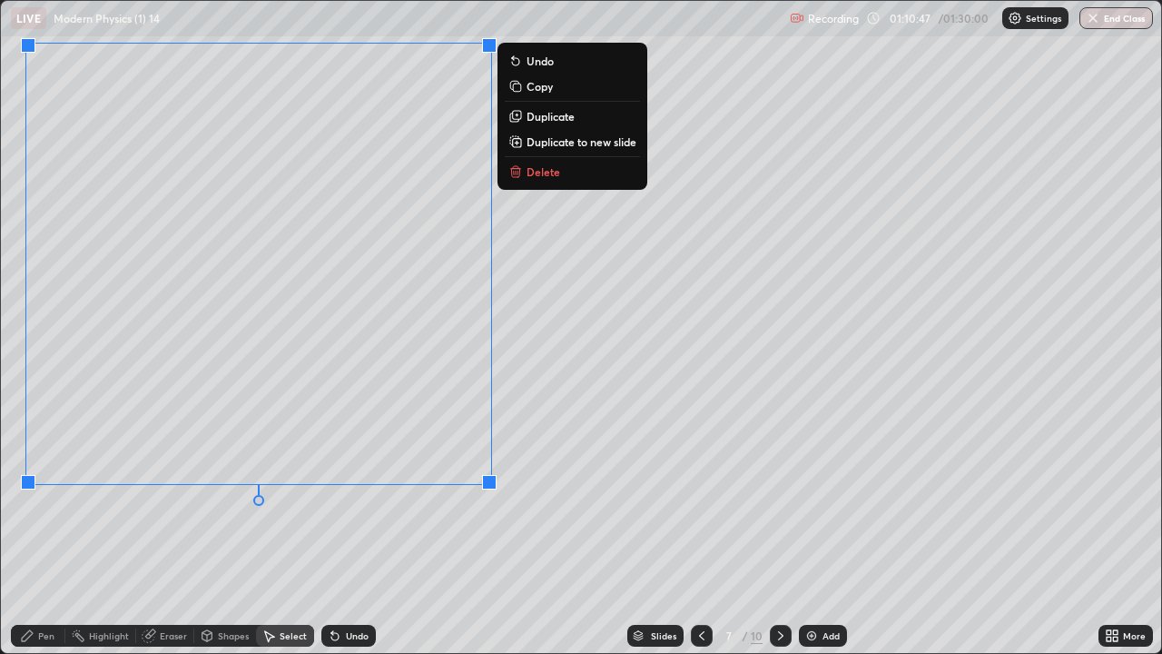
click at [344, 499] on div "0 ° Undo Copy Duplicate Duplicate to new slide Delete" at bounding box center [581, 327] width 1160 height 652
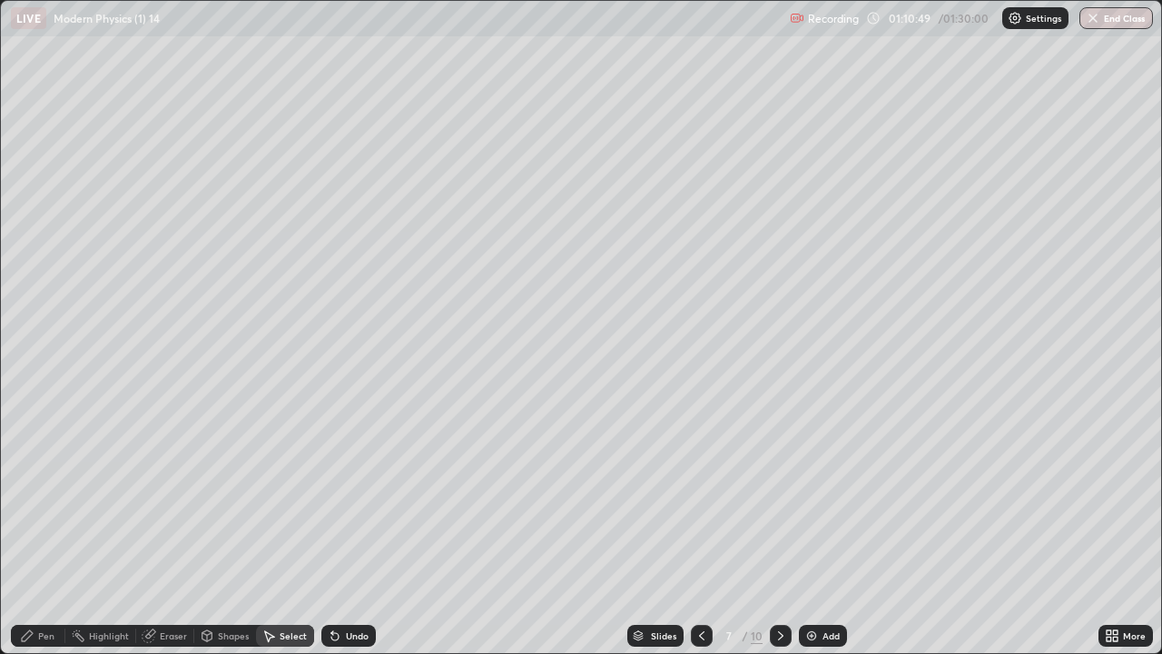
click at [226, 499] on div "Shapes" at bounding box center [233, 635] width 31 height 9
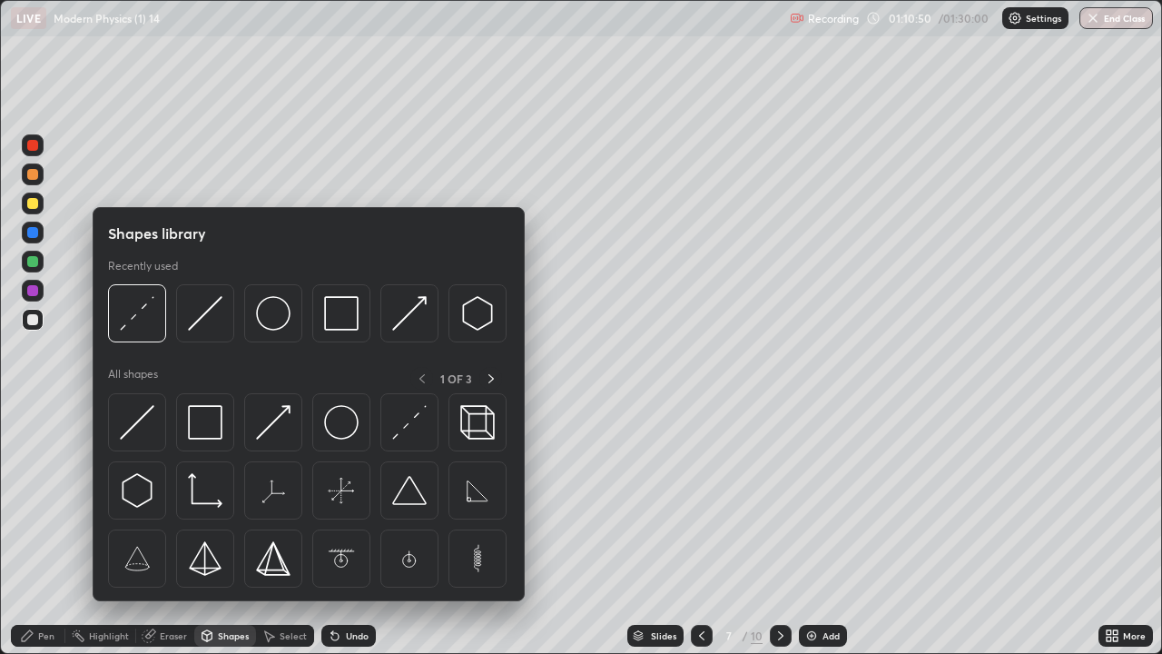
click at [231, 499] on div "Shapes" at bounding box center [233, 635] width 31 height 9
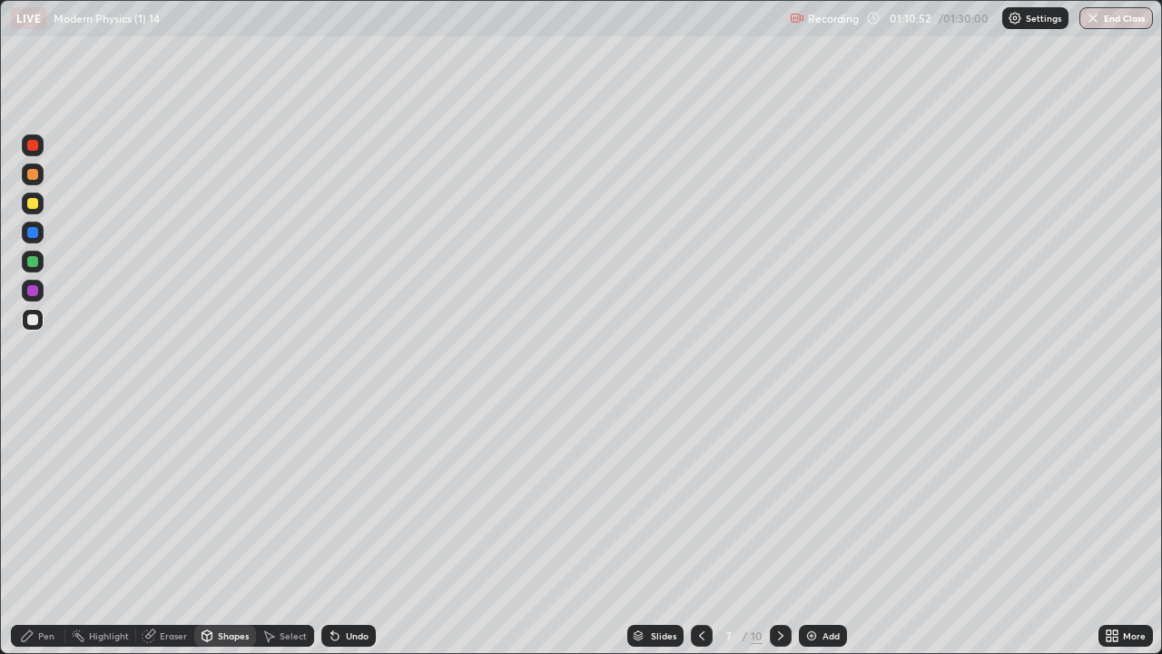
click at [169, 499] on div "Eraser" at bounding box center [173, 635] width 27 height 9
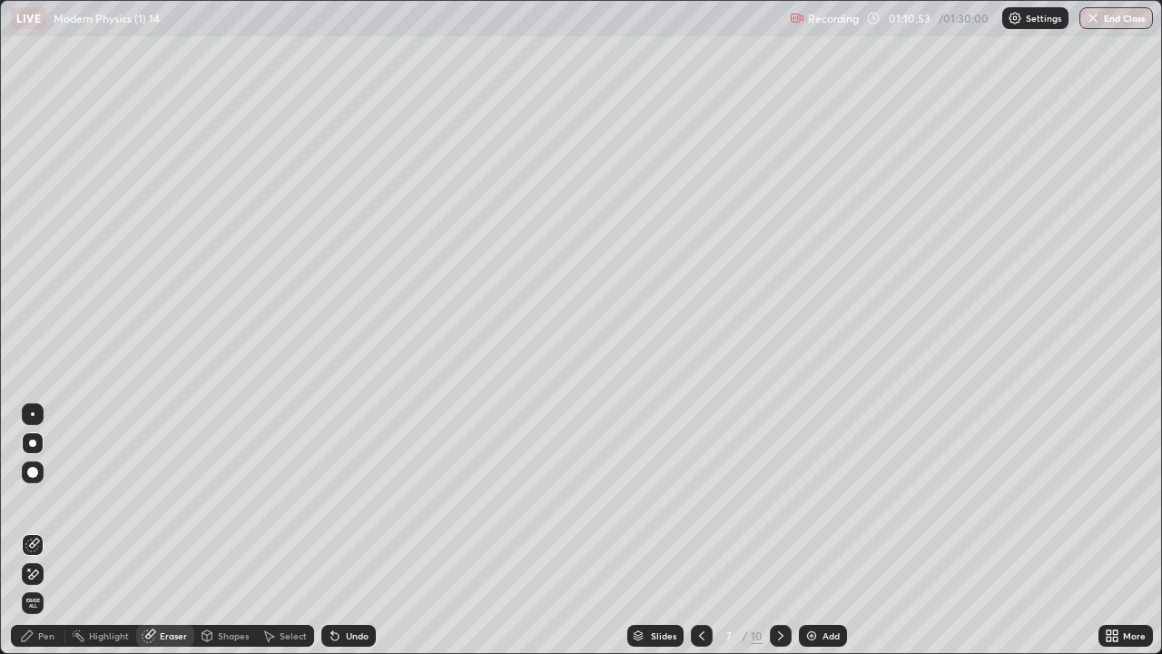
click at [46, 499] on div "Pen" at bounding box center [46, 635] width 16 height 9
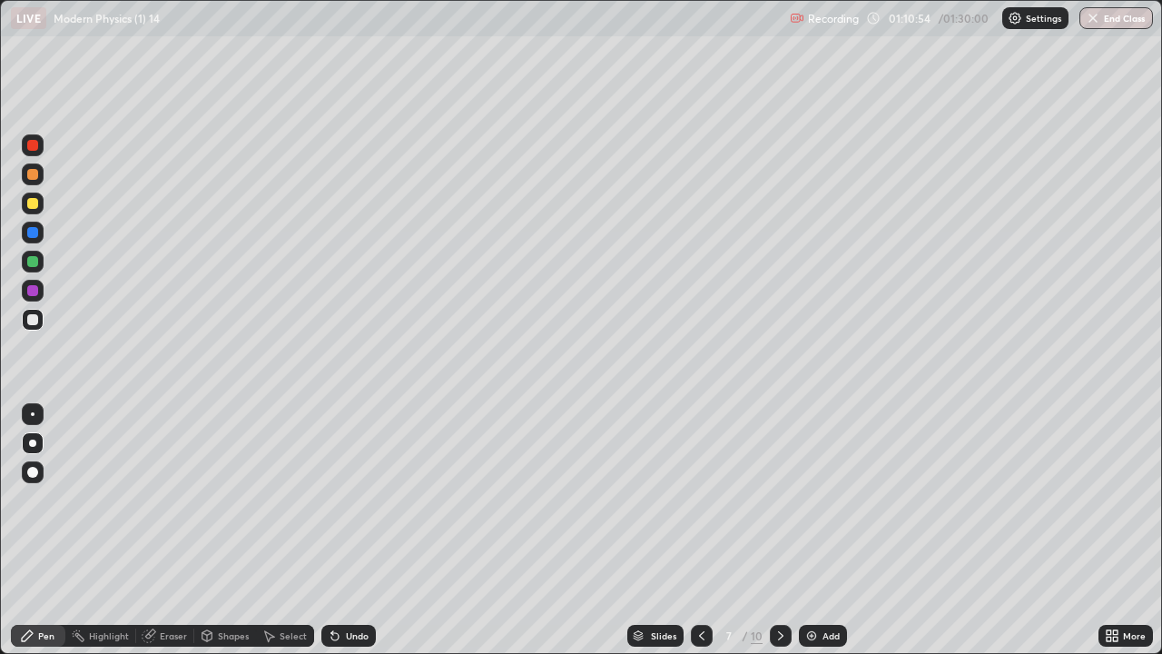
click at [36, 322] on div at bounding box center [32, 319] width 11 height 11
click at [1112, 499] on icon at bounding box center [1112, 635] width 15 height 15
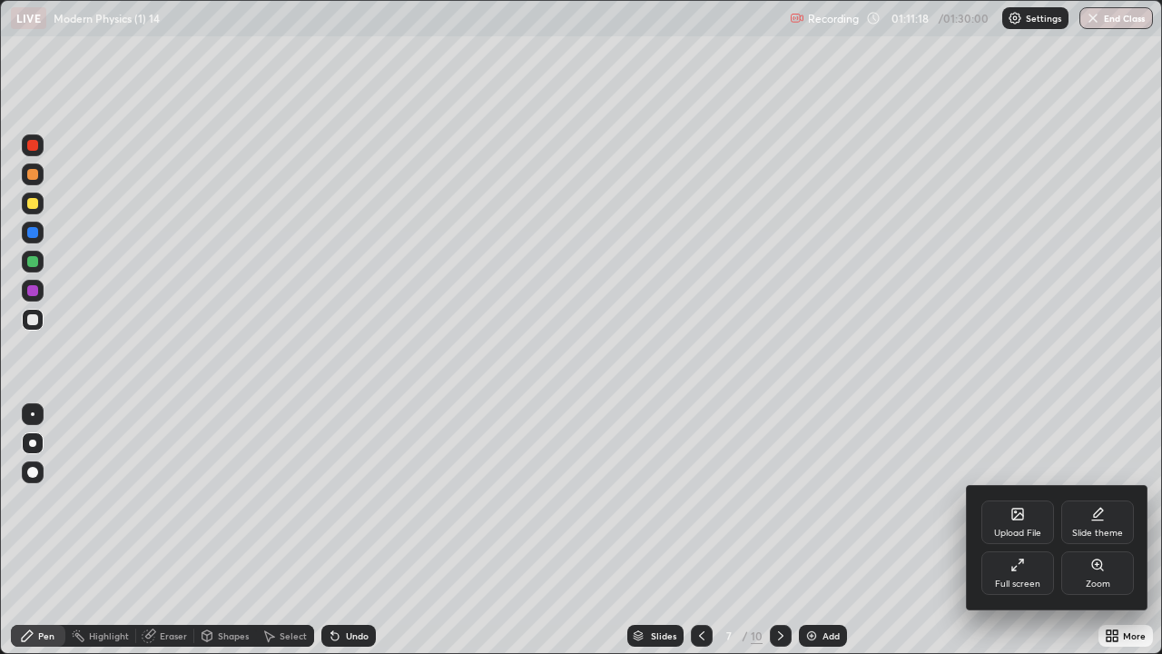
click at [1023, 499] on icon at bounding box center [1022, 561] width 4 height 4
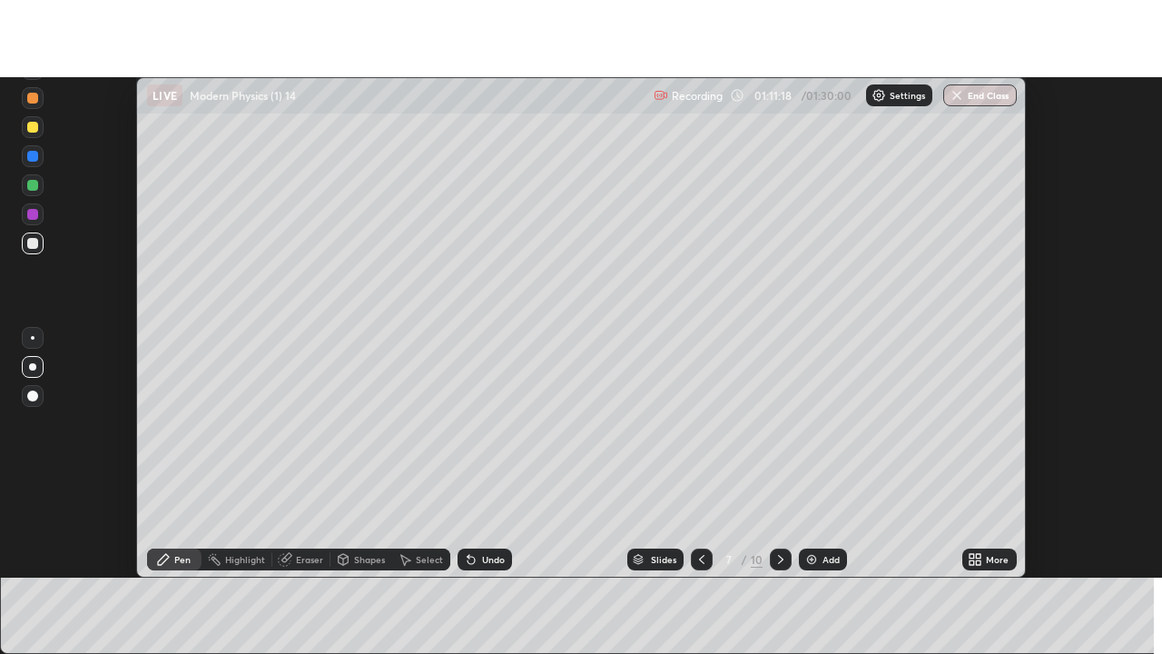
scroll to position [90299, 89637]
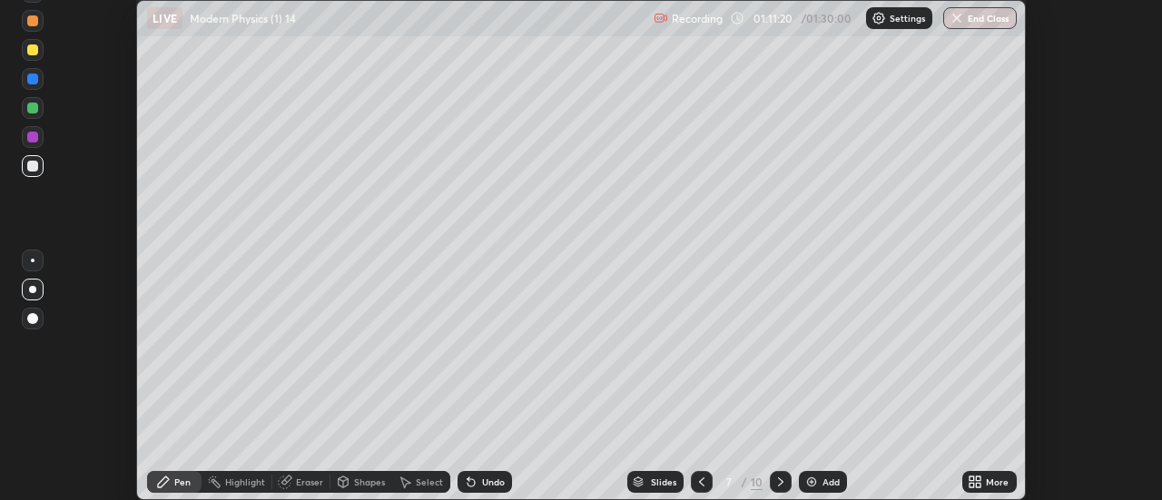
click at [977, 479] on icon at bounding box center [979, 479] width 5 height 5
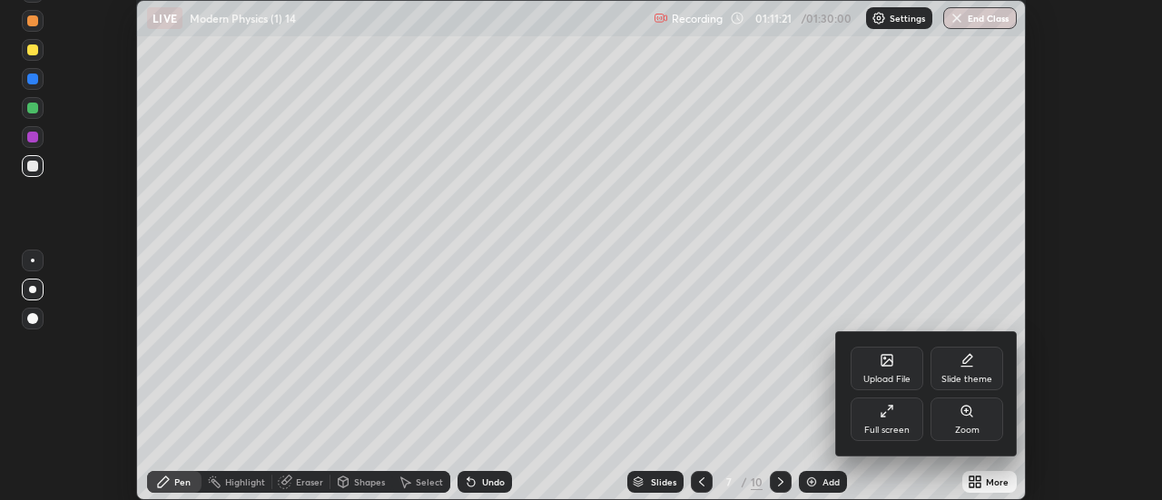
click at [905, 415] on div "Full screen" at bounding box center [887, 420] width 73 height 44
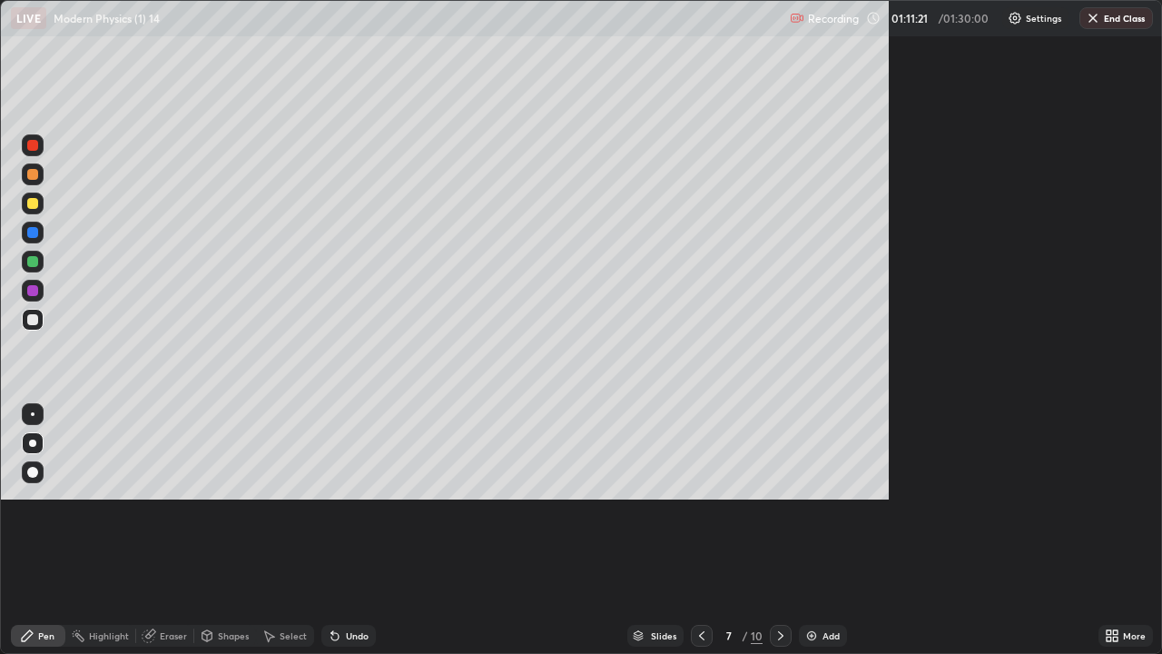
scroll to position [654, 1162]
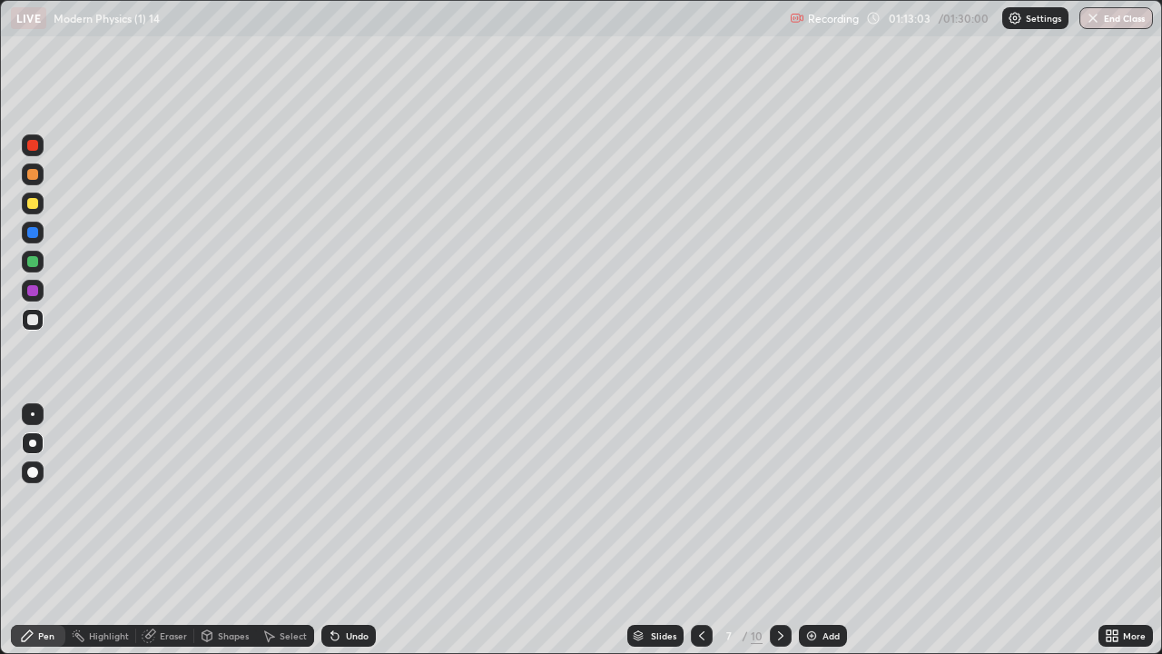
click at [29, 202] on div at bounding box center [32, 203] width 11 height 11
click at [34, 311] on div at bounding box center [33, 320] width 22 height 22
click at [179, 499] on div "Eraser" at bounding box center [173, 635] width 27 height 9
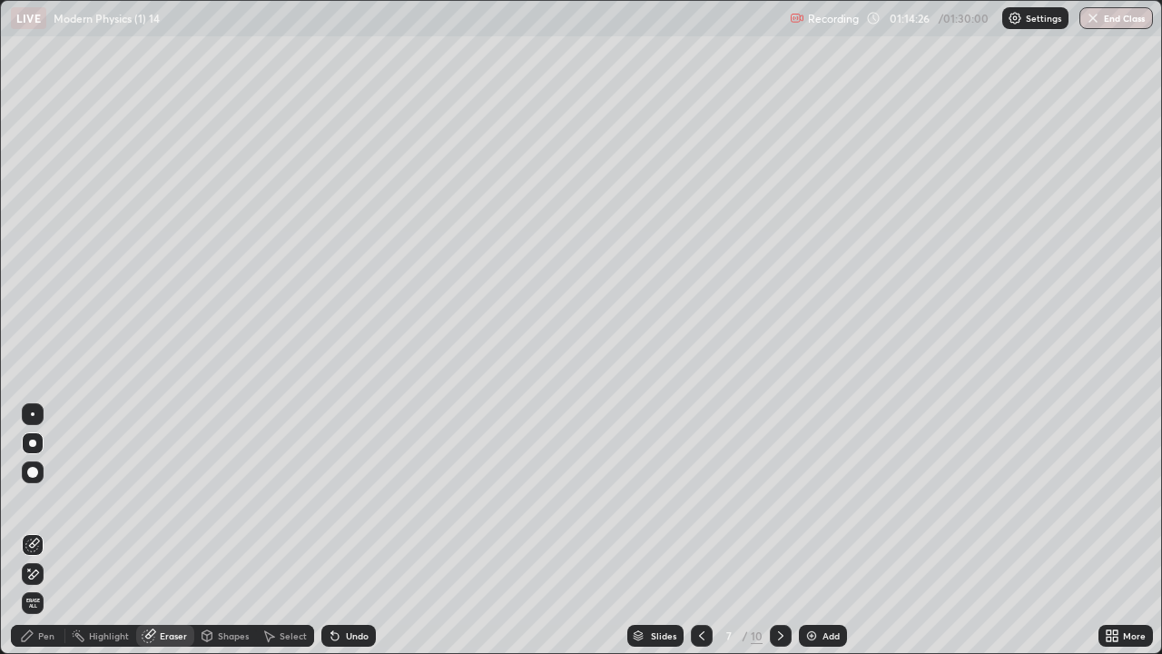
click at [49, 499] on div "Pen" at bounding box center [46, 635] width 16 height 9
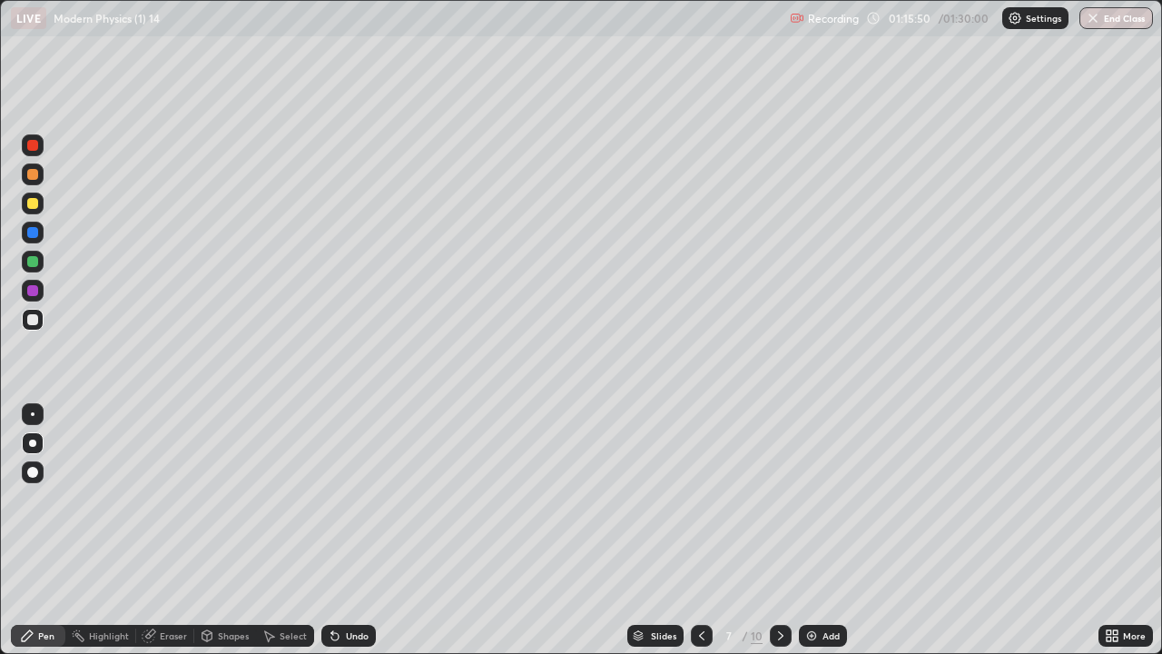
click at [242, 499] on div "Shapes" at bounding box center [233, 635] width 31 height 9
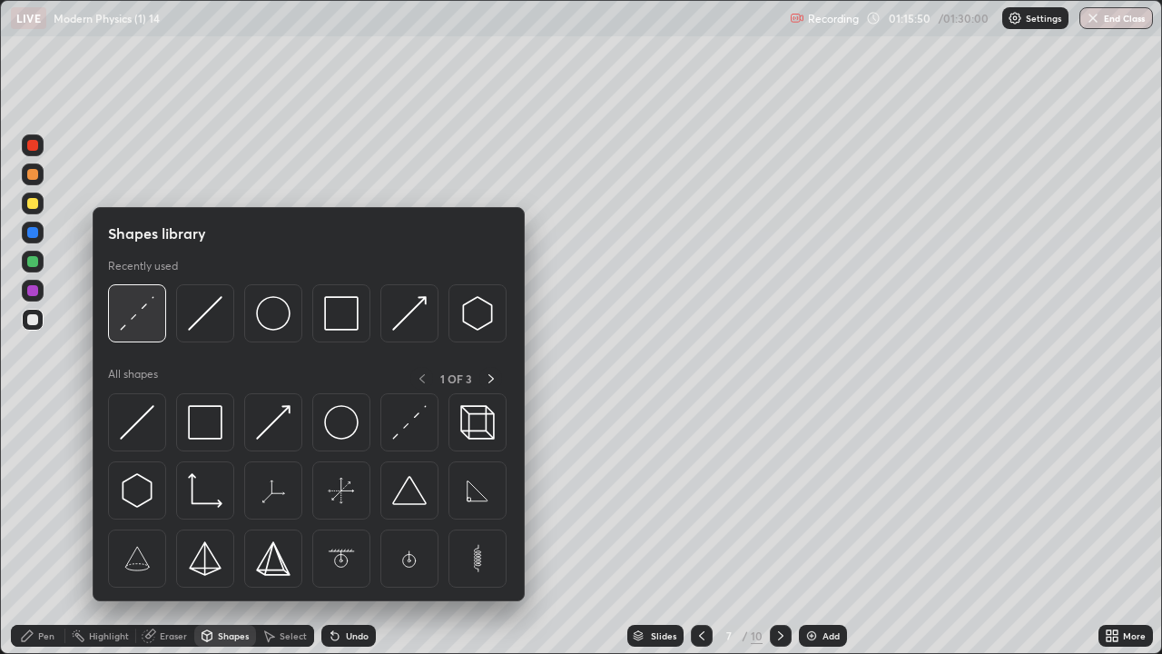
click at [150, 324] on img at bounding box center [137, 313] width 35 height 35
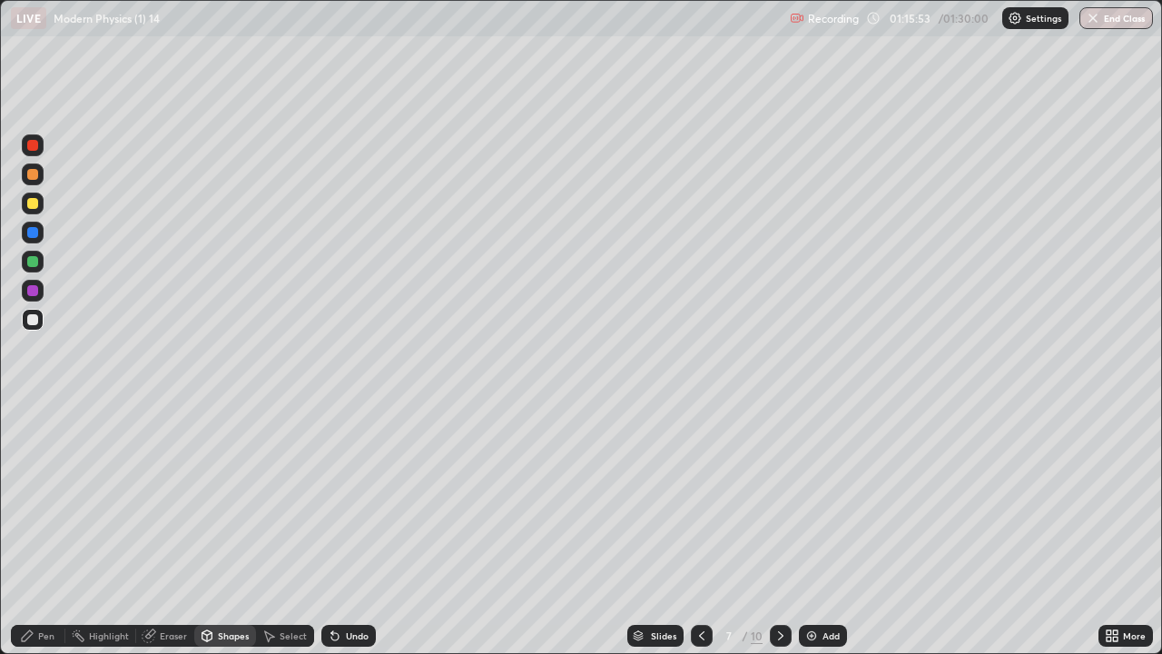
click at [44, 499] on div "Pen" at bounding box center [38, 636] width 54 height 22
click at [36, 321] on div at bounding box center [32, 319] width 11 height 11
click at [33, 233] on div at bounding box center [32, 232] width 11 height 11
click at [782, 499] on icon at bounding box center [781, 635] width 15 height 15
click at [28, 204] on div at bounding box center [32, 203] width 11 height 11
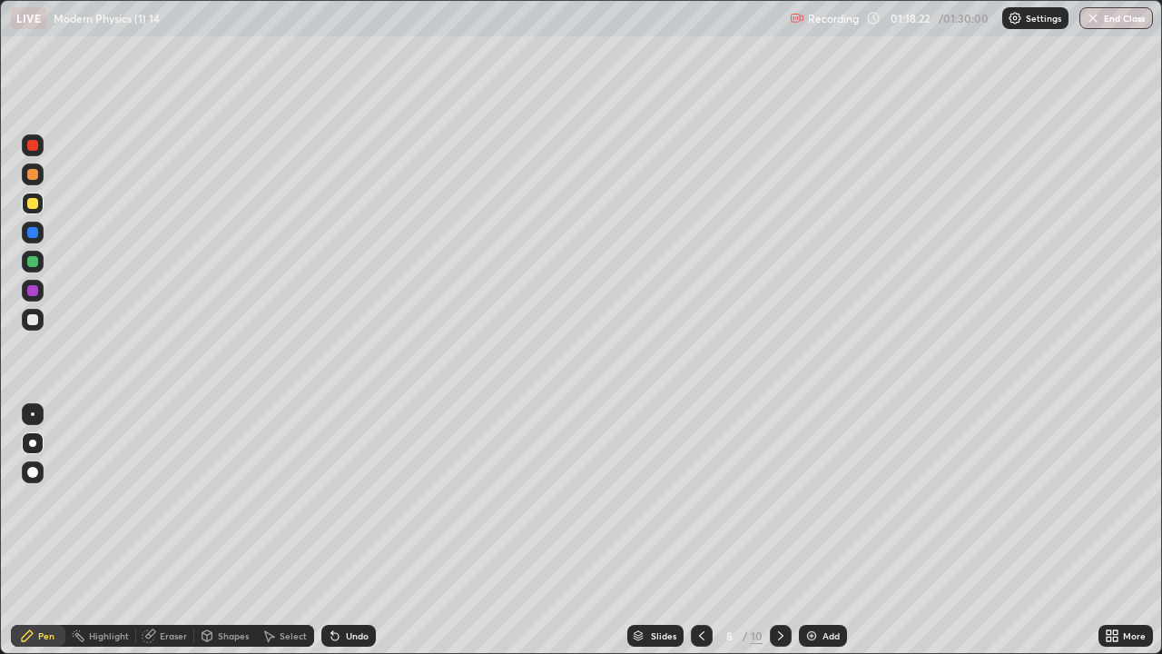
click at [699, 499] on icon at bounding box center [701, 635] width 5 height 9
click at [779, 499] on icon at bounding box center [781, 635] width 15 height 15
click at [699, 499] on icon at bounding box center [702, 635] width 15 height 15
click at [779, 499] on icon at bounding box center [781, 635] width 15 height 15
click at [30, 322] on div at bounding box center [32, 319] width 11 height 11
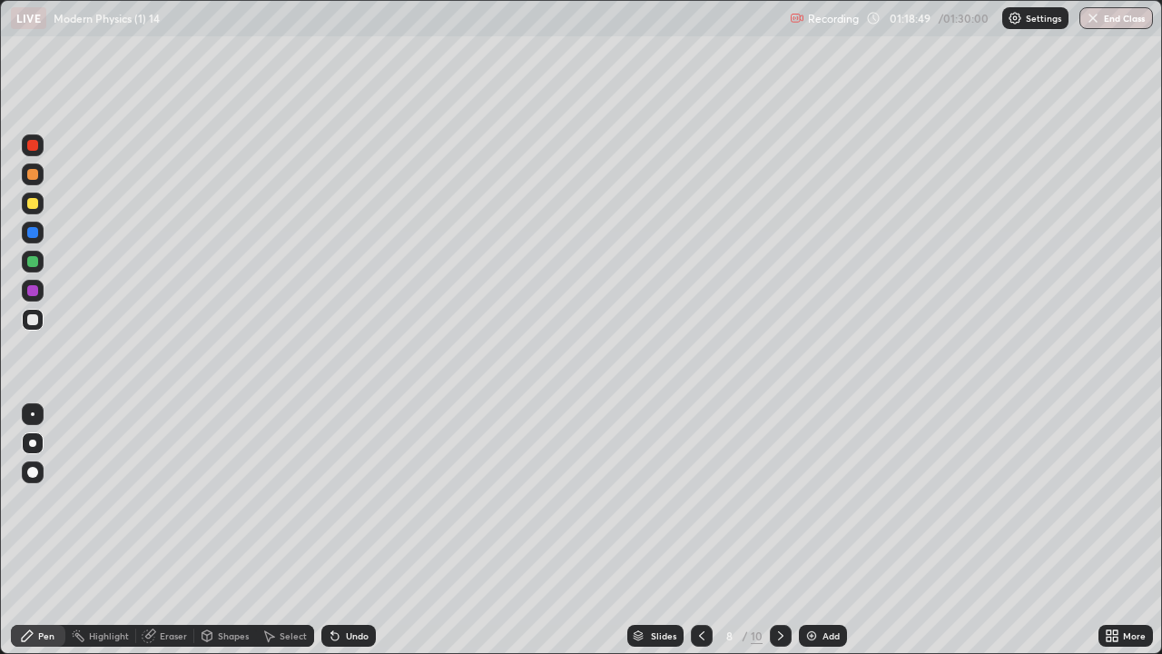
click at [696, 499] on div at bounding box center [702, 635] width 22 height 36
click at [781, 499] on div at bounding box center [781, 636] width 22 height 22
click at [37, 321] on div at bounding box center [32, 319] width 11 height 11
click at [700, 499] on icon at bounding box center [702, 635] width 15 height 15
click at [33, 324] on div at bounding box center [32, 319] width 11 height 11
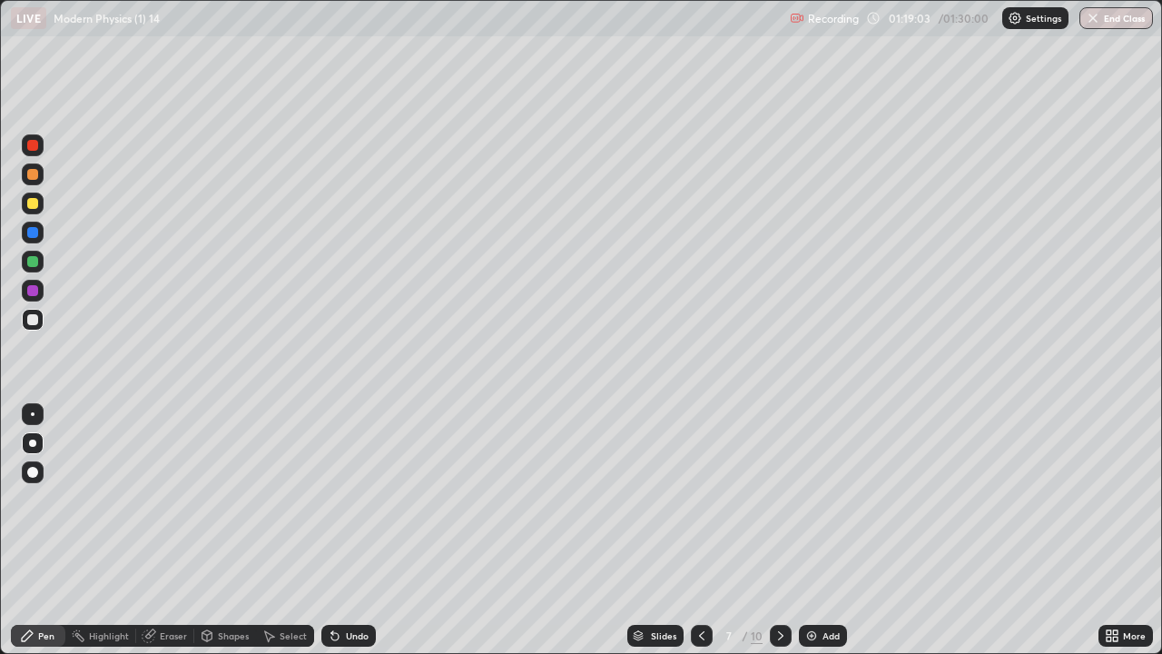
click at [700, 499] on icon at bounding box center [702, 635] width 15 height 15
click at [779, 499] on icon at bounding box center [781, 635] width 15 height 15
click at [776, 499] on icon at bounding box center [781, 635] width 15 height 15
click at [35, 319] on div at bounding box center [32, 319] width 11 height 11
click at [29, 202] on div at bounding box center [32, 203] width 11 height 11
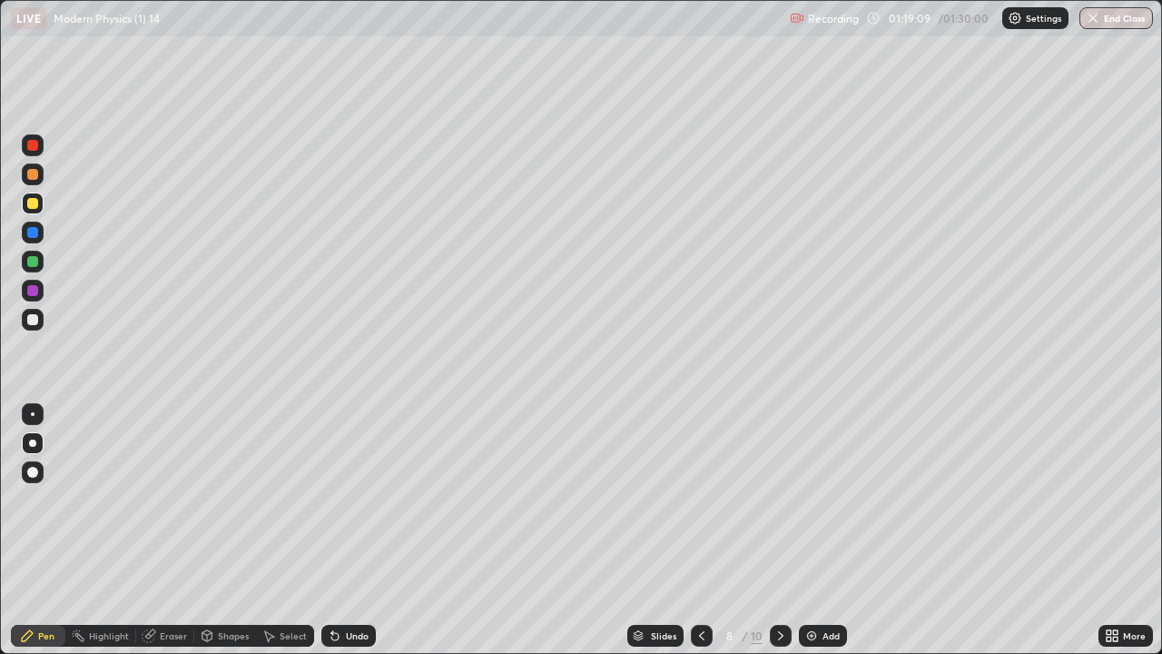
click at [33, 318] on div at bounding box center [32, 319] width 11 height 11
click at [29, 293] on div at bounding box center [32, 290] width 11 height 11
click at [35, 316] on div at bounding box center [32, 319] width 11 height 11
click at [34, 291] on div at bounding box center [32, 290] width 11 height 11
click at [701, 499] on icon at bounding box center [702, 635] width 15 height 15
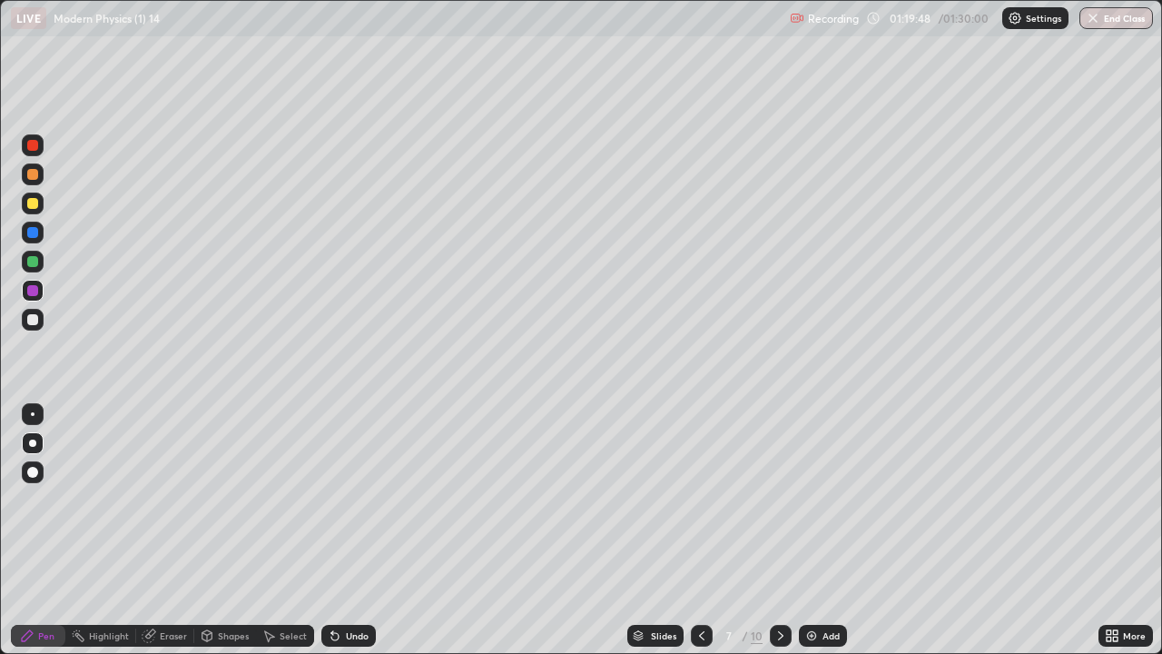
click at [722, 499] on div "7" at bounding box center [729, 635] width 18 height 11
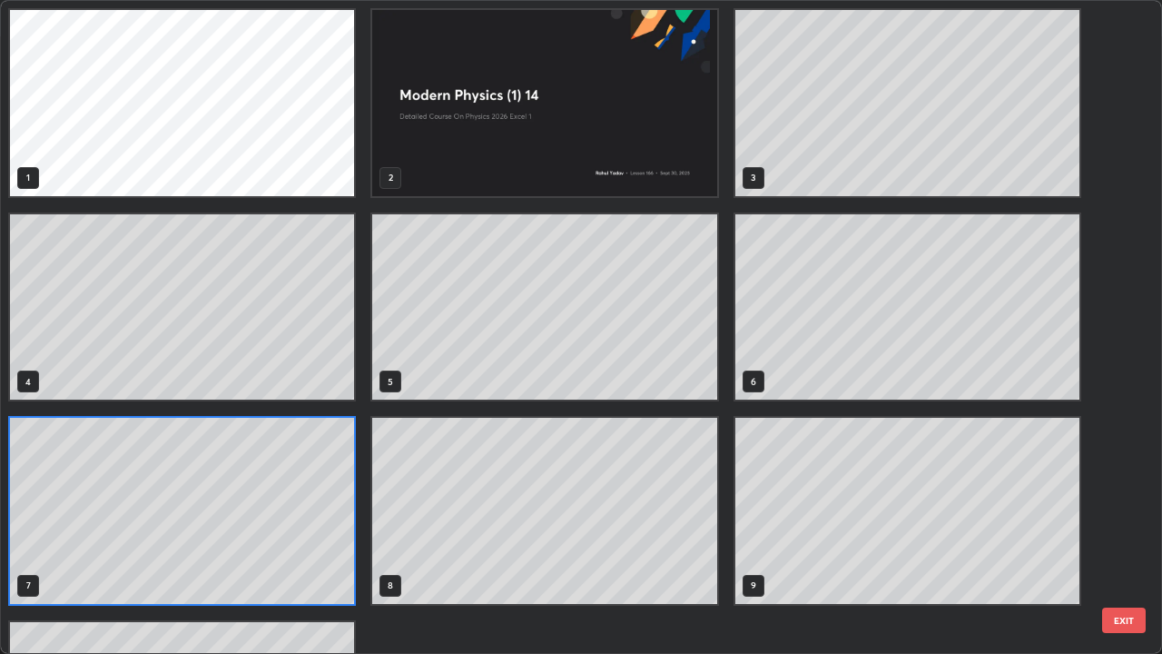
scroll to position [646, 1151]
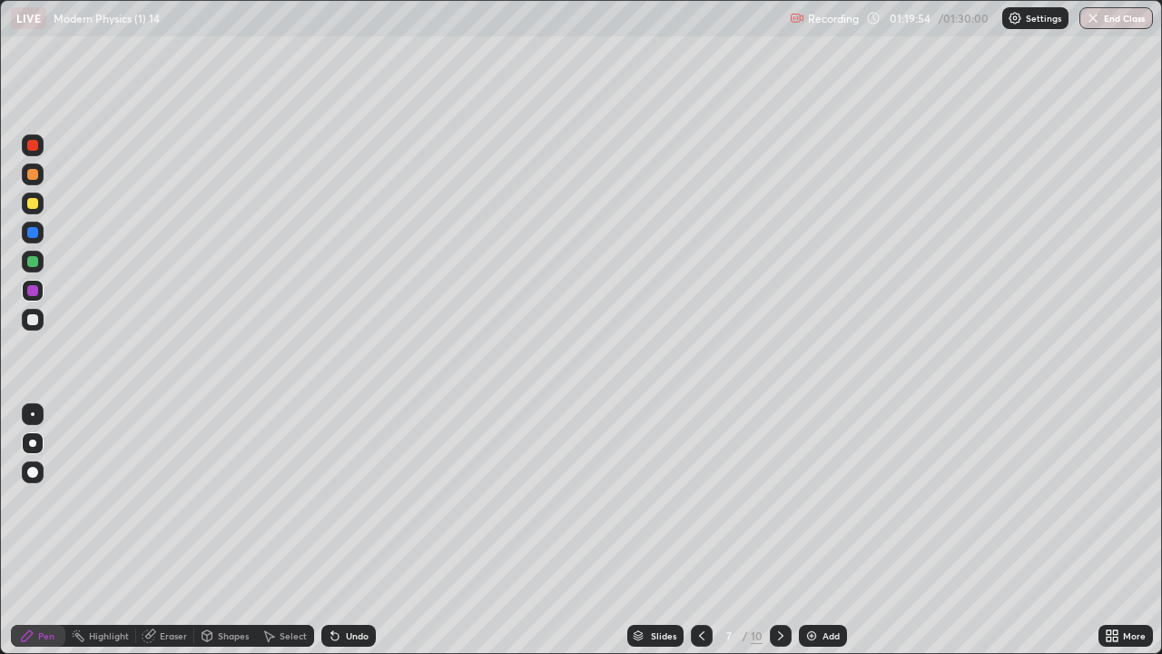
click at [700, 499] on icon at bounding box center [702, 635] width 15 height 15
click at [702, 499] on icon at bounding box center [702, 635] width 15 height 15
click at [779, 499] on icon at bounding box center [781, 635] width 15 height 15
click at [780, 499] on icon at bounding box center [781, 635] width 15 height 15
click at [776, 499] on icon at bounding box center [781, 635] width 15 height 15
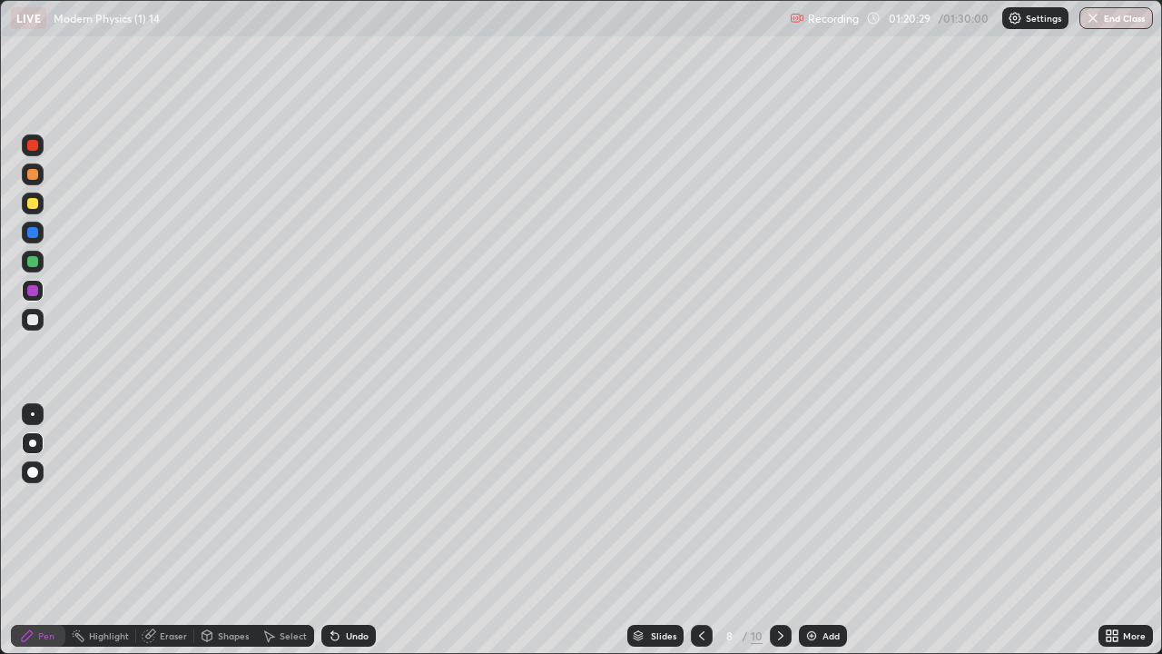
click at [703, 499] on icon at bounding box center [702, 635] width 15 height 15
click at [779, 499] on icon at bounding box center [781, 635] width 15 height 15
click at [700, 499] on icon at bounding box center [702, 635] width 15 height 15
click at [699, 499] on icon at bounding box center [702, 635] width 15 height 15
click at [781, 499] on icon at bounding box center [781, 635] width 15 height 15
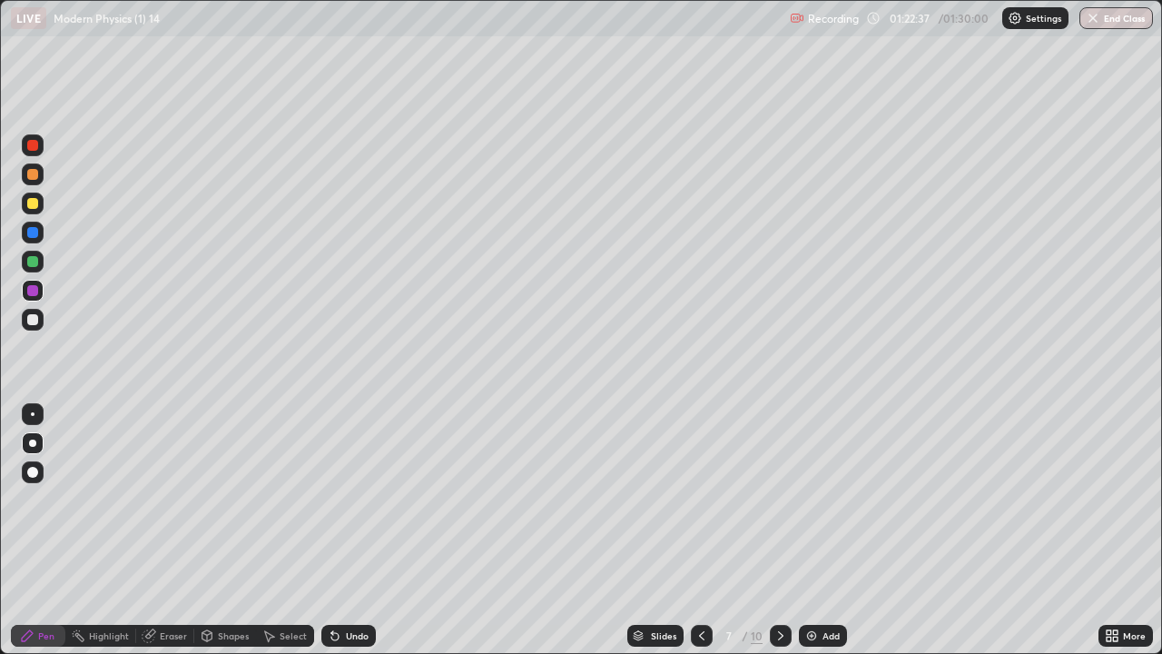
click at [779, 499] on icon at bounding box center [780, 635] width 5 height 9
click at [34, 319] on div at bounding box center [32, 319] width 11 height 11
click at [238, 499] on div "Shapes" at bounding box center [233, 635] width 31 height 9
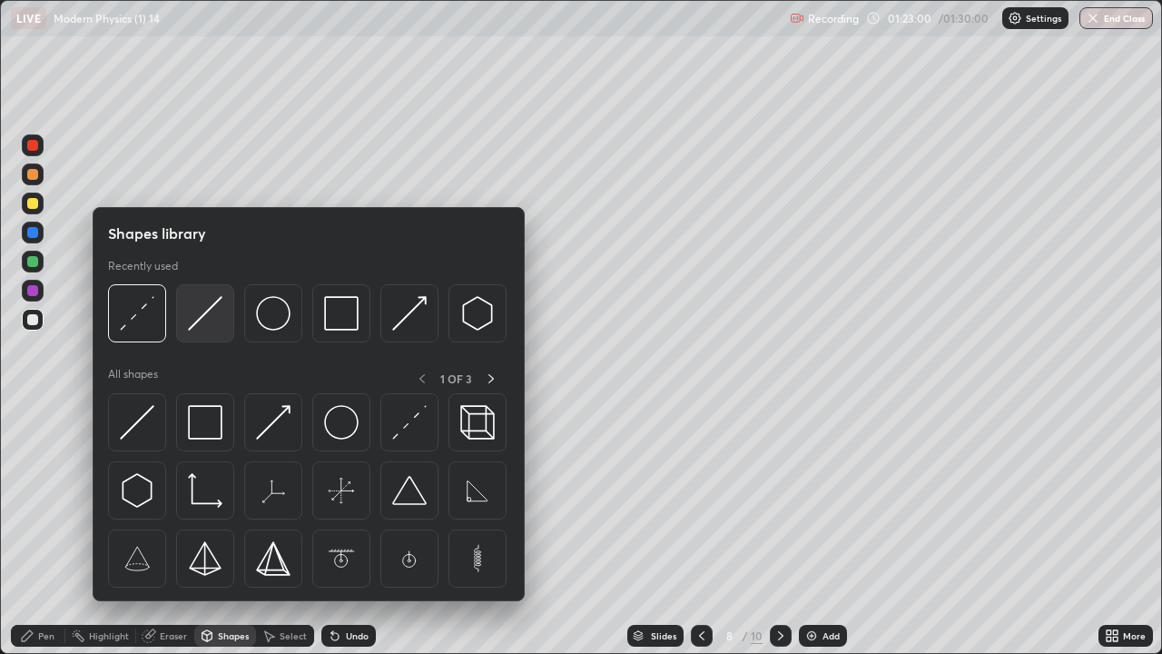
click at [208, 311] on img at bounding box center [205, 313] width 35 height 35
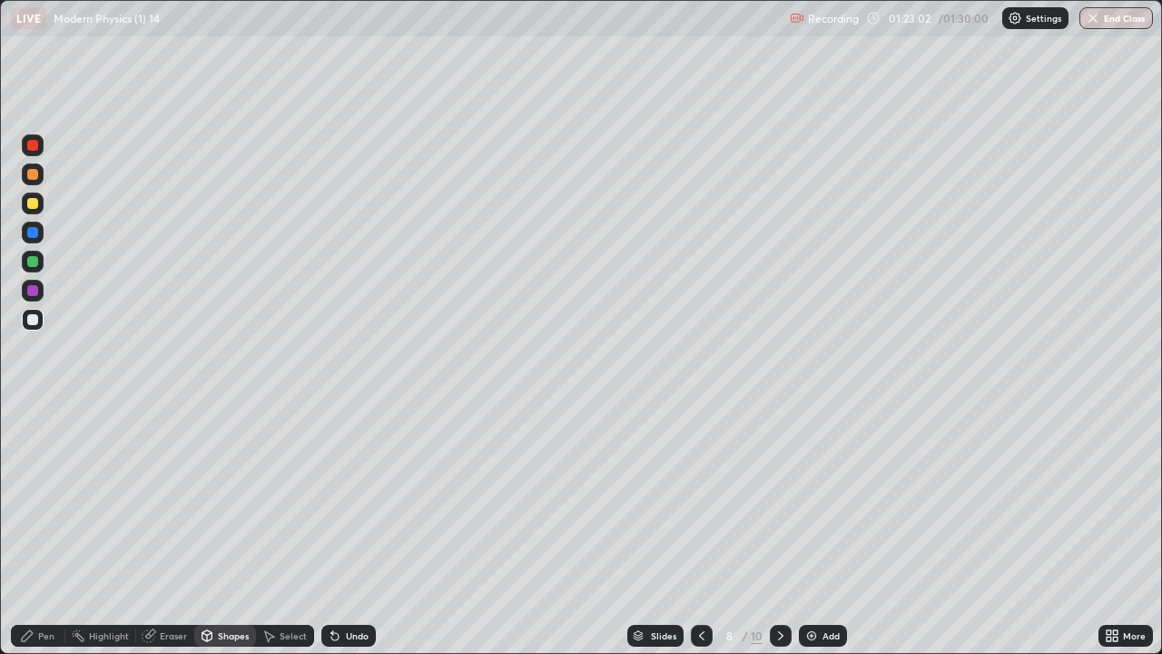
click at [33, 322] on div at bounding box center [32, 319] width 11 height 11
click at [33, 204] on div at bounding box center [32, 203] width 11 height 11
click at [229, 499] on div "Shapes" at bounding box center [225, 636] width 62 height 22
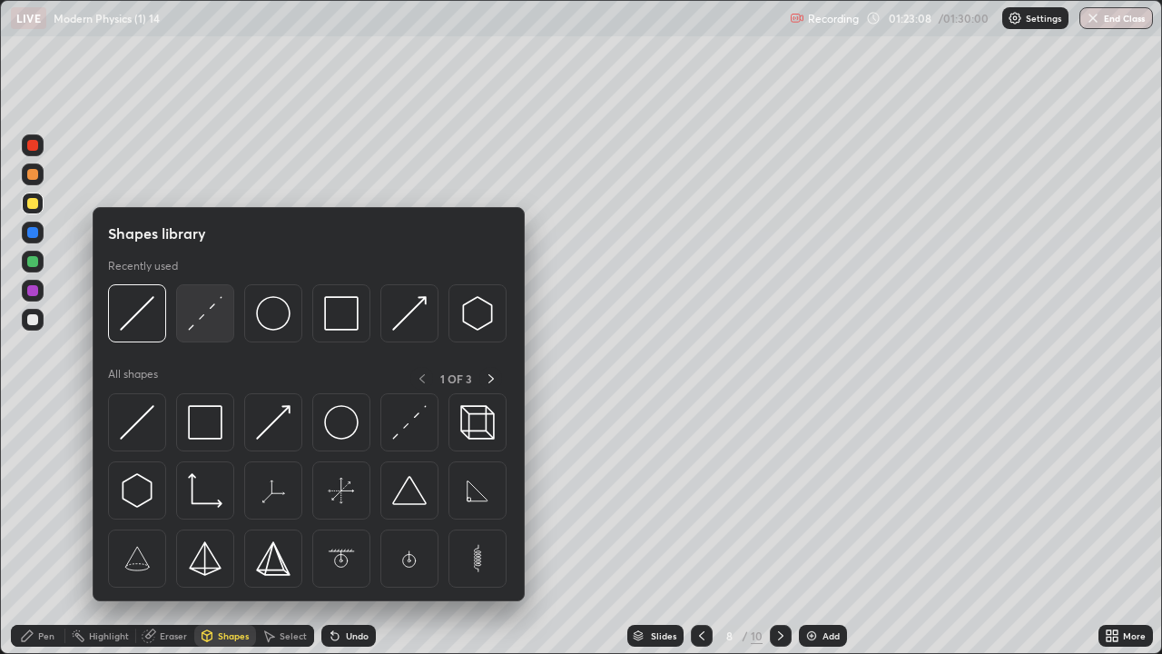
click at [202, 316] on img at bounding box center [205, 313] width 35 height 35
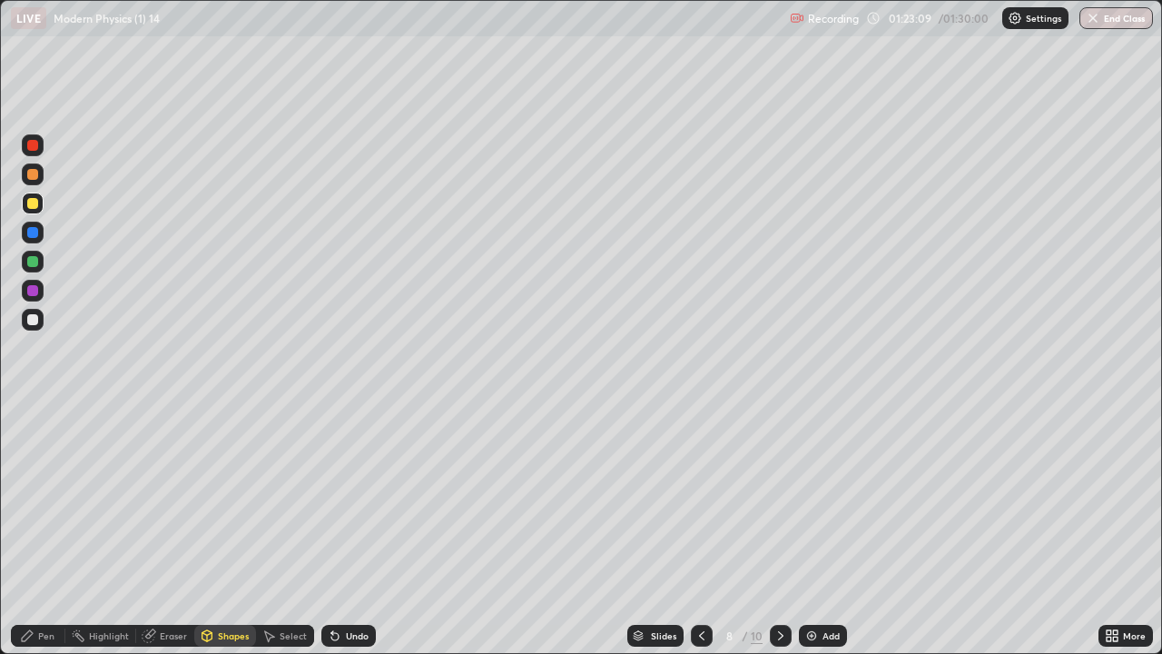
click at [35, 203] on div at bounding box center [32, 203] width 11 height 11
click at [33, 291] on div at bounding box center [32, 290] width 11 height 11
click at [35, 324] on div at bounding box center [32, 319] width 11 height 11
click at [224, 499] on div "Shapes" at bounding box center [233, 635] width 31 height 9
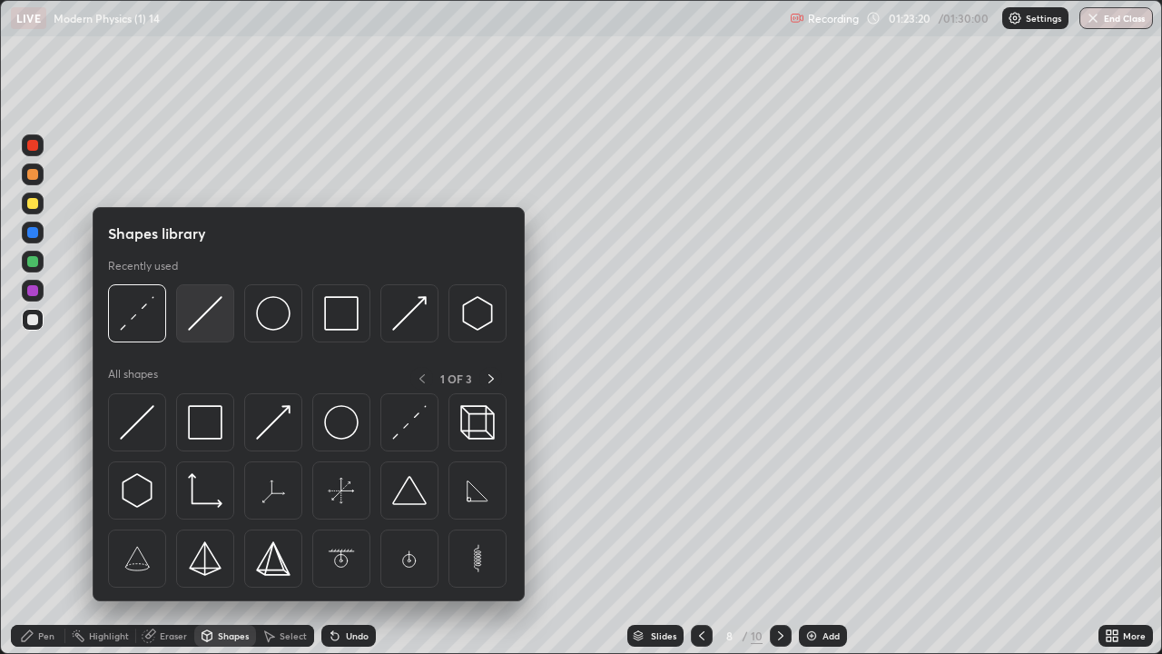
click at [199, 317] on img at bounding box center [205, 313] width 35 height 35
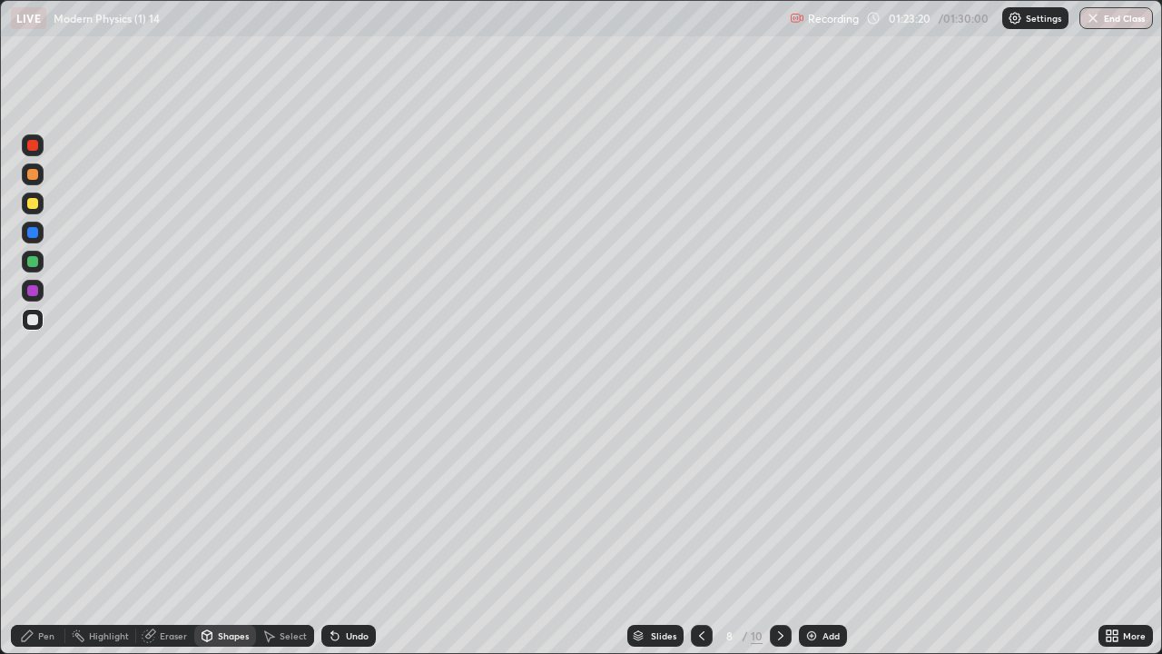
click at [28, 207] on div at bounding box center [32, 203] width 11 height 11
click at [224, 499] on div "Shapes" at bounding box center [233, 635] width 31 height 9
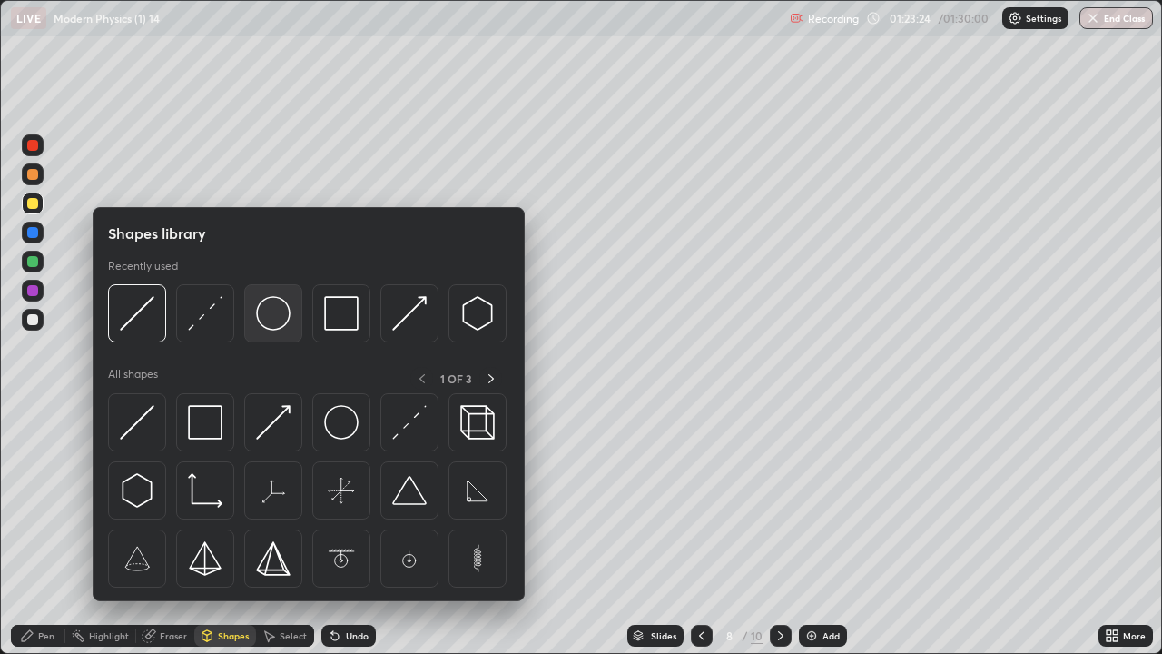
click at [270, 327] on img at bounding box center [273, 313] width 35 height 35
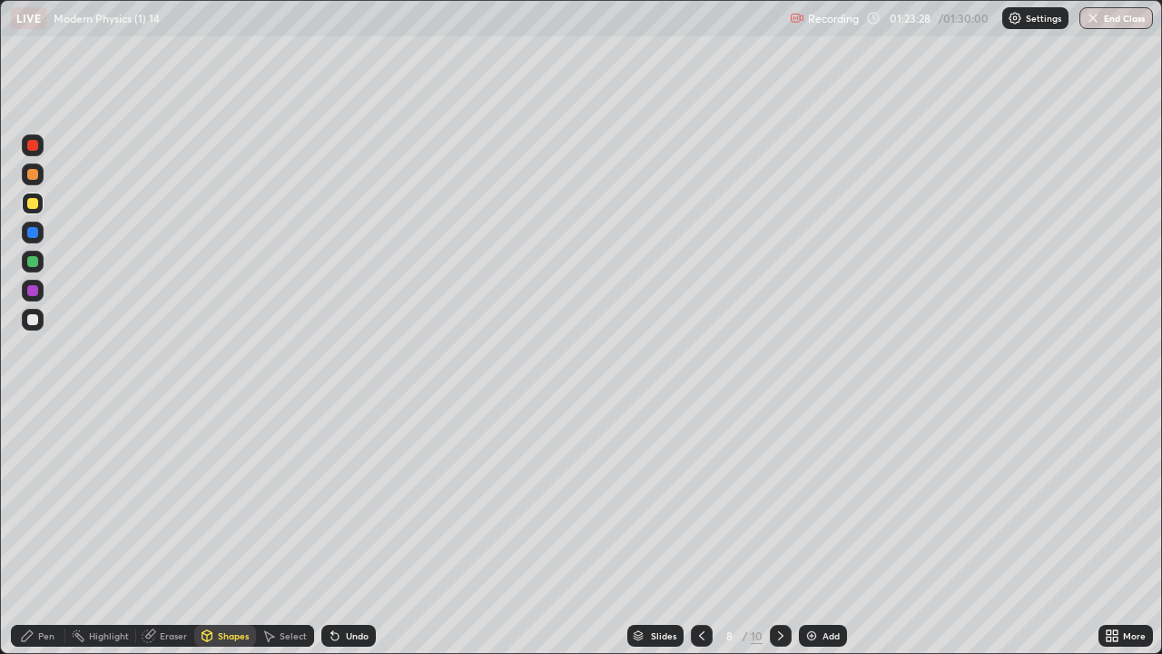
click at [281, 499] on div "Select" at bounding box center [293, 635] width 27 height 9
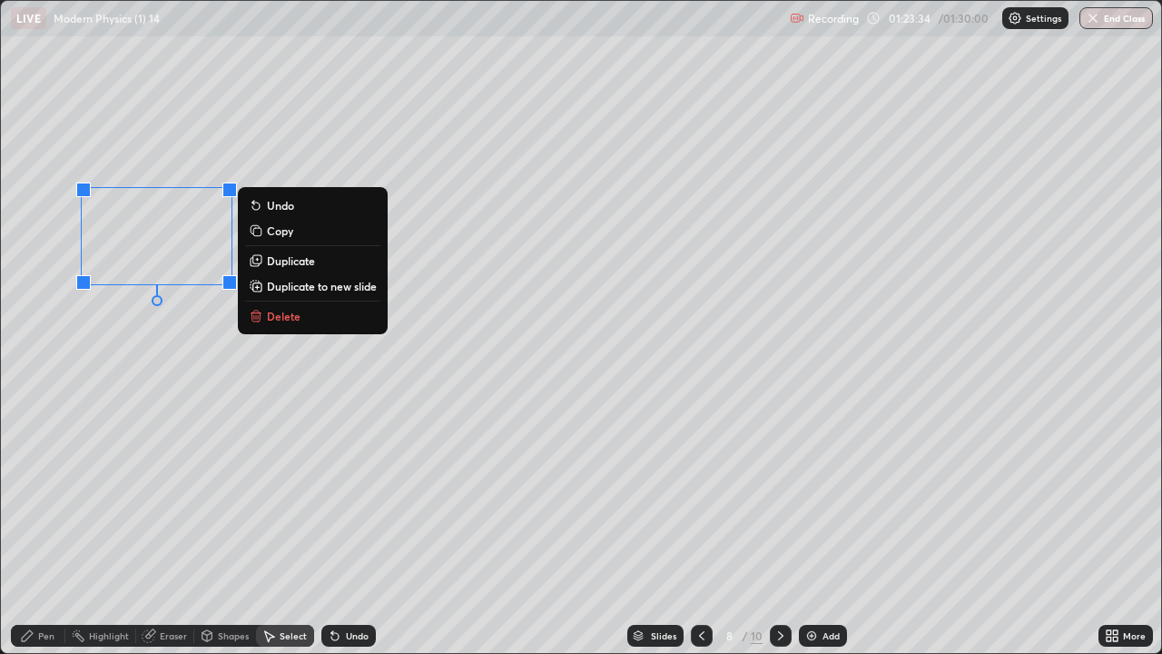
click at [230, 396] on div "0 ° Undo Copy Duplicate Duplicate to new slide Delete" at bounding box center [581, 327] width 1160 height 652
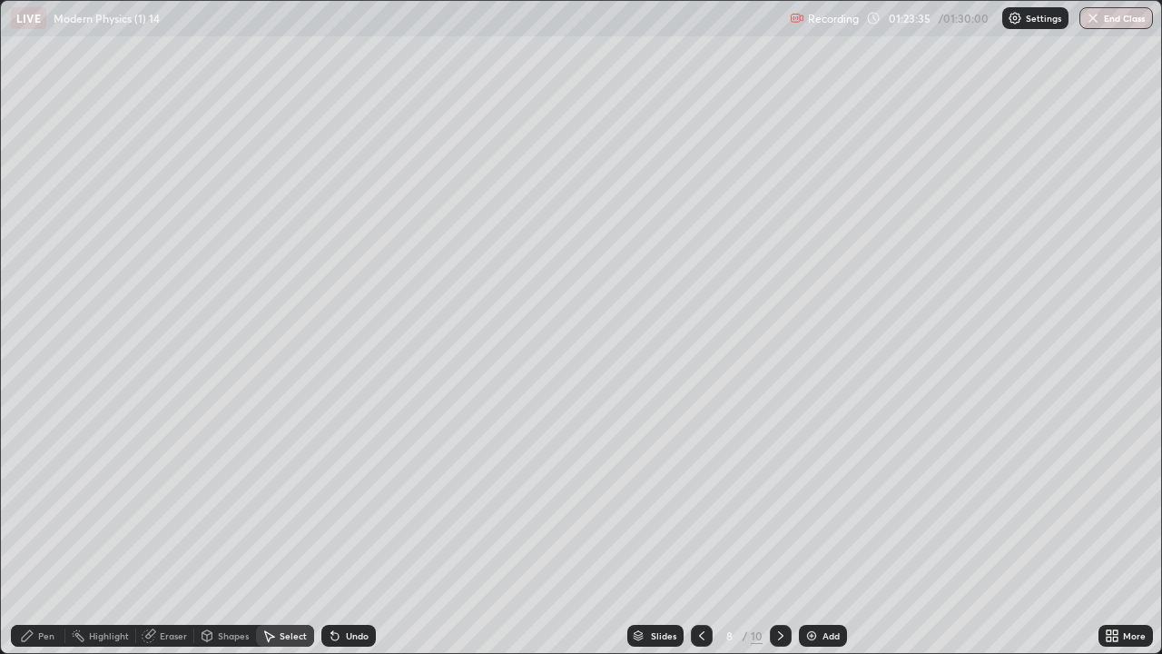
click at [331, 499] on icon at bounding box center [334, 636] width 7 height 7
click at [45, 499] on div "Pen" at bounding box center [46, 635] width 16 height 9
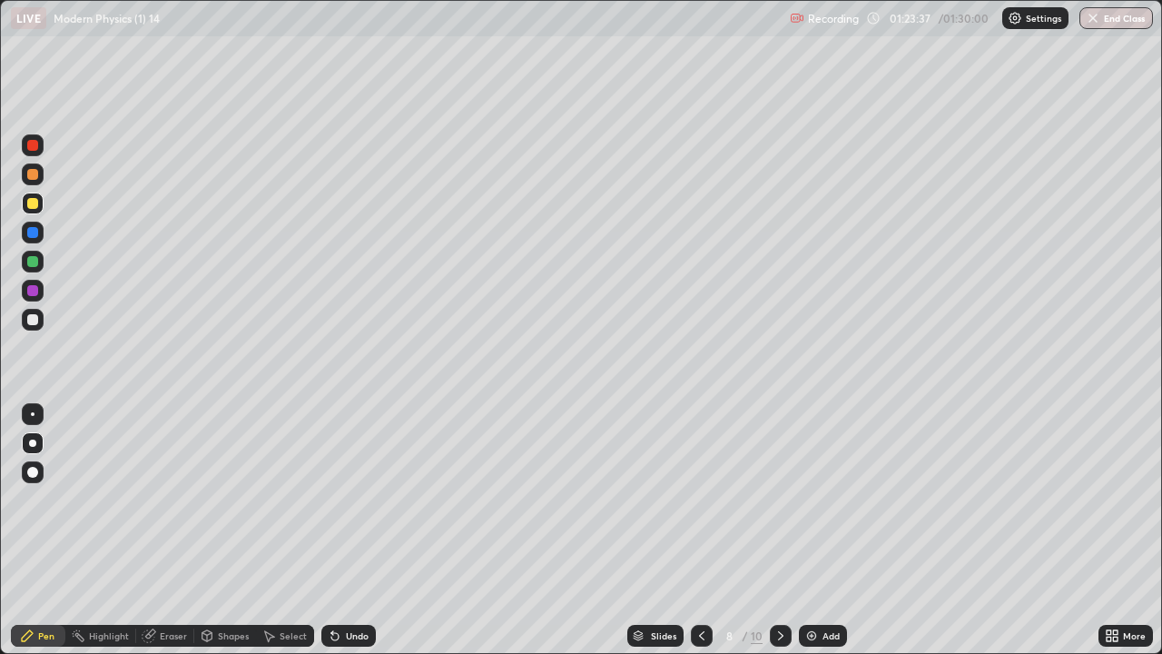
click at [33, 323] on div at bounding box center [32, 319] width 11 height 11
click at [36, 235] on div at bounding box center [32, 232] width 11 height 11
click at [36, 321] on div at bounding box center [32, 319] width 11 height 11
click at [37, 321] on div at bounding box center [32, 319] width 11 height 11
click at [700, 499] on icon at bounding box center [702, 635] width 15 height 15
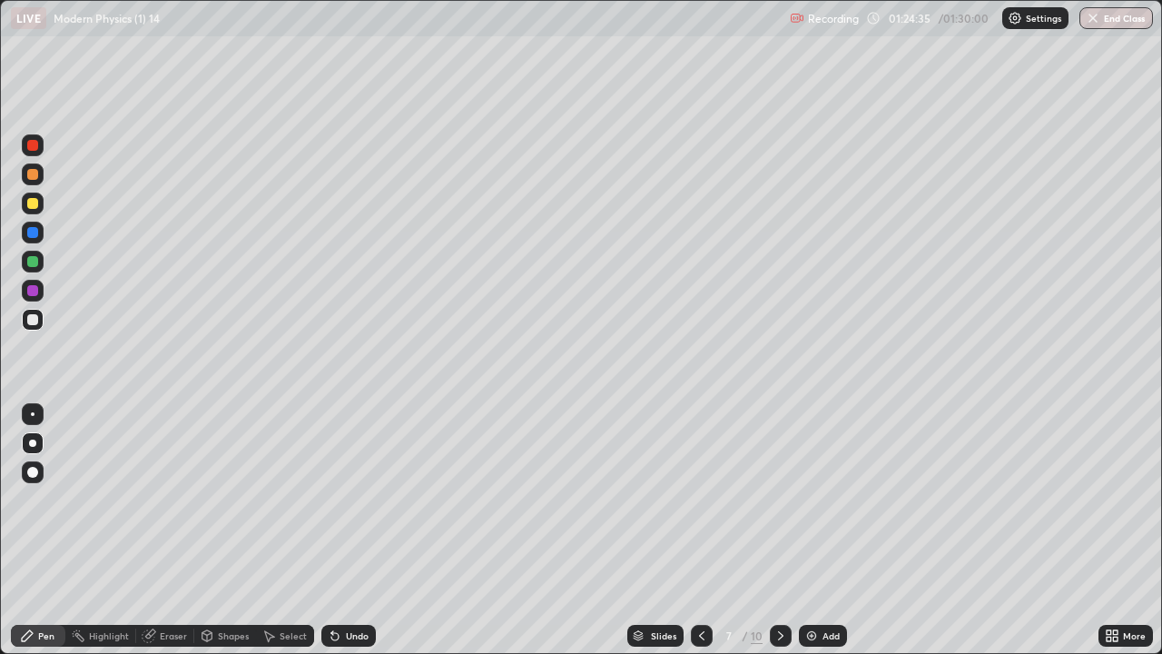
click at [332, 499] on icon at bounding box center [334, 636] width 7 height 7
click at [335, 499] on icon at bounding box center [334, 636] width 7 height 7
click at [332, 499] on icon at bounding box center [334, 636] width 7 height 7
click at [339, 499] on div "Undo" at bounding box center [348, 636] width 54 height 22
click at [338, 499] on icon at bounding box center [335, 635] width 15 height 15
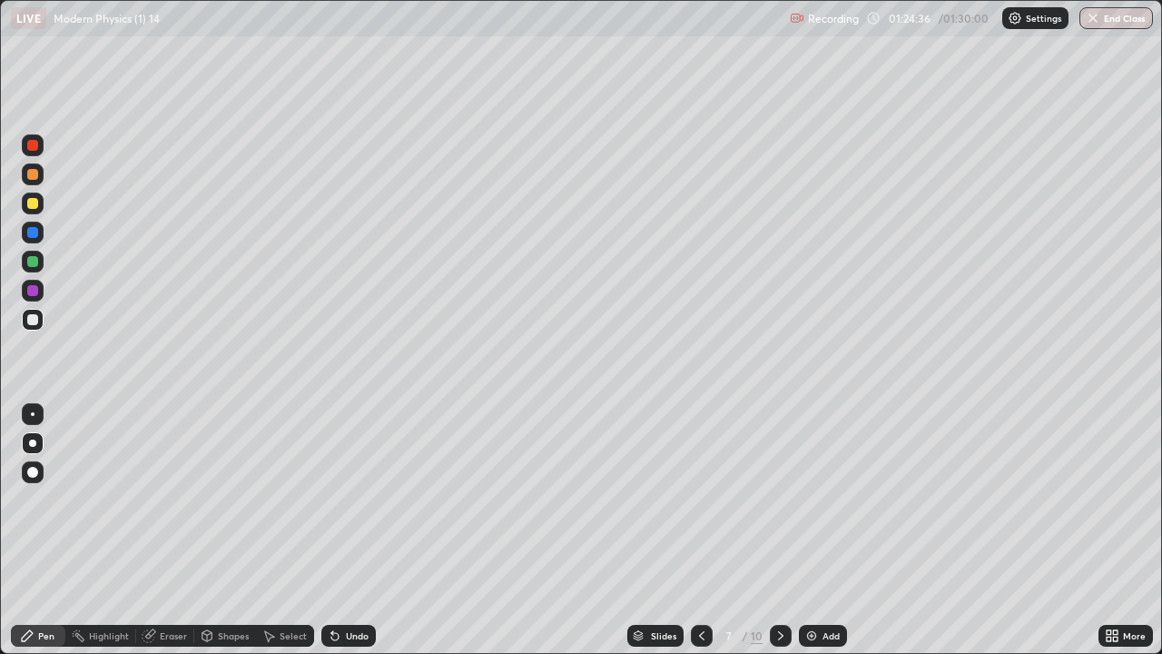
click at [340, 499] on div "Undo" at bounding box center [348, 636] width 54 height 22
click at [779, 499] on icon at bounding box center [780, 635] width 5 height 9
click at [36, 206] on div at bounding box center [32, 203] width 11 height 11
click at [36, 174] on div at bounding box center [32, 174] width 11 height 11
click at [35, 324] on div at bounding box center [32, 319] width 11 height 11
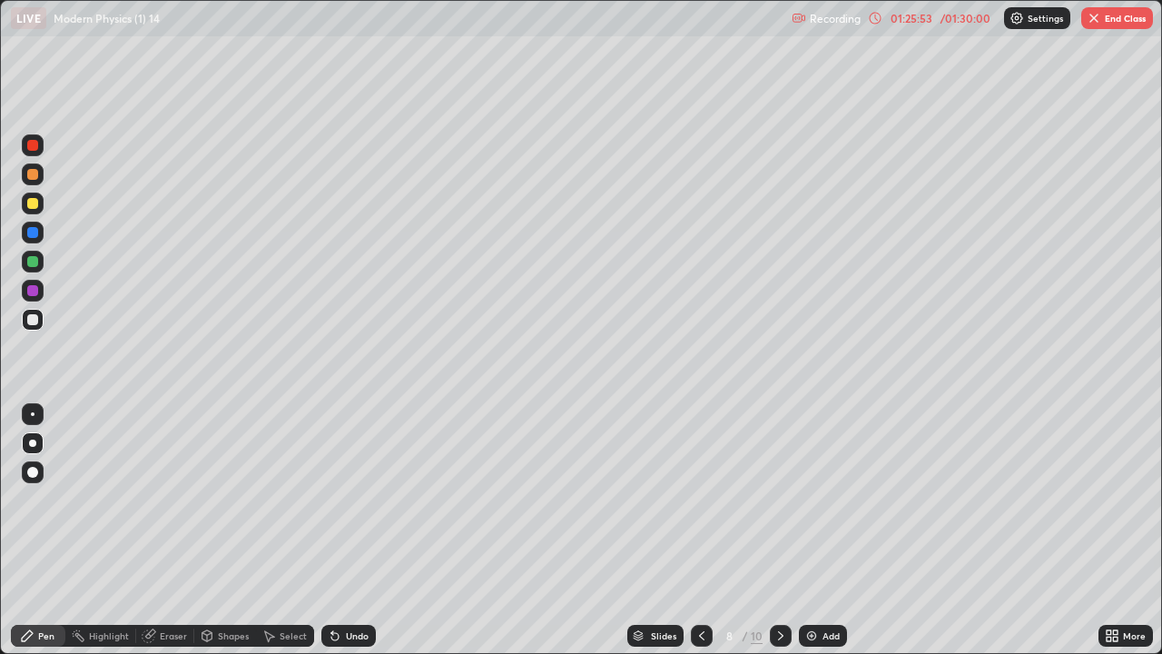
click at [168, 499] on div "Eraser" at bounding box center [173, 635] width 27 height 9
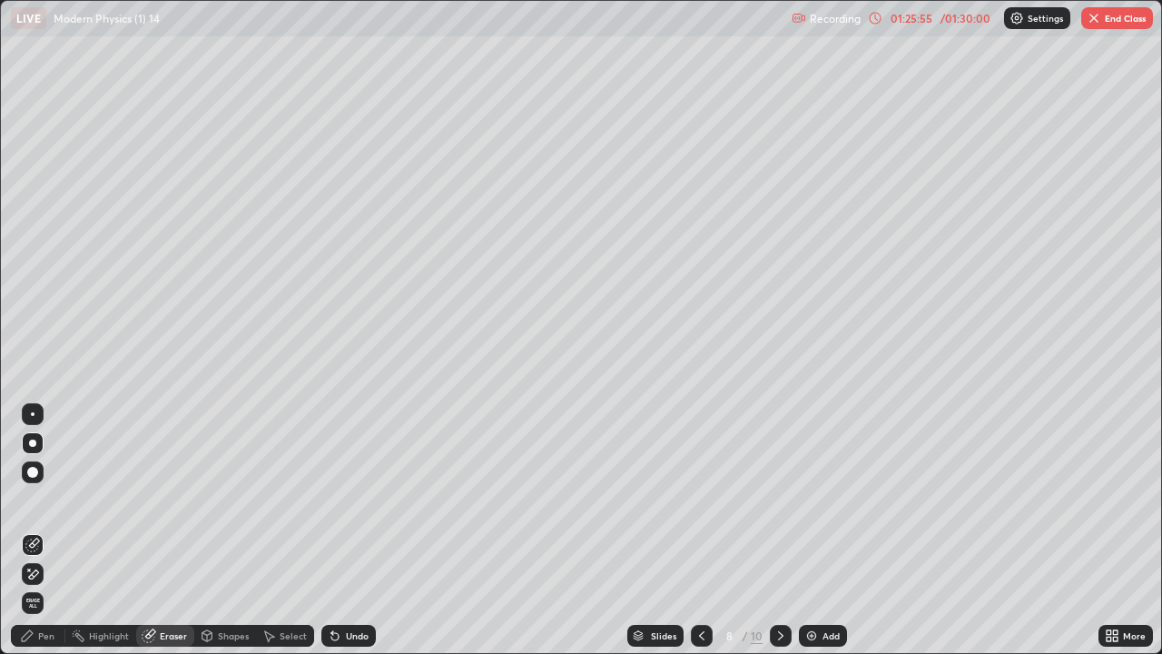
click at [44, 499] on div "Pen" at bounding box center [46, 635] width 16 height 9
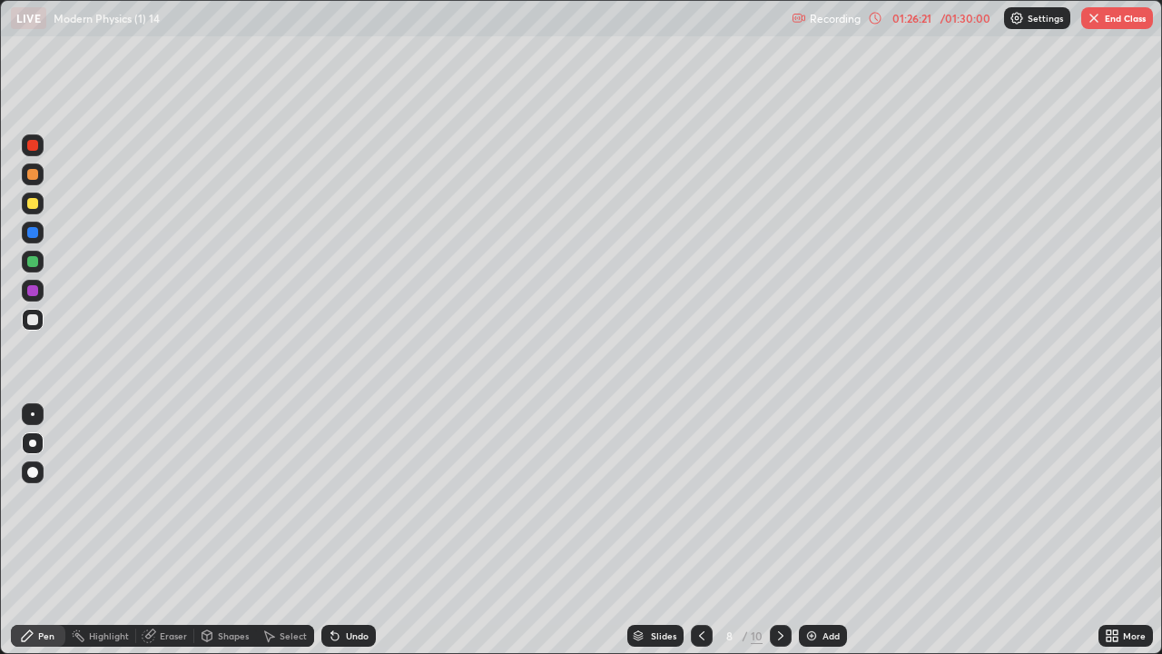
click at [30, 264] on div at bounding box center [32, 261] width 11 height 11
click at [35, 235] on div at bounding box center [32, 232] width 11 height 11
click at [221, 499] on div "Shapes" at bounding box center [233, 635] width 31 height 9
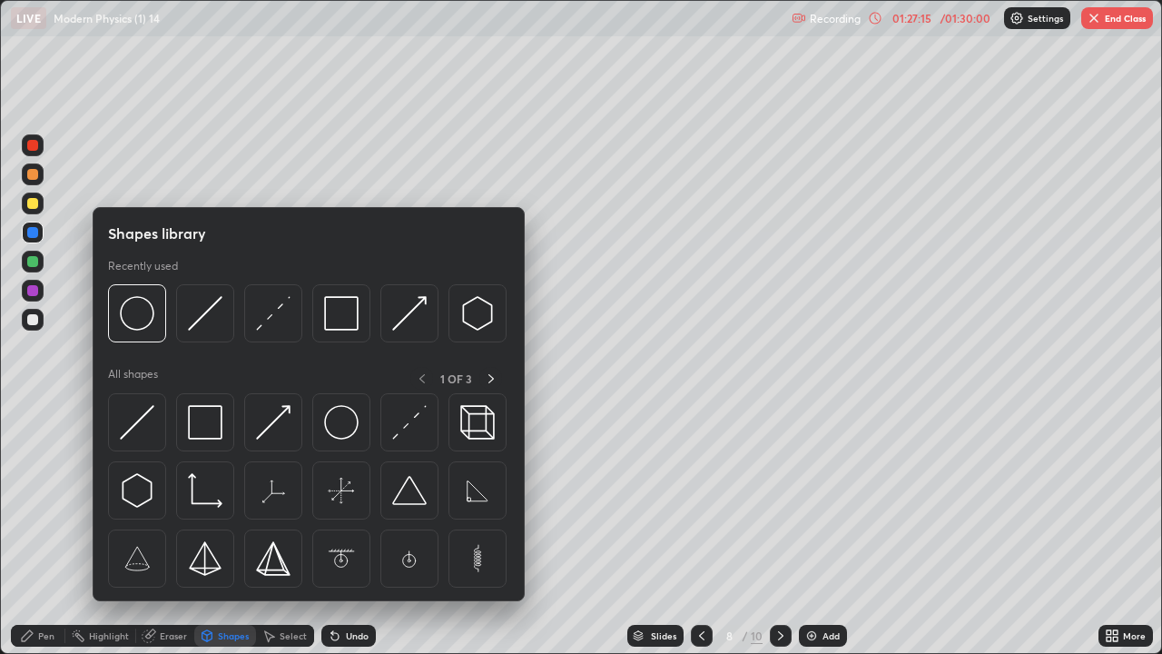
click at [52, 419] on div "Erase all" at bounding box center [33, 326] width 44 height 581
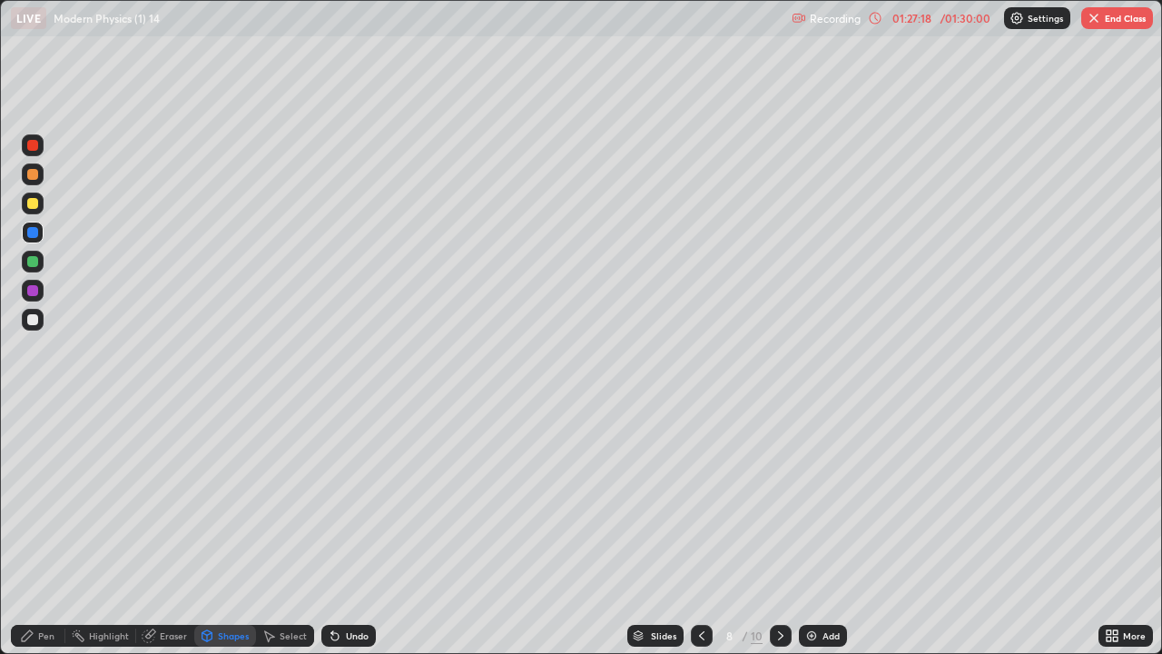
click at [54, 499] on div "Pen" at bounding box center [38, 636] width 54 height 22
click at [35, 318] on div at bounding box center [32, 319] width 11 height 11
click at [33, 321] on div at bounding box center [32, 319] width 11 height 11
click at [778, 499] on icon at bounding box center [781, 635] width 15 height 15
click at [693, 499] on div at bounding box center [702, 636] width 22 height 22
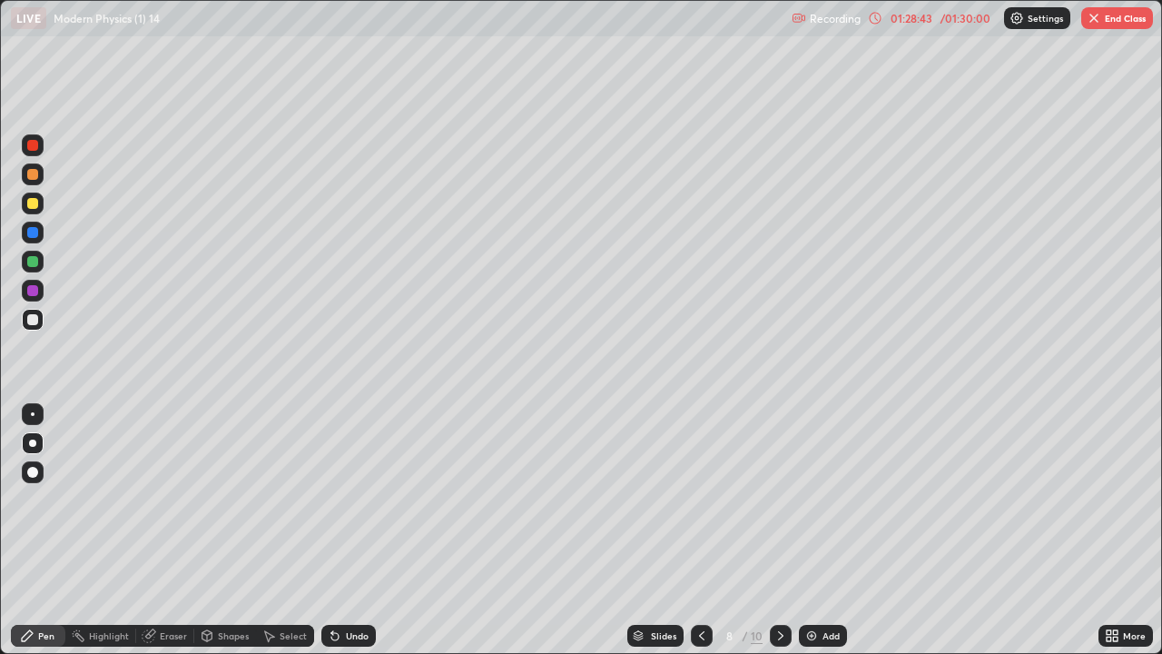
click at [699, 499] on icon at bounding box center [702, 635] width 15 height 15
click at [776, 499] on icon at bounding box center [781, 635] width 15 height 15
click at [1090, 23] on img "button" at bounding box center [1094, 18] width 15 height 15
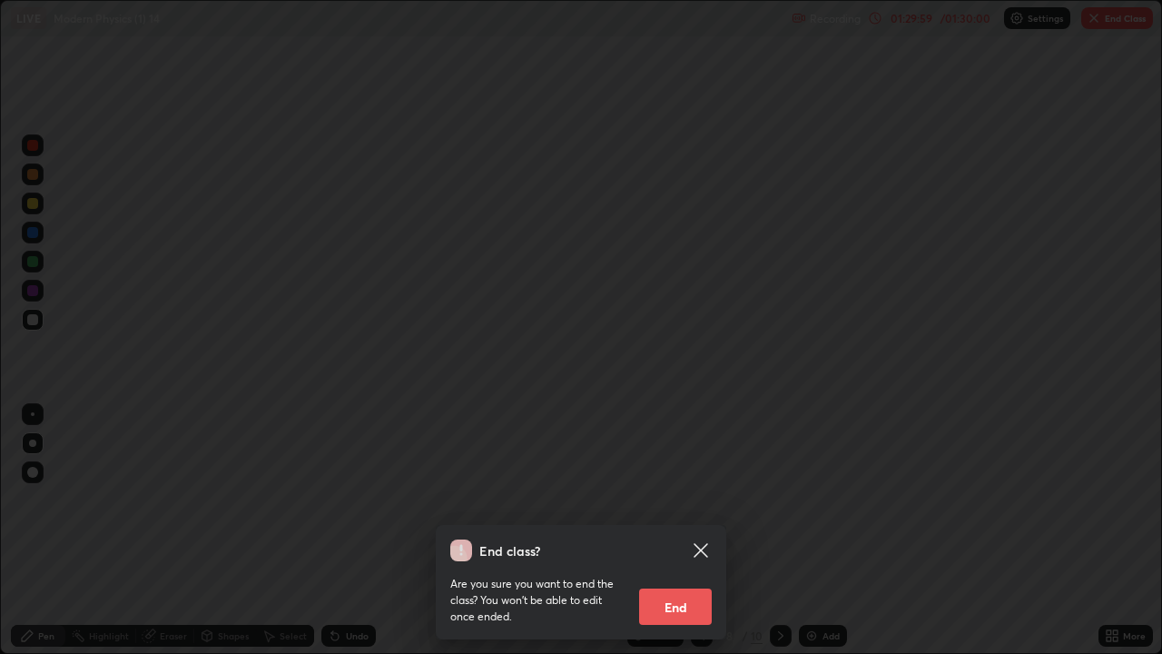
click at [680, 499] on button "End" at bounding box center [675, 606] width 73 height 36
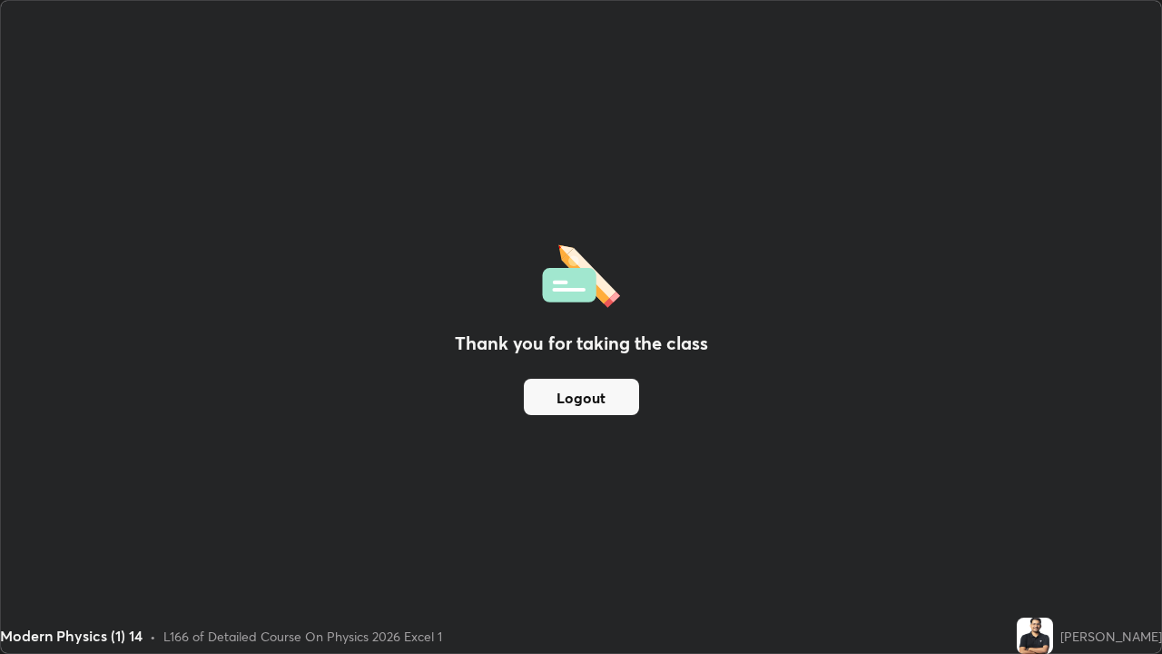
click at [593, 405] on button "Logout" at bounding box center [581, 397] width 115 height 36
click at [597, 406] on button "Logout" at bounding box center [581, 397] width 115 height 36
